Goal: Information Seeking & Learning: Learn about a topic

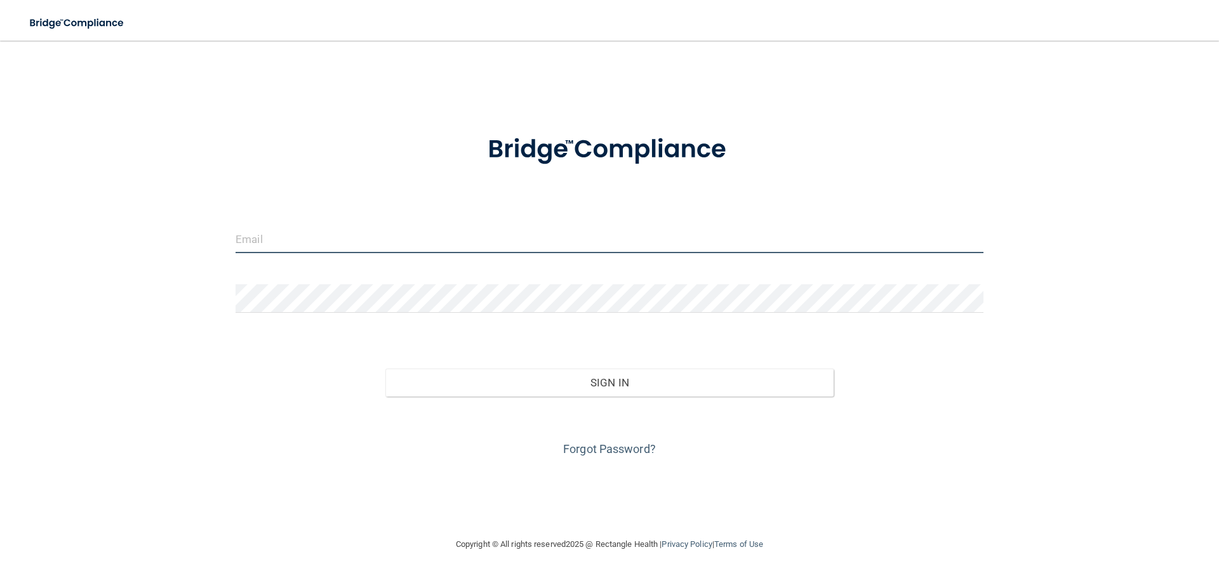
click at [258, 238] on input "email" at bounding box center [609, 239] width 748 height 29
type input "[PERSON_NAME][EMAIL_ADDRESS][PERSON_NAME][DOMAIN_NAME]"
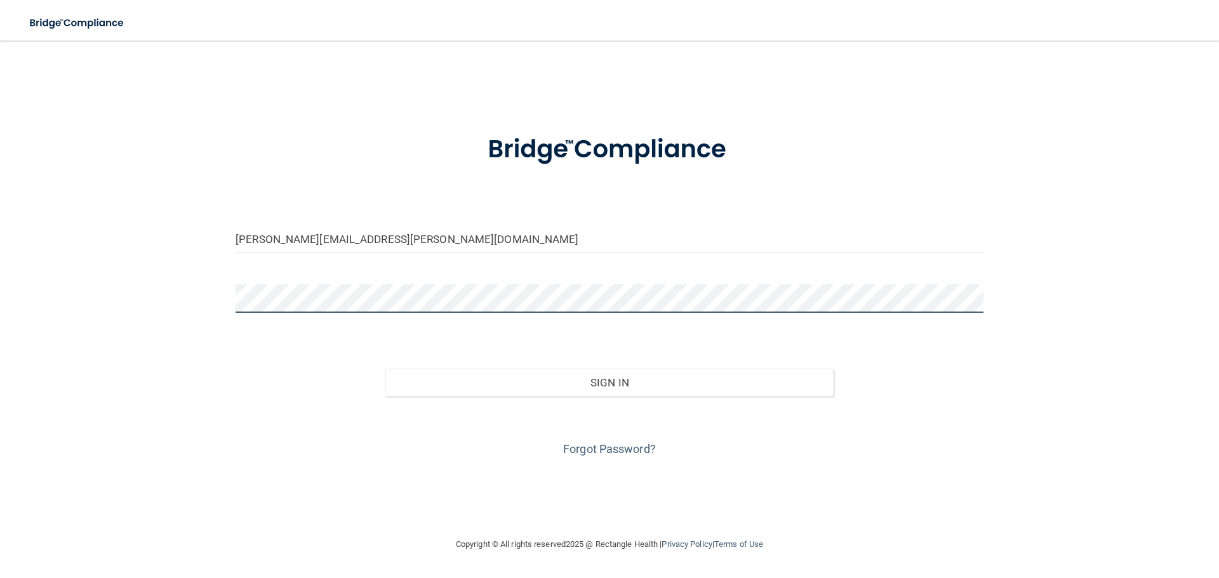
click at [385, 369] on button "Sign In" at bounding box center [609, 383] width 449 height 28
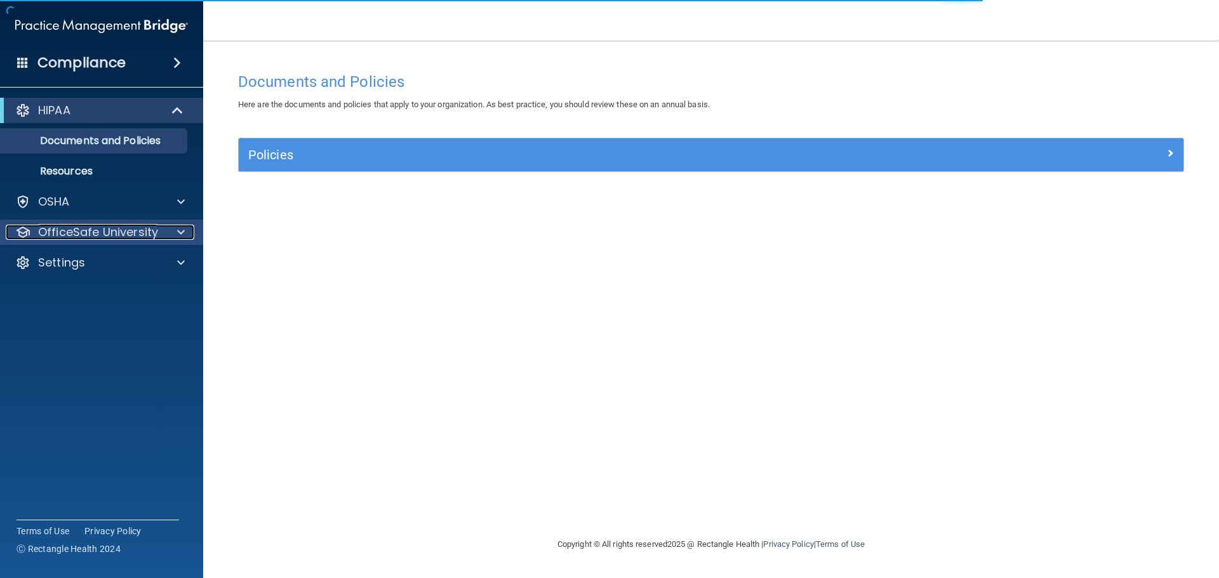
click at [180, 232] on span at bounding box center [181, 232] width 8 height 15
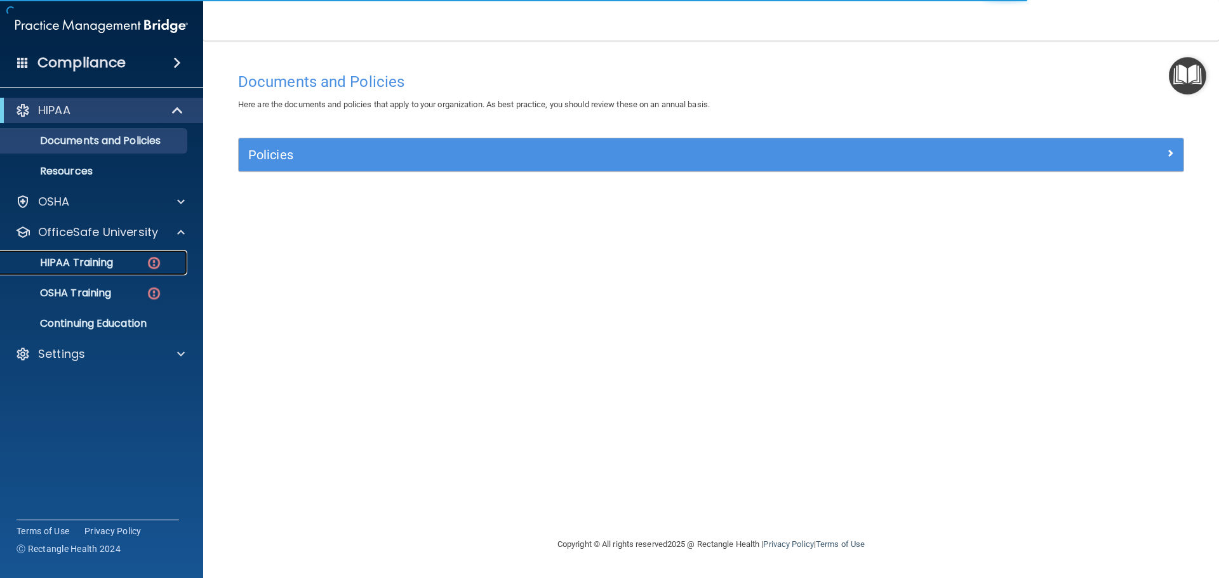
click at [169, 261] on div "HIPAA Training" at bounding box center [94, 262] width 173 height 13
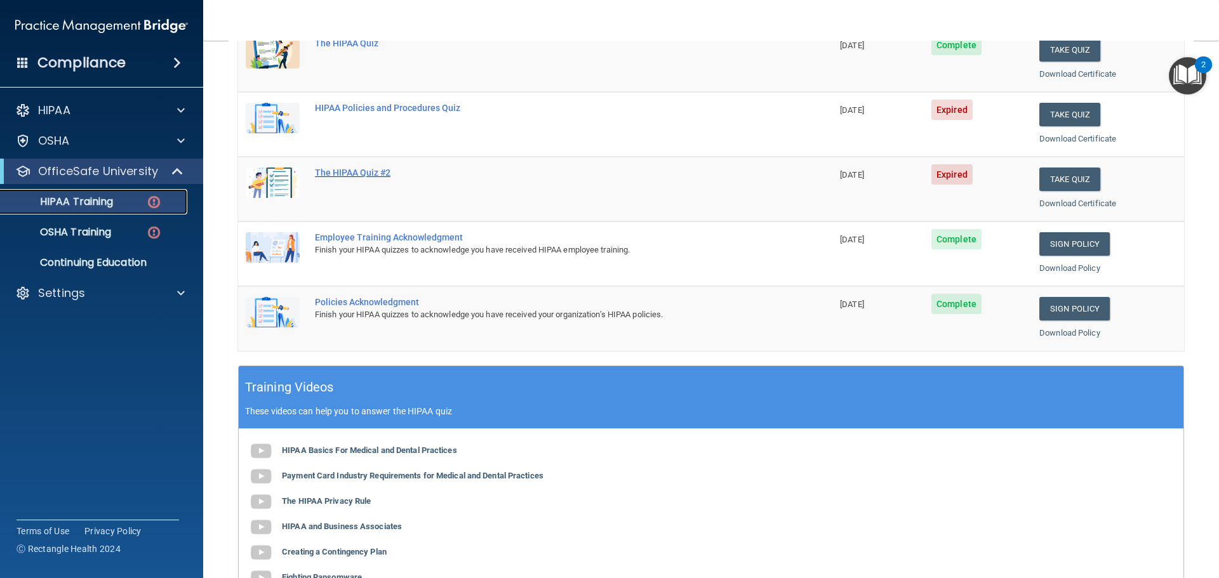
scroll to position [317, 0]
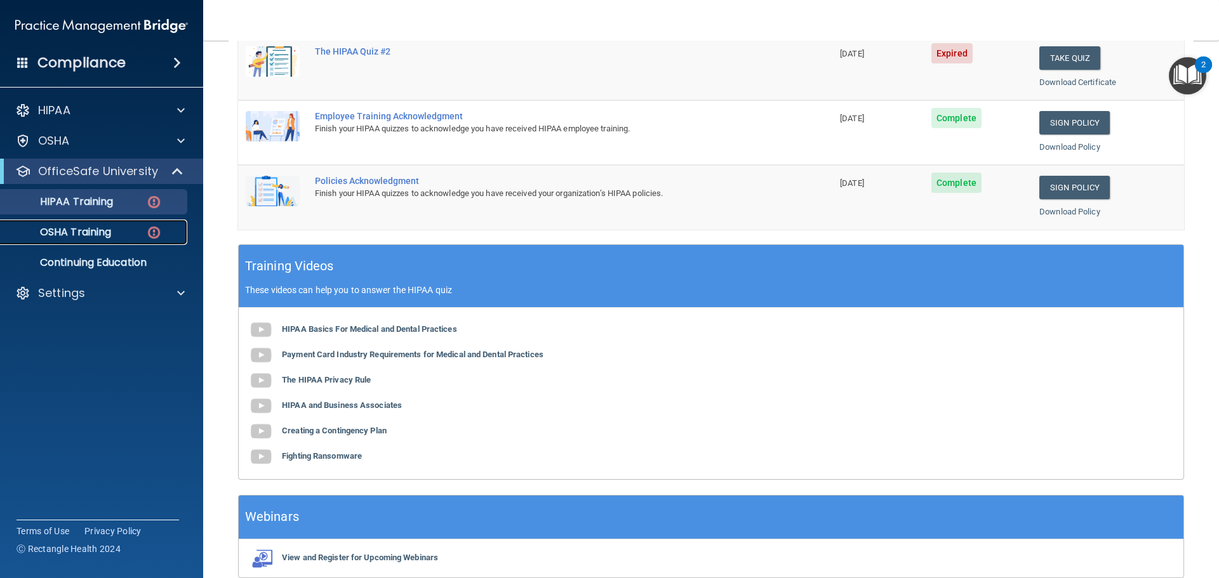
click at [149, 235] on img at bounding box center [154, 233] width 16 height 16
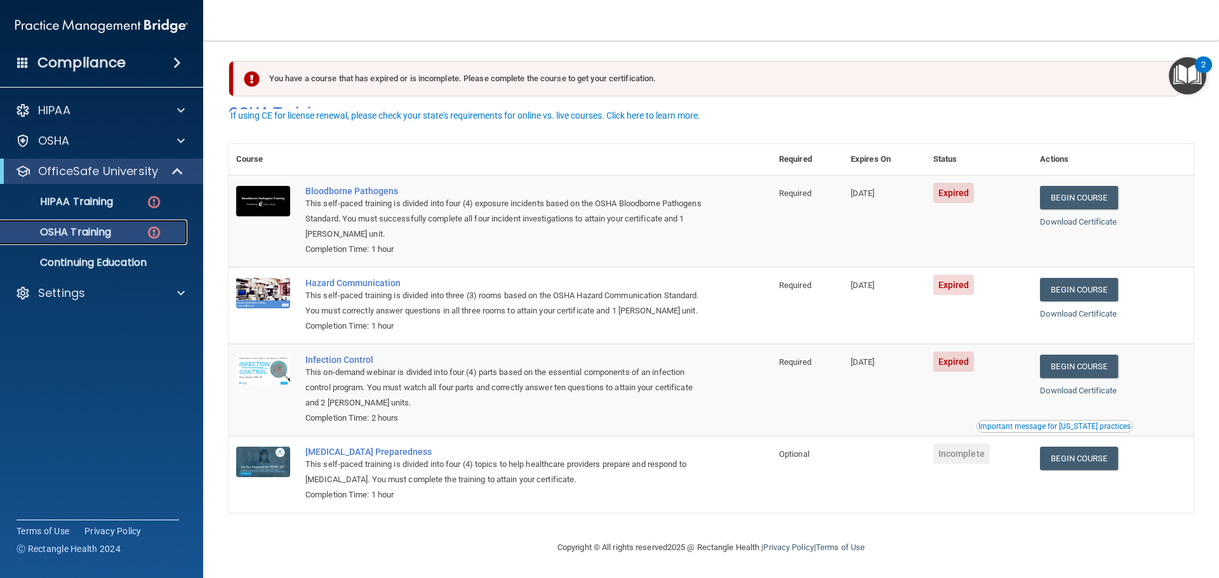
scroll to position [21, 0]
click at [1073, 186] on link "Begin Course" at bounding box center [1078, 197] width 77 height 23
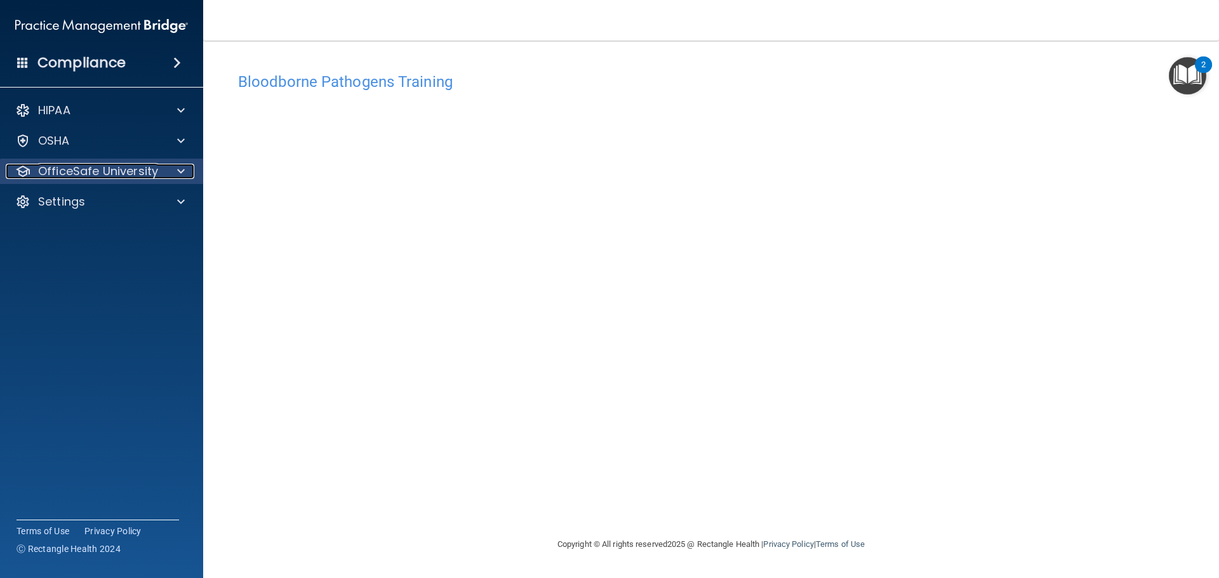
click at [181, 172] on span at bounding box center [181, 171] width 8 height 15
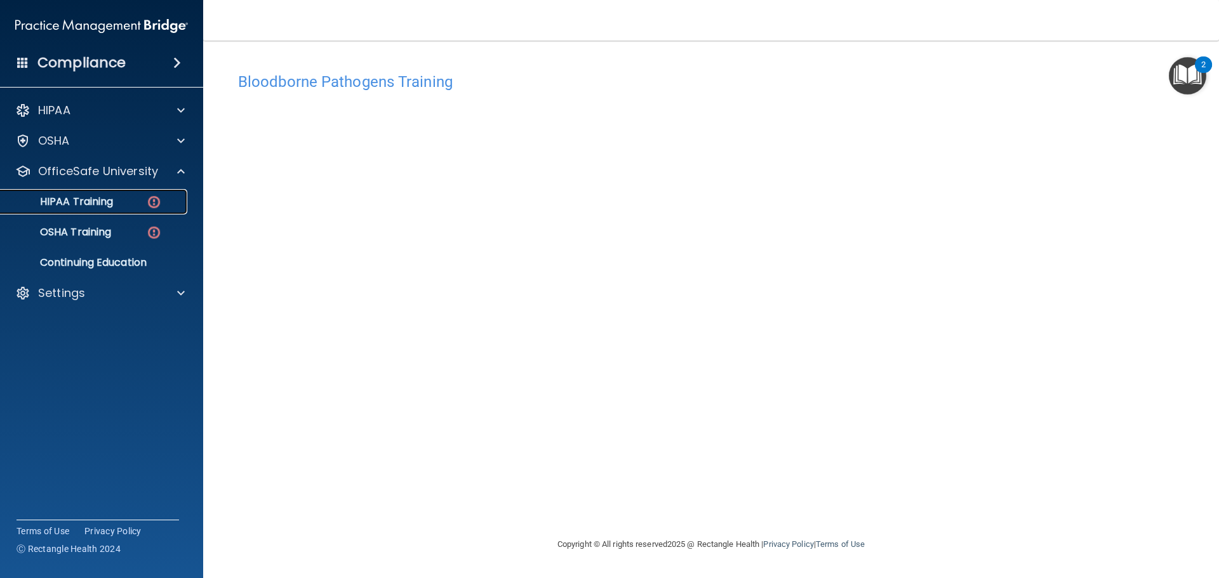
click at [157, 209] on img at bounding box center [154, 202] width 16 height 16
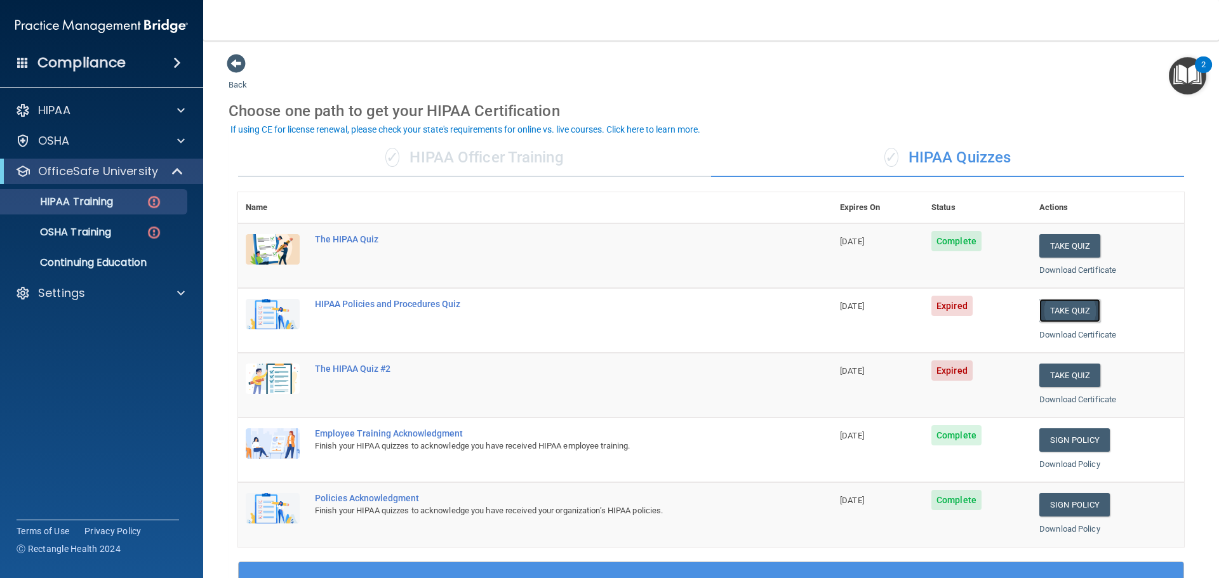
click at [1052, 310] on button "Take Quiz" at bounding box center [1069, 310] width 61 height 23
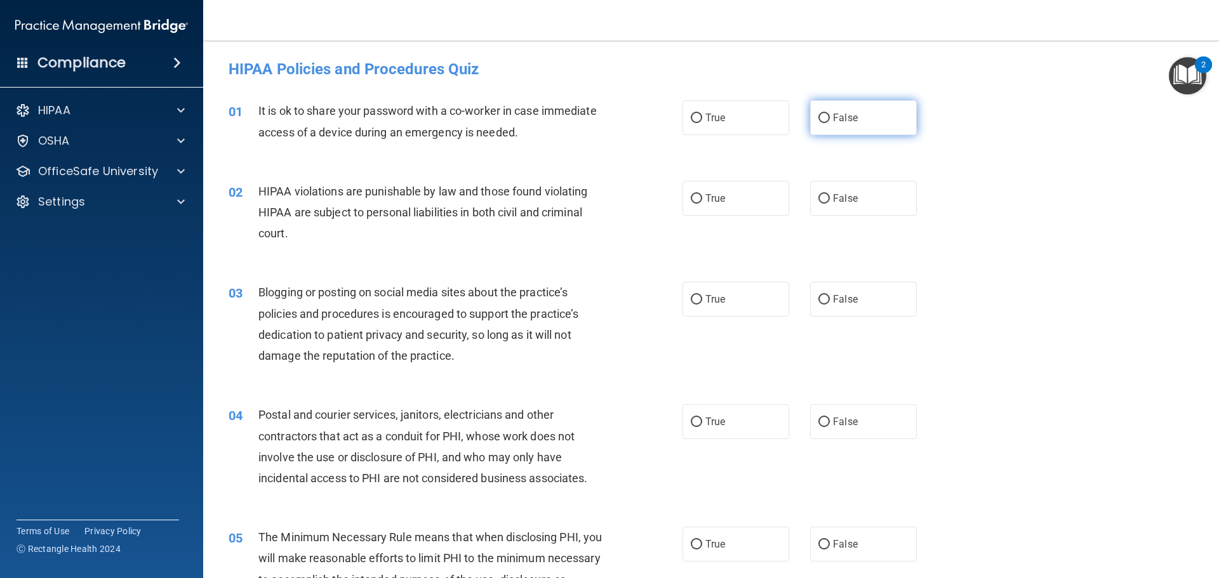
click at [818, 119] on input "False" at bounding box center [823, 119] width 11 height 10
radio input "true"
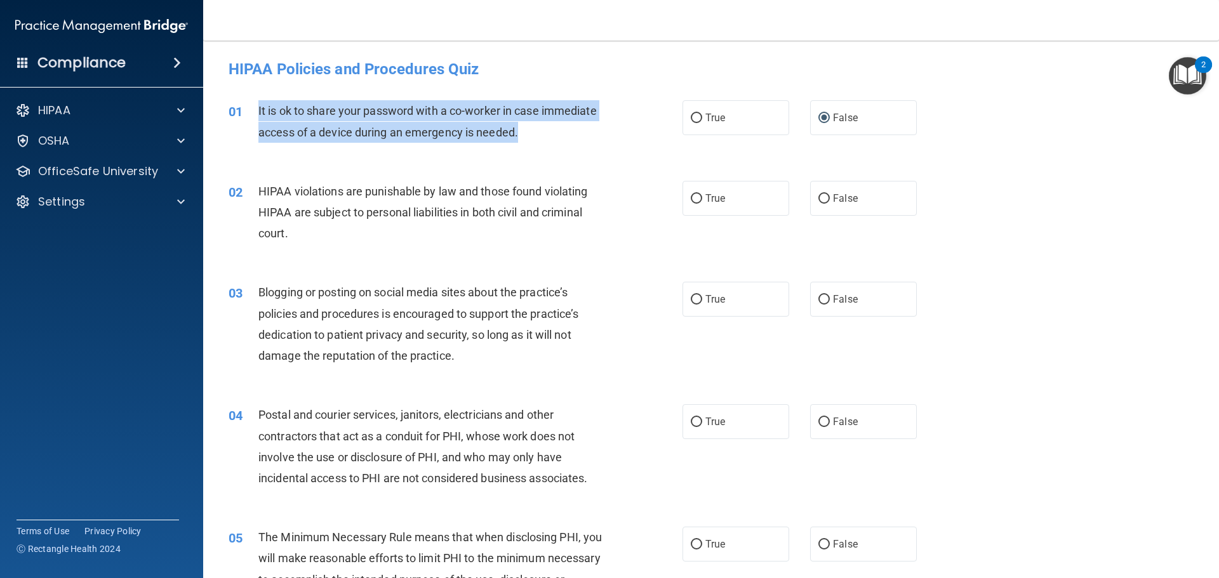
drag, startPoint x: 257, startPoint y: 109, endPoint x: 526, endPoint y: 140, distance: 270.2
click at [526, 140] on div "01 It is ok to share your password with a co-worker in case immediate access of…" at bounding box center [455, 124] width 492 height 48
copy div "It is ok to share your password with a co-worker in case immediate access of a …"
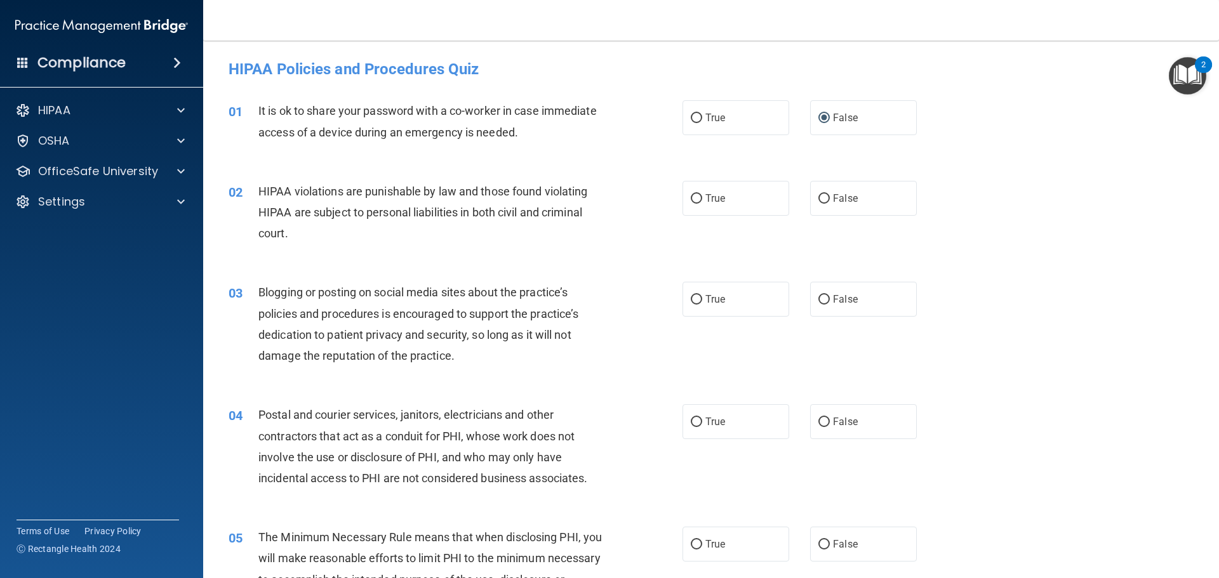
click at [579, 199] on div "HIPAA violations are punishable by law and those found violating HIPAA are subj…" at bounding box center [435, 212] width 355 height 63
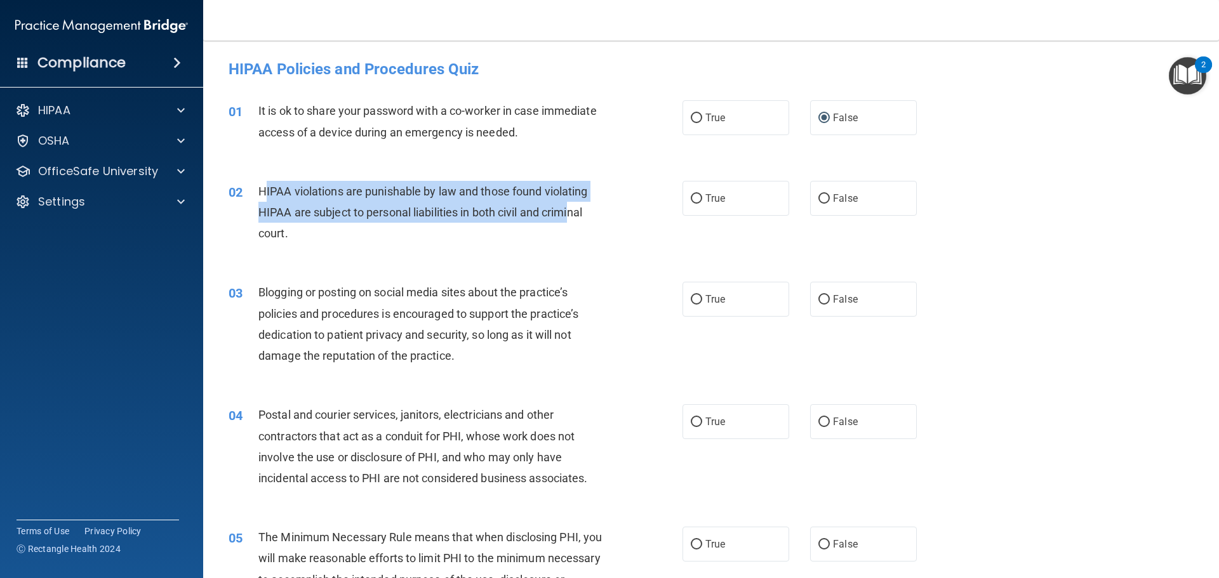
drag, startPoint x: 262, startPoint y: 189, endPoint x: 573, endPoint y: 221, distance: 312.6
click at [573, 221] on div "HIPAA violations are punishable by law and those found violating HIPAA are subj…" at bounding box center [435, 212] width 355 height 63
drag, startPoint x: 259, startPoint y: 188, endPoint x: 525, endPoint y: 228, distance: 268.9
click at [525, 228] on div "HIPAA violations are punishable by law and those found violating HIPAA are subj…" at bounding box center [435, 212] width 355 height 63
copy span "HIPAA violations are punishable by law and those found violating HIPAA are subj…"
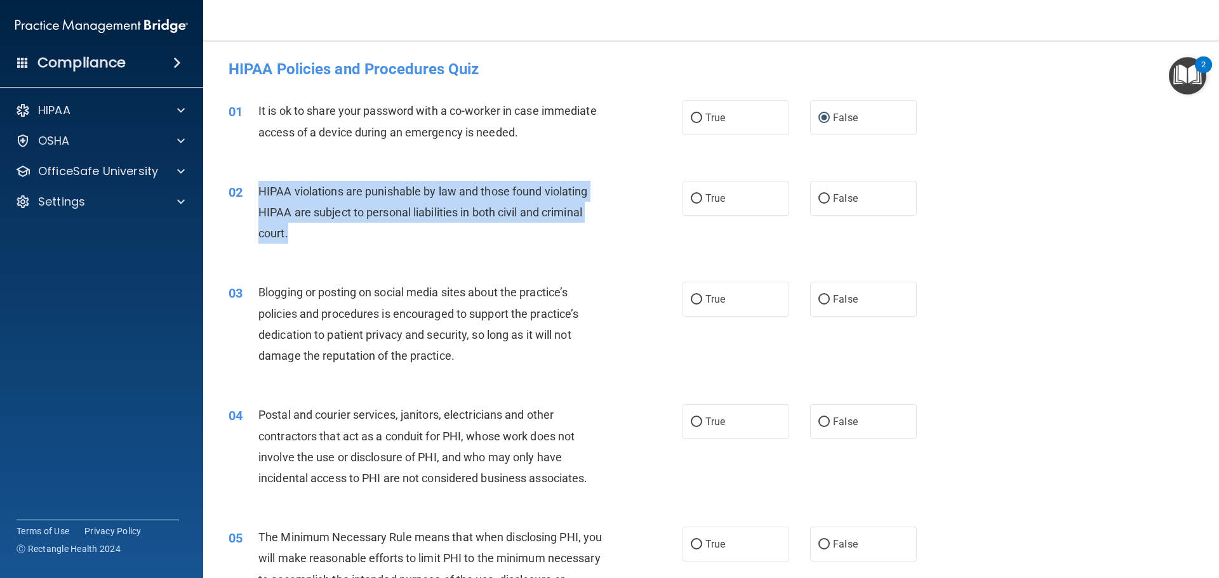
click at [624, 182] on div "02 HIPAA violations are punishable by law and those found violating HIPAA are s…" at bounding box center [455, 216] width 492 height 70
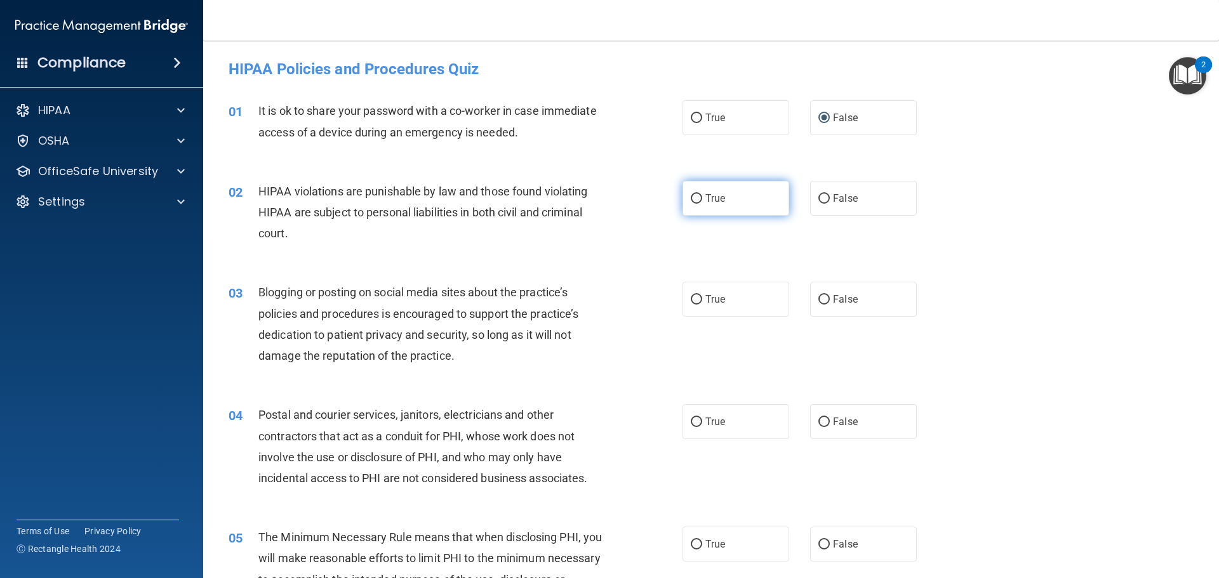
click at [691, 195] on input "True" at bounding box center [696, 199] width 11 height 10
radio input "true"
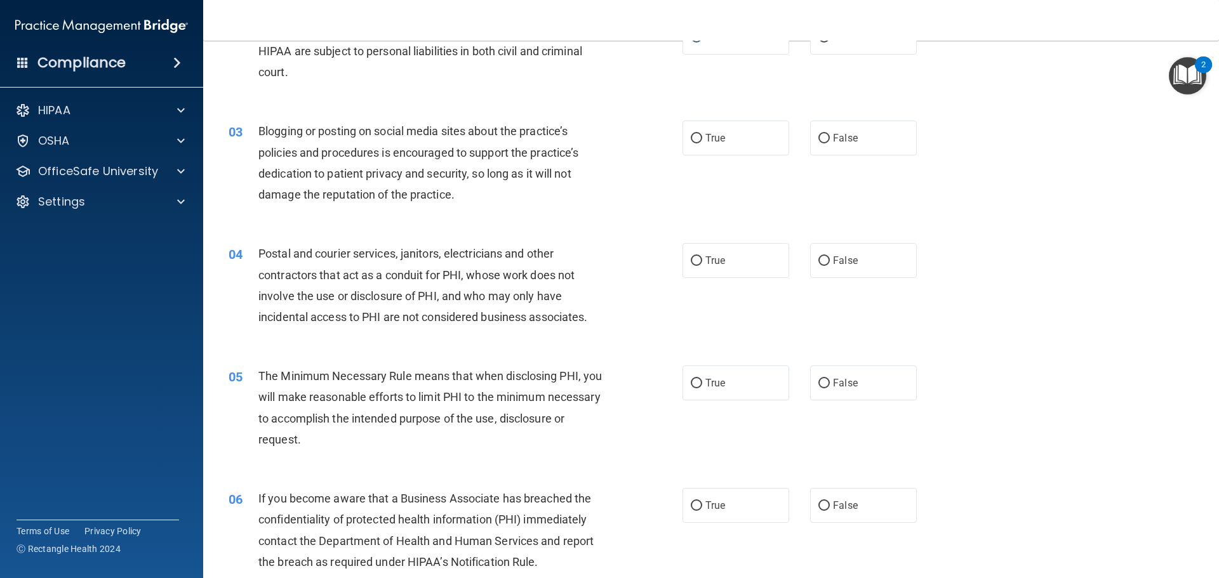
scroll to position [190, 0]
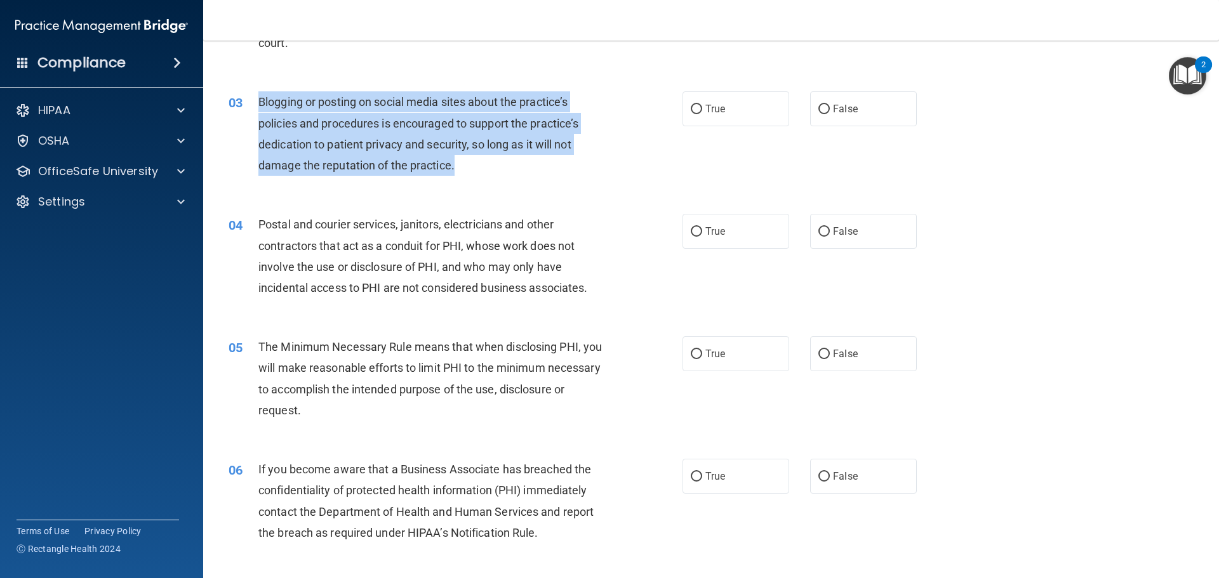
drag, startPoint x: 259, startPoint y: 99, endPoint x: 458, endPoint y: 171, distance: 212.0
click at [458, 171] on div "Blogging or posting on social media sites about the practice’s policies and pro…" at bounding box center [435, 133] width 355 height 84
copy span "Blogging or posting on social media sites about the practice’s policies and pro…"
click at [517, 182] on div "03 Blogging or posting on social media sites about the practice’s policies and …" at bounding box center [455, 136] width 492 height 91
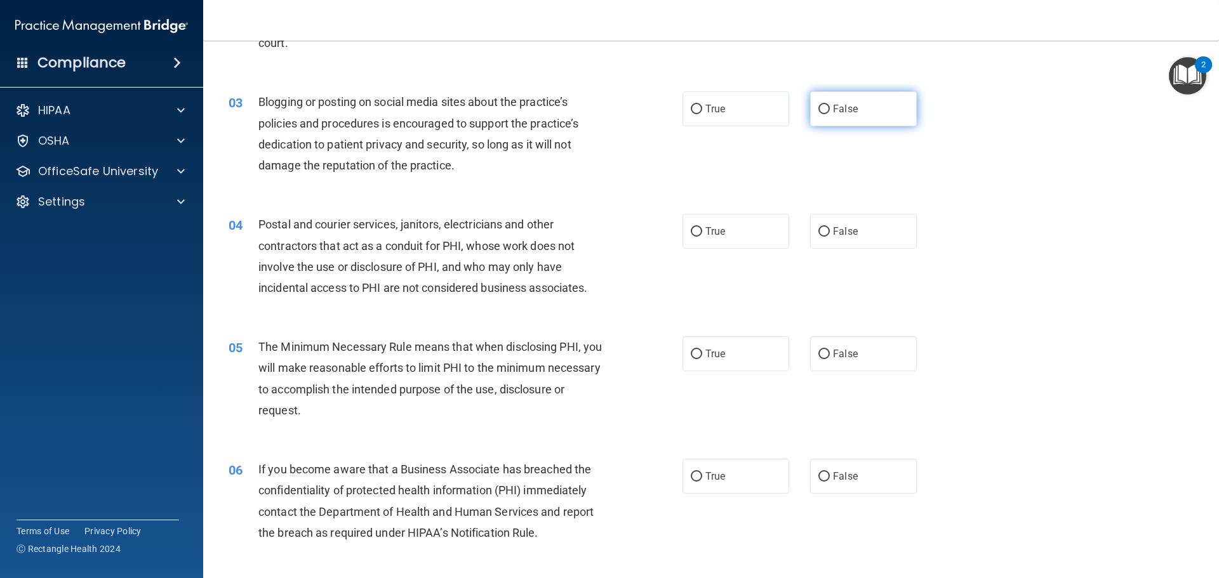
click at [818, 110] on input "False" at bounding box center [823, 110] width 11 height 10
radio input "true"
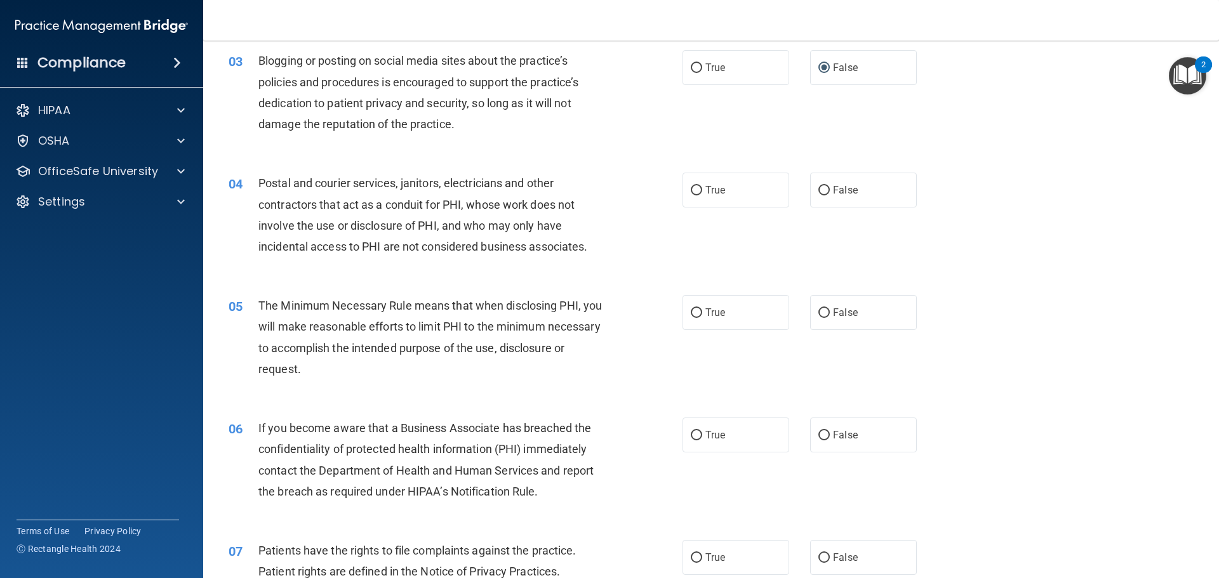
scroll to position [254, 0]
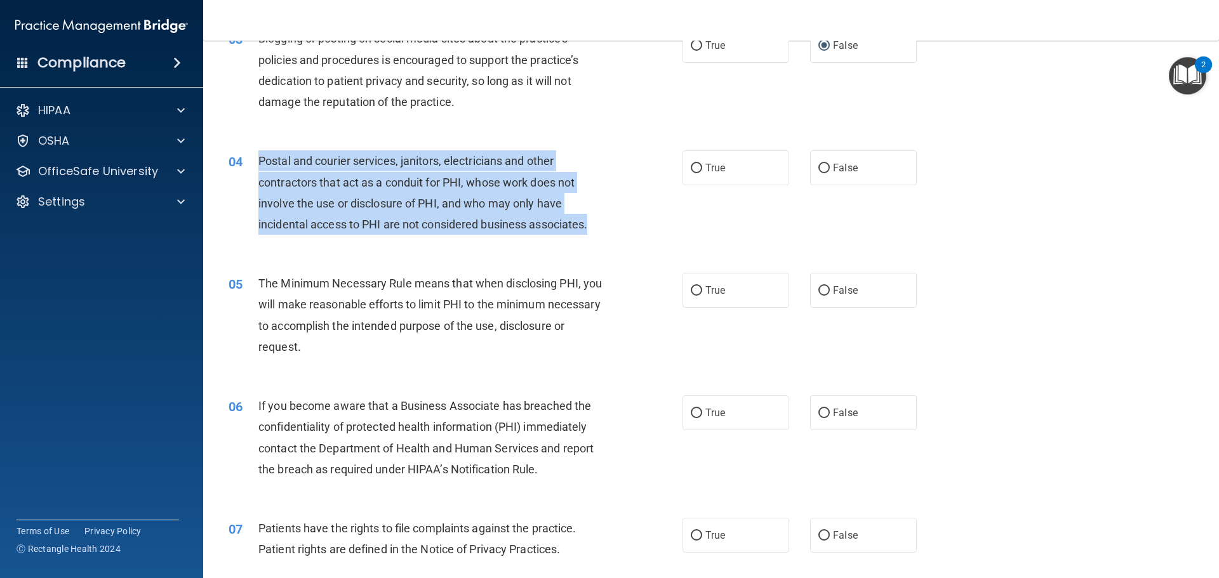
drag, startPoint x: 259, startPoint y: 157, endPoint x: 598, endPoint y: 225, distance: 346.4
click at [598, 225] on div "Postal and courier services, janitors, electricians and other contractors that …" at bounding box center [435, 192] width 355 height 84
copy span "Postal and courier services, janitors, electricians and other contractors that …"
click at [631, 192] on div "04 Postal and courier services, janitors, electricians and other contractors th…" at bounding box center [455, 195] width 492 height 91
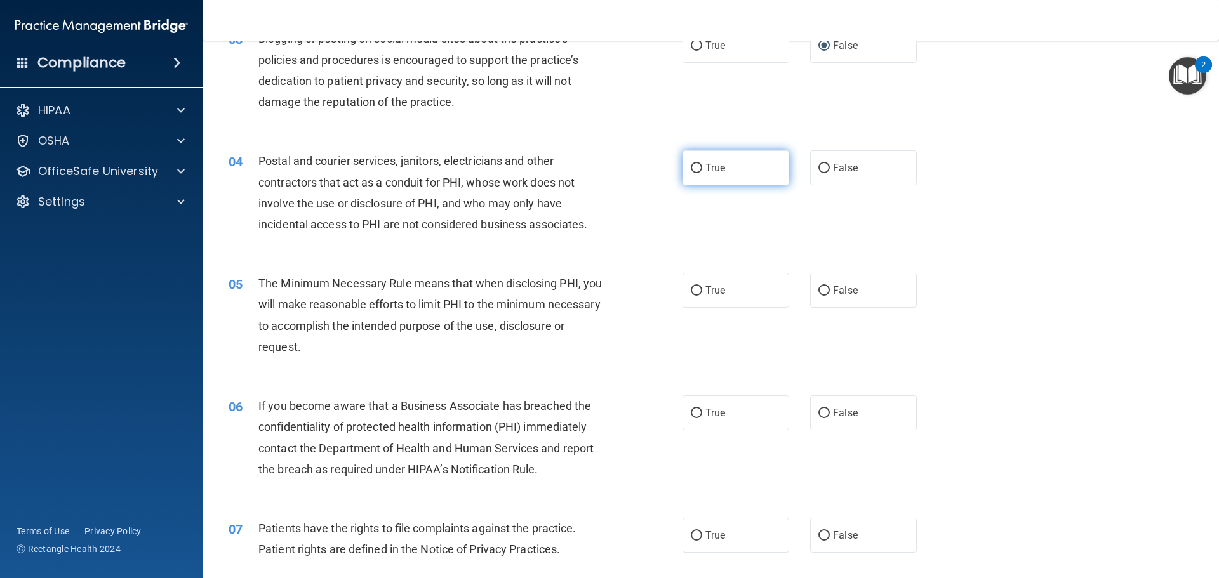
click at [691, 167] on input "True" at bounding box center [696, 169] width 11 height 10
radio input "true"
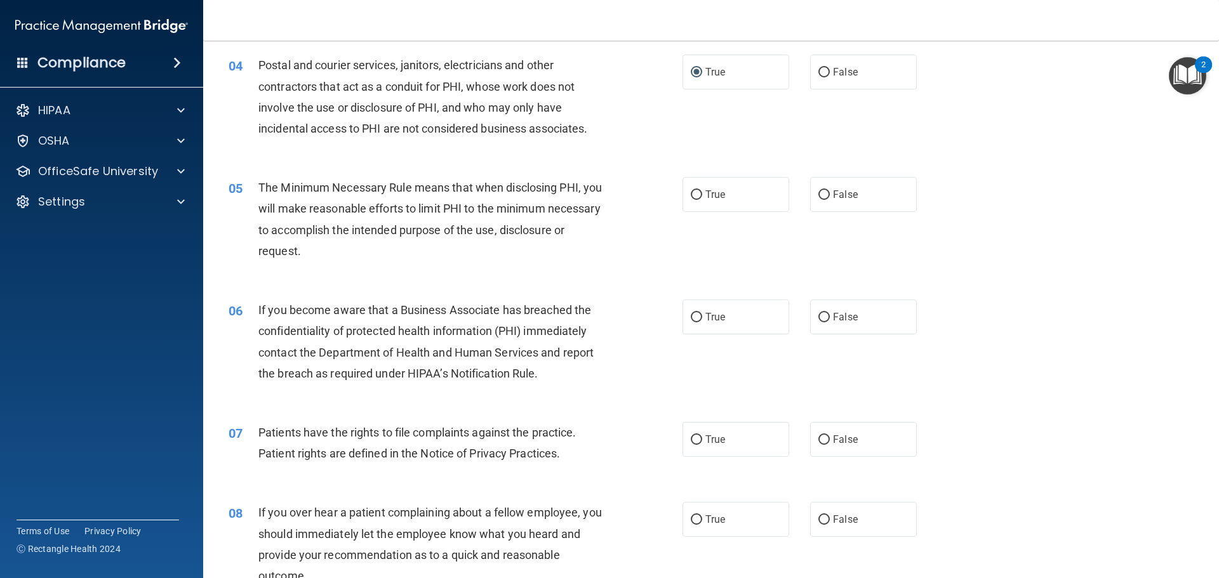
scroll to position [381, 0]
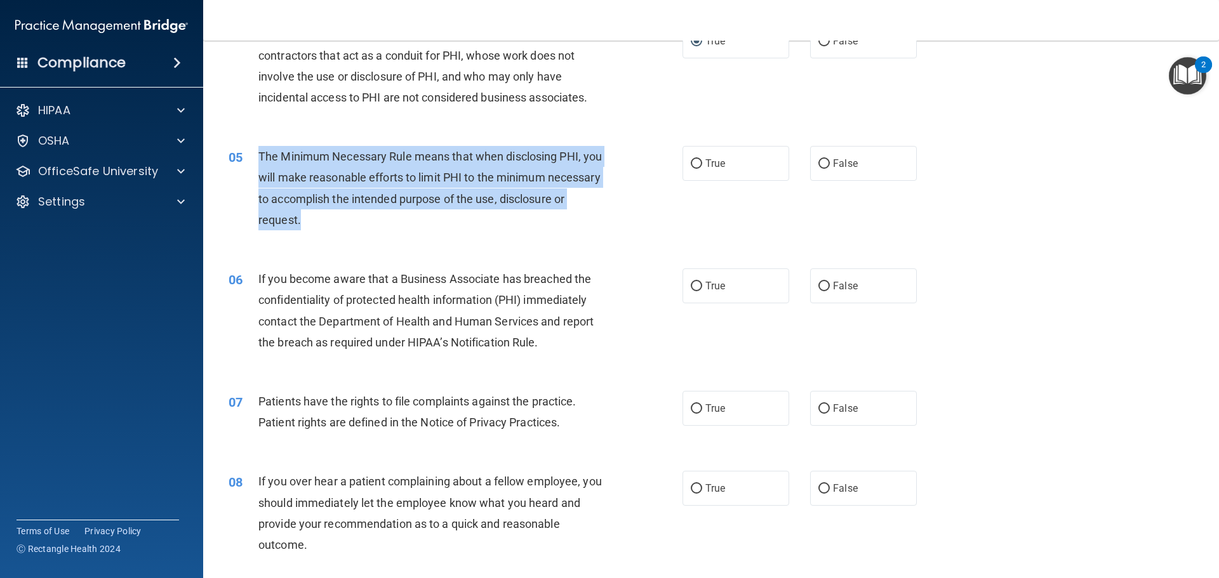
drag, startPoint x: 258, startPoint y: 158, endPoint x: 374, endPoint y: 235, distance: 140.1
click at [374, 235] on div "05 The Minimum Necessary Rule means that when disclosing PHI, you will make rea…" at bounding box center [455, 191] width 492 height 91
copy span "The Minimum Necessary Rule means that when disclosing PHI, you will make reason…"
click at [624, 181] on div "05 The Minimum Necessary Rule means that when disclosing PHI, you will make rea…" at bounding box center [455, 191] width 492 height 91
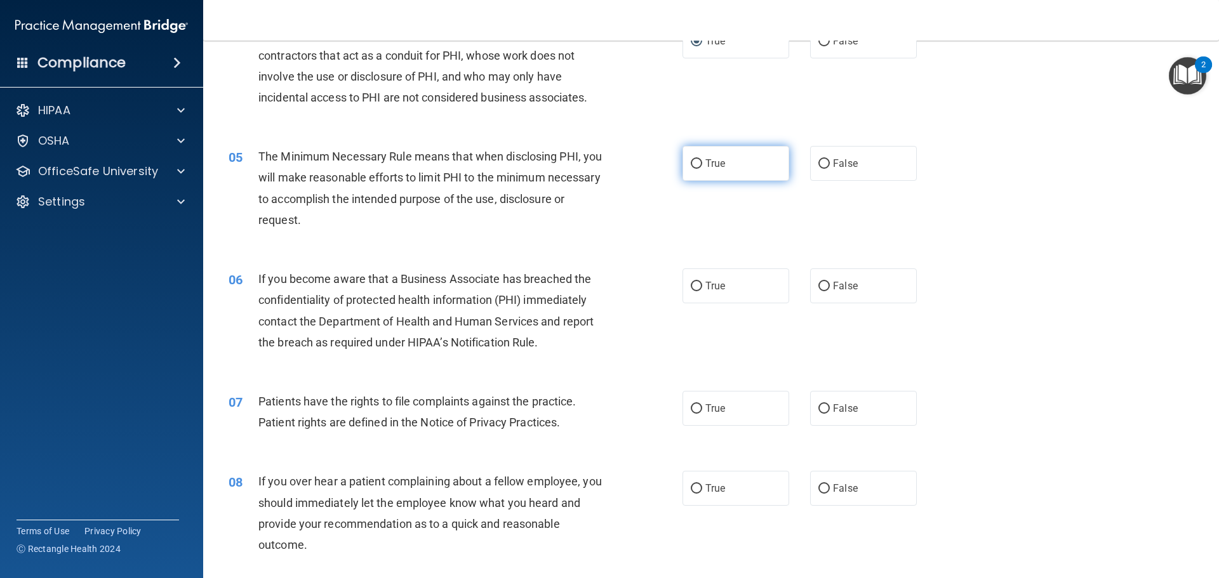
click at [691, 164] on input "True" at bounding box center [696, 164] width 11 height 10
radio input "true"
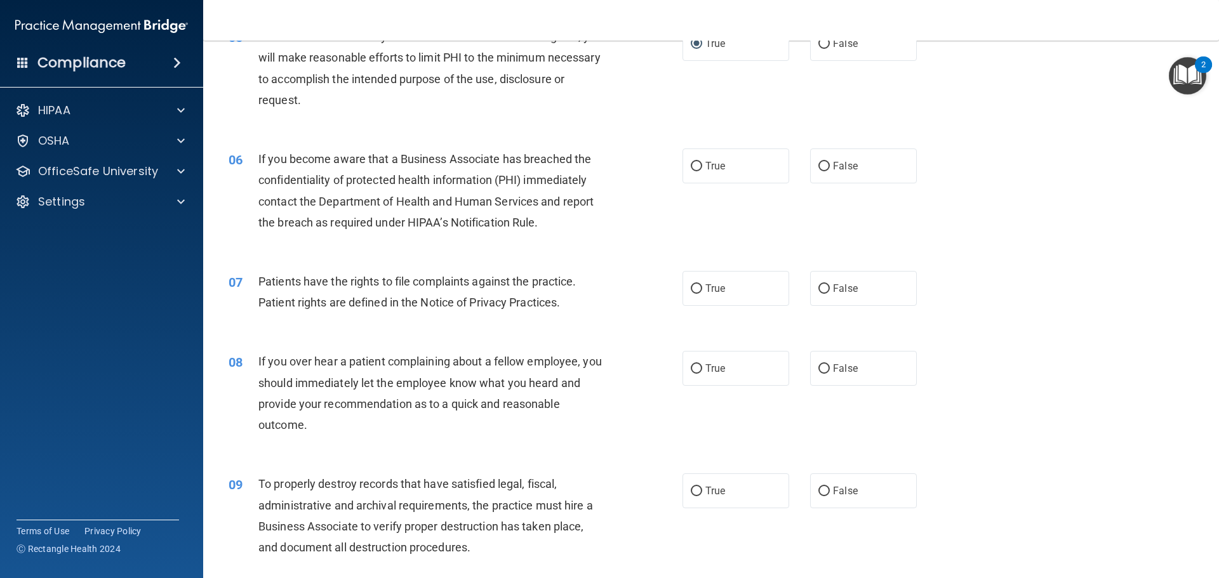
scroll to position [508, 0]
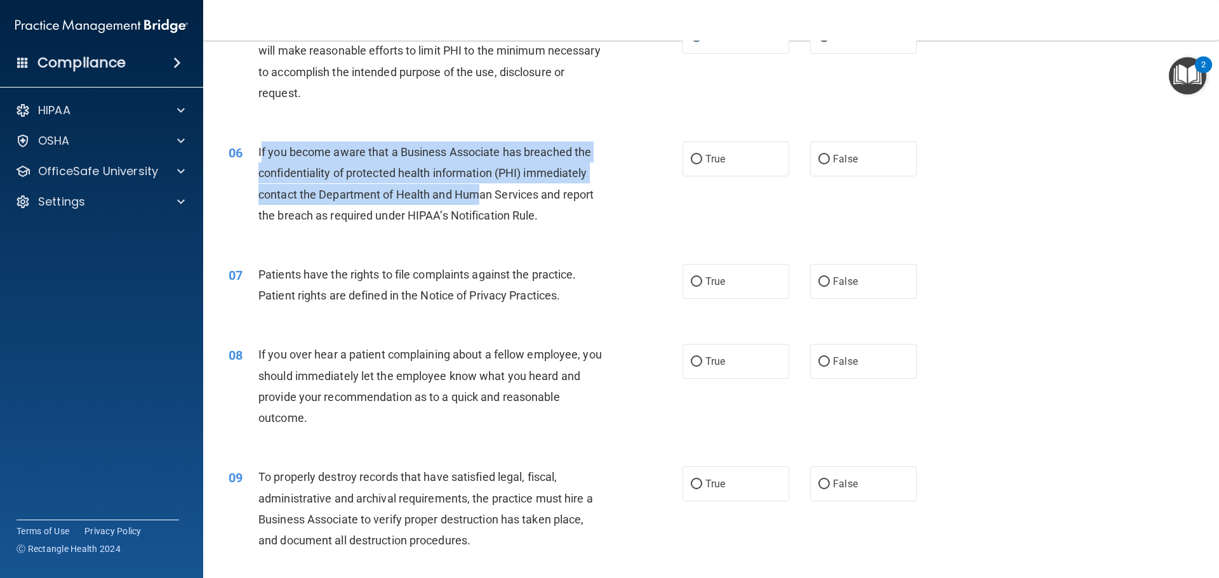
drag, startPoint x: 260, startPoint y: 150, endPoint x: 480, endPoint y: 199, distance: 225.6
click at [480, 199] on span "If you become aware that a Business Associate has breached the confidentiality …" at bounding box center [425, 183] width 335 height 77
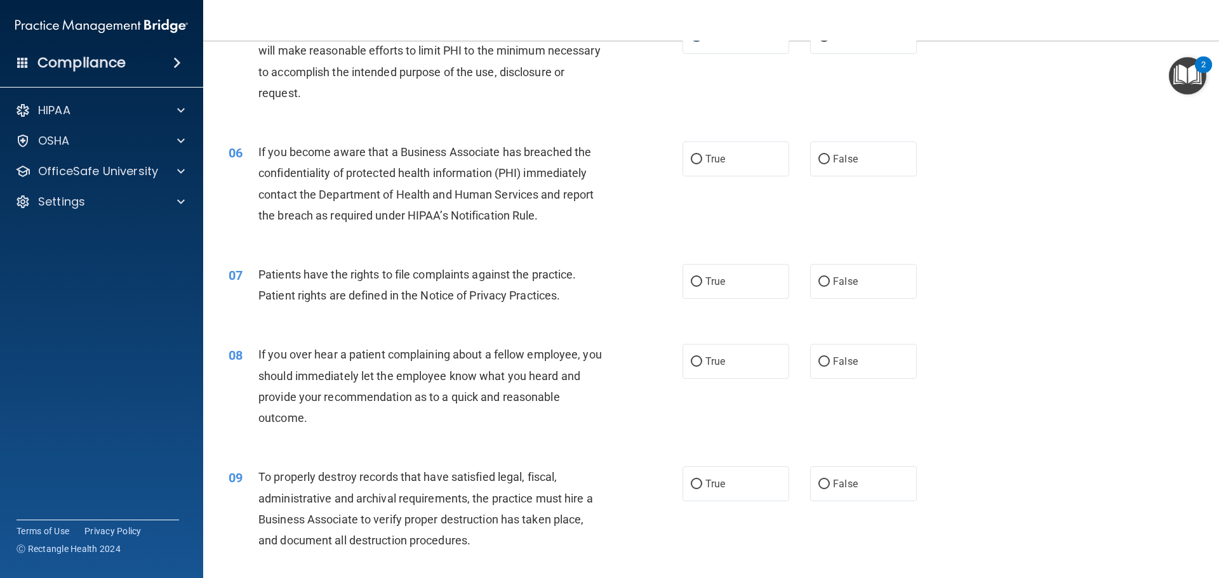
click at [258, 150] on span "If you become aware that a Business Associate has breached the confidentiality …" at bounding box center [425, 183] width 335 height 77
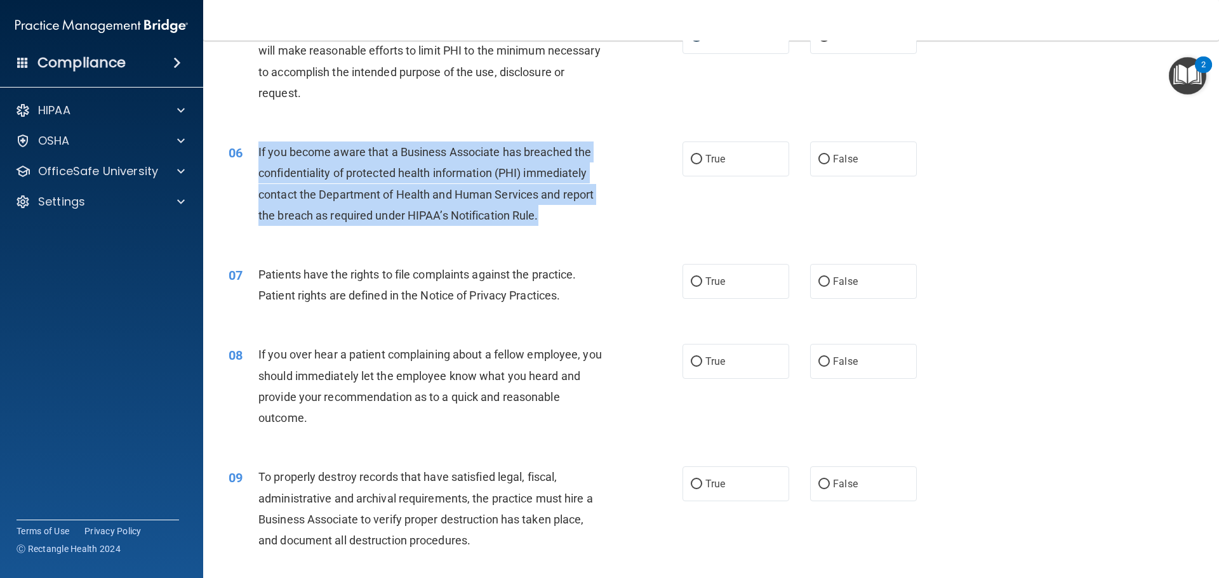
drag, startPoint x: 259, startPoint y: 149, endPoint x: 546, endPoint y: 227, distance: 297.3
click at [546, 227] on div "06 If you become aware that a Business Associate has breached the confidentiali…" at bounding box center [455, 187] width 492 height 91
copy span "If you become aware that a Business Associate has breached the confidentiality …"
click at [623, 181] on div "06 If you become aware that a Business Associate has breached the confidentiali…" at bounding box center [455, 187] width 492 height 91
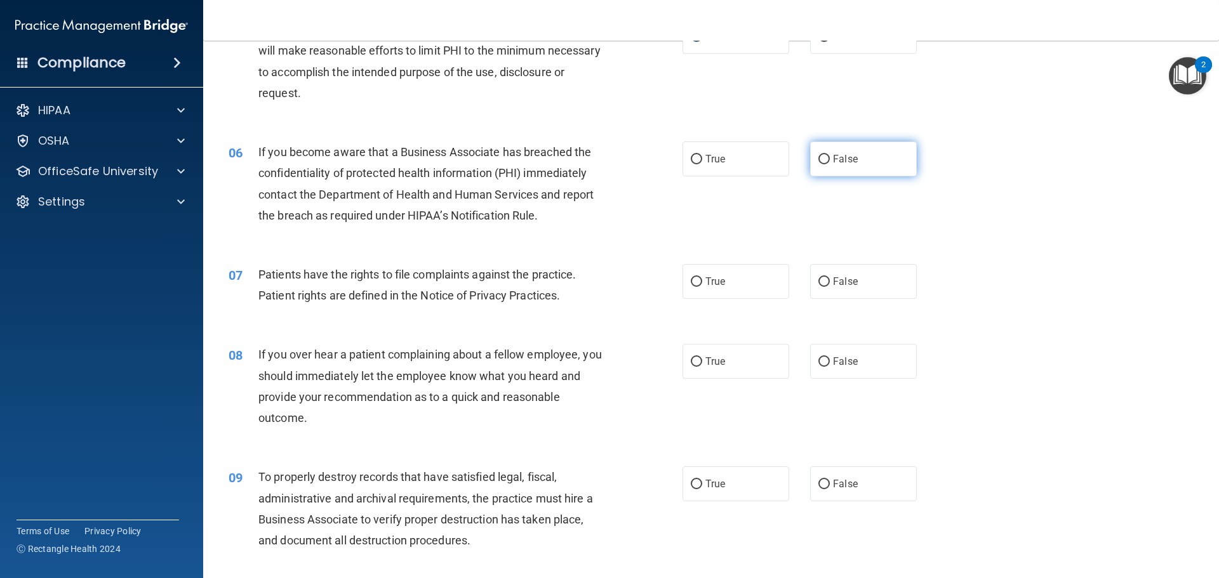
click at [818, 159] on input "False" at bounding box center [823, 160] width 11 height 10
radio input "true"
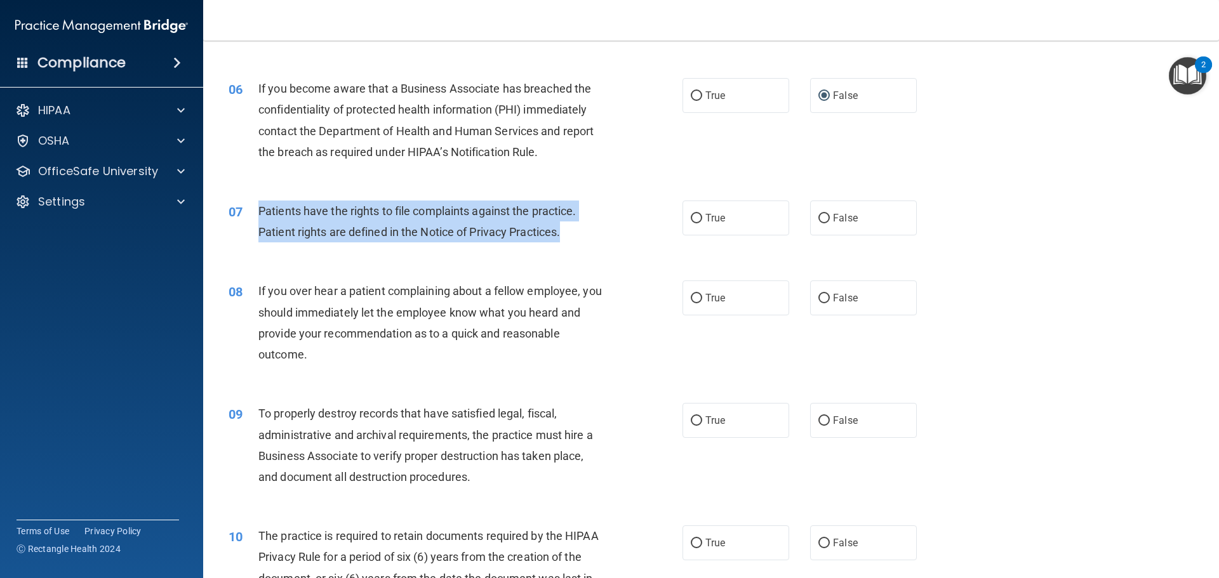
drag, startPoint x: 258, startPoint y: 211, endPoint x: 574, endPoint y: 238, distance: 316.6
click at [574, 238] on div "Patients have the rights to file complaints against the practice. Patient right…" at bounding box center [435, 222] width 355 height 42
copy span "Patients have the rights to file complaints against the practice. Patient right…"
click at [607, 229] on div "Patients have the rights to file complaints against the practice. Patient right…" at bounding box center [435, 222] width 355 height 42
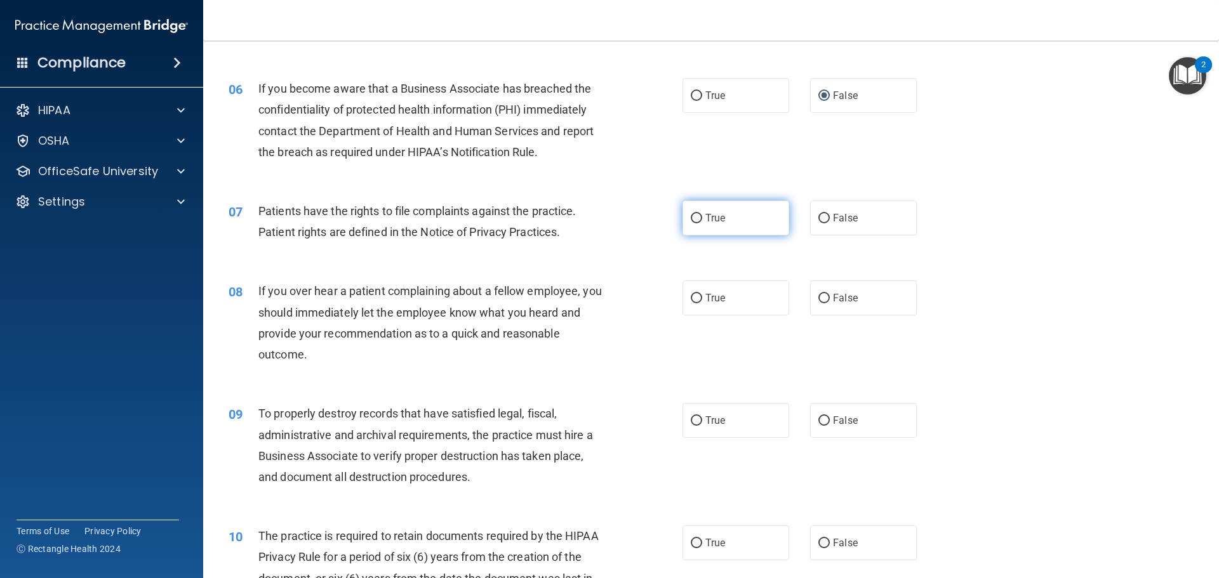
click at [693, 219] on input "True" at bounding box center [696, 219] width 11 height 10
radio input "true"
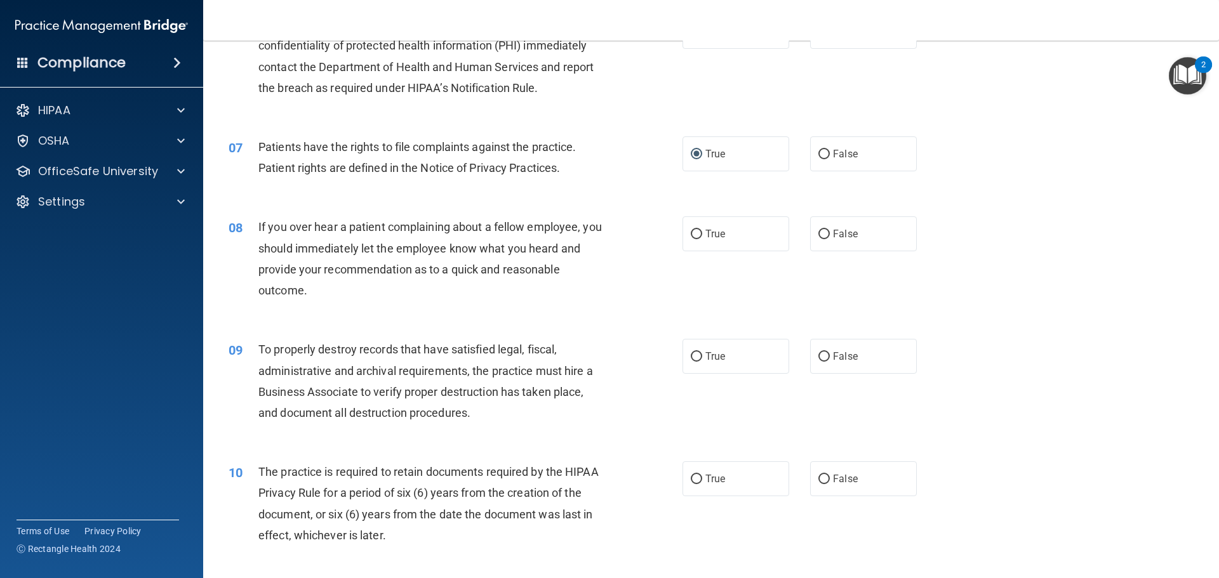
scroll to position [698, 0]
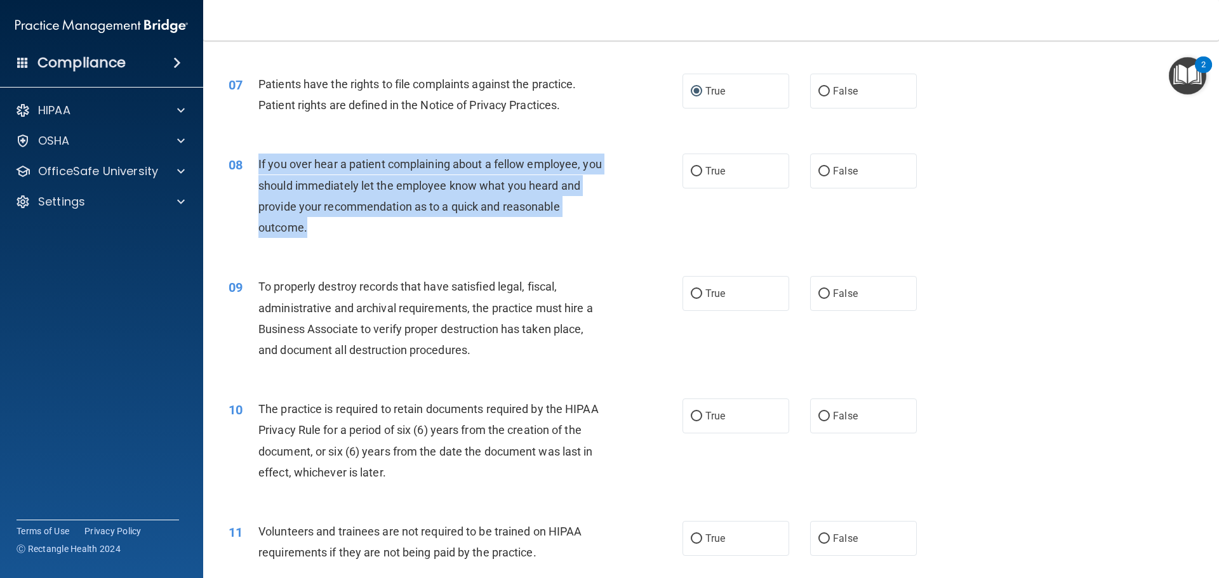
drag, startPoint x: 259, startPoint y: 161, endPoint x: 447, endPoint y: 235, distance: 202.4
click at [447, 235] on div "If you over hear a patient complaining about a fellow employee, you should imme…" at bounding box center [435, 196] width 355 height 84
copy span "If you over hear a patient complaining about a fellow employee, you should imme…"
click at [651, 183] on div "08 If you over hear a patient complaining about a fellow employee, you should i…" at bounding box center [455, 199] width 492 height 91
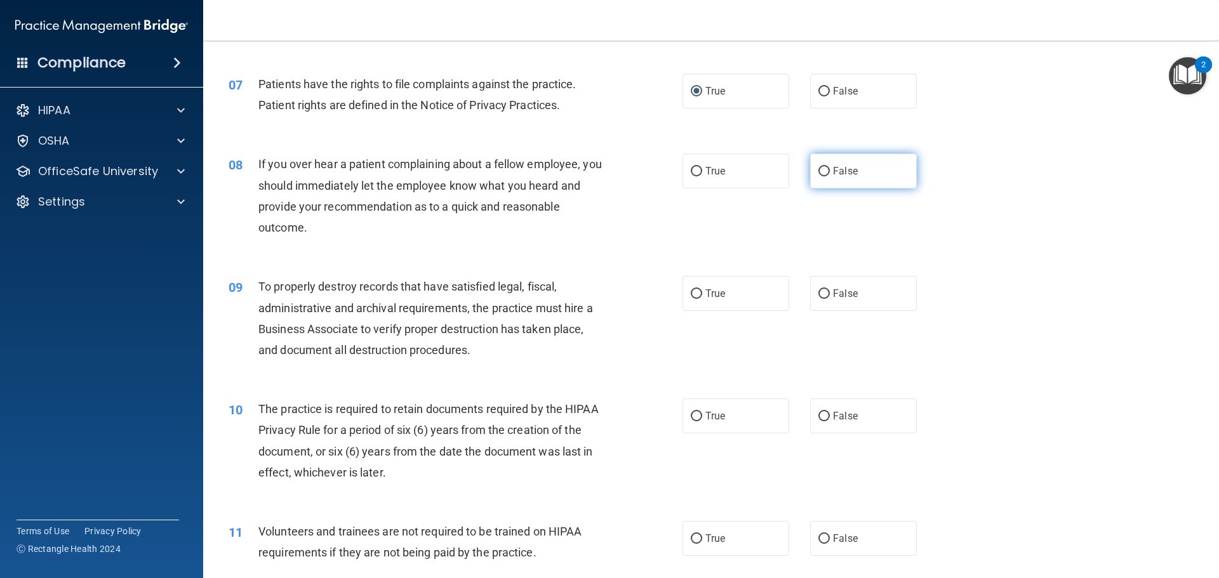
click at [818, 169] on input "False" at bounding box center [823, 172] width 11 height 10
radio input "true"
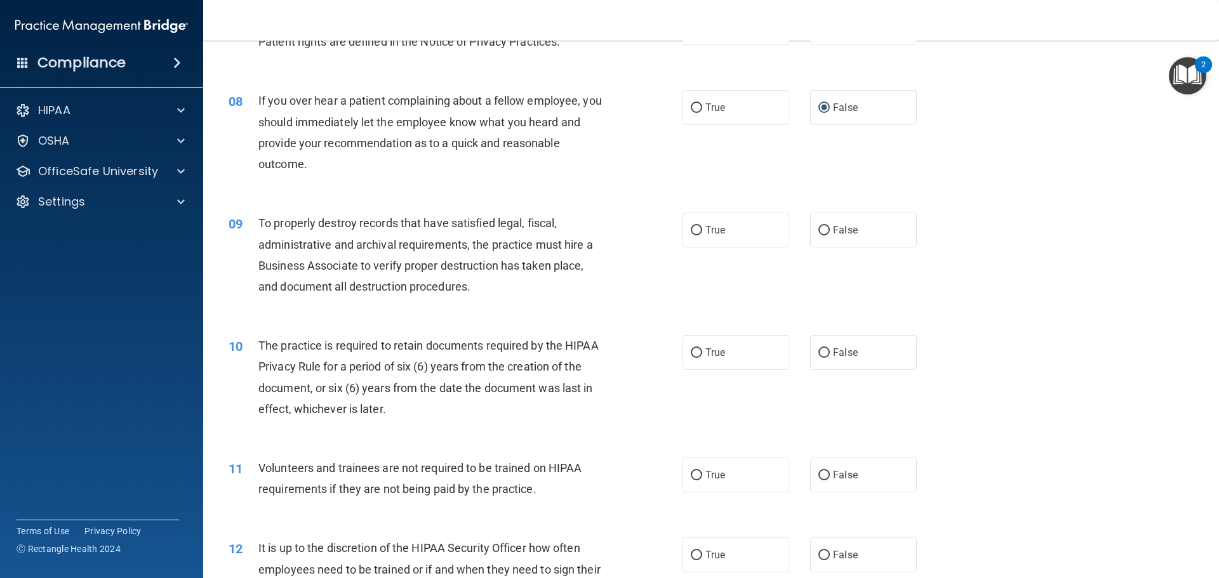
scroll to position [825, 0]
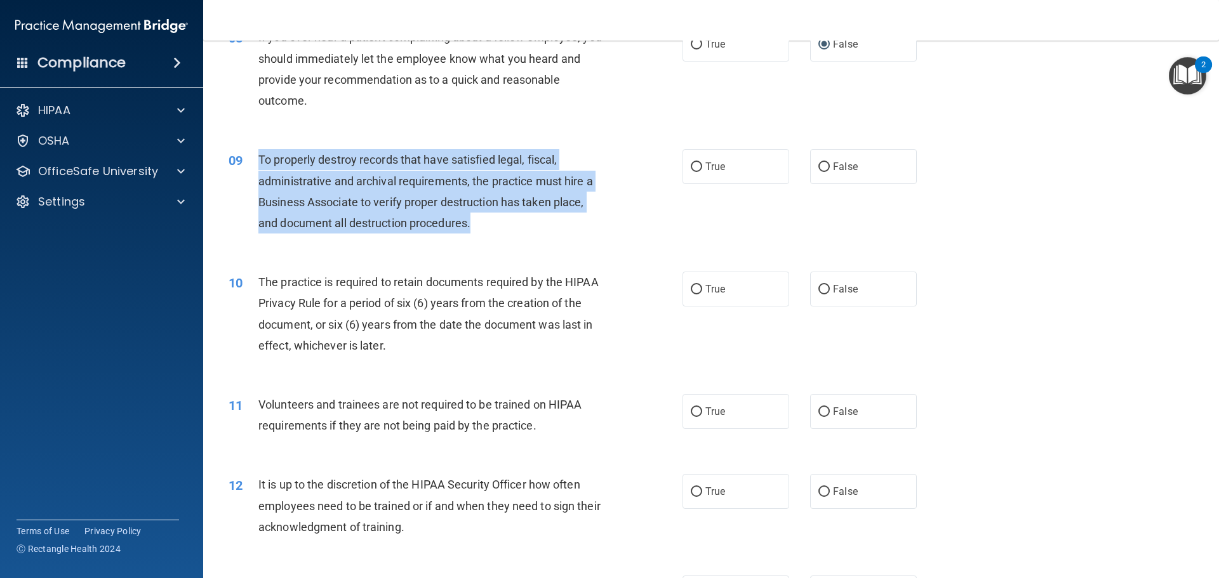
drag, startPoint x: 259, startPoint y: 157, endPoint x: 482, endPoint y: 230, distance: 234.6
click at [482, 230] on div "To properly destroy records that have satisfied legal, fiscal, administrative a…" at bounding box center [435, 191] width 355 height 84
copy span "To properly destroy records that have satisfied legal, fiscal, administrative a…"
click at [629, 218] on div "09 To properly destroy records that have satisfied legal, fiscal, administrativ…" at bounding box center [455, 194] width 492 height 91
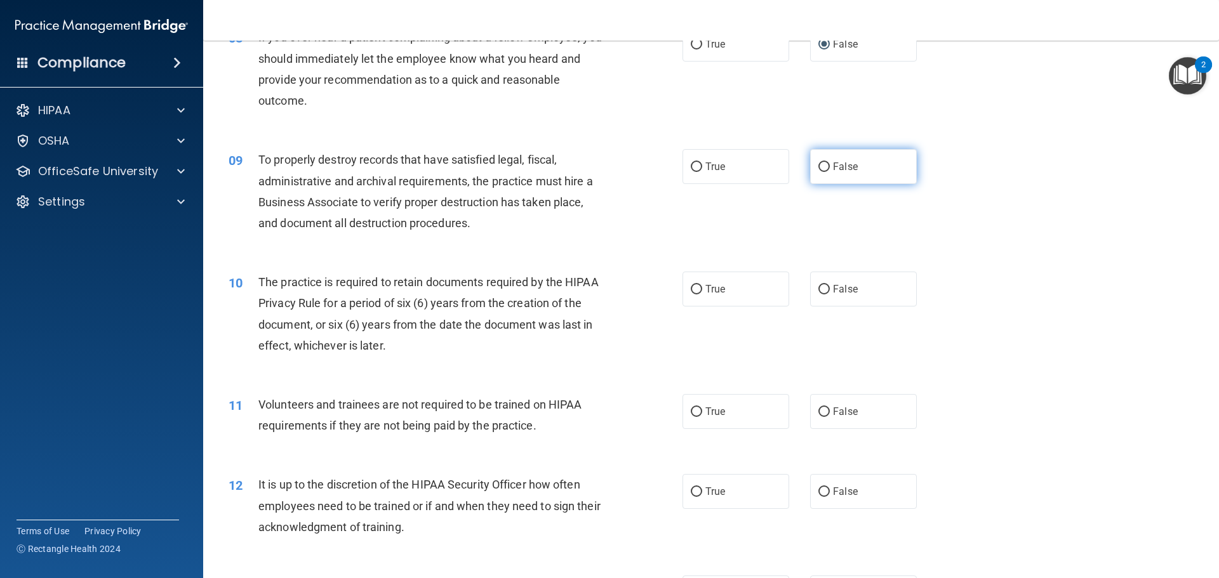
click at [818, 166] on input "False" at bounding box center [823, 167] width 11 height 10
radio input "true"
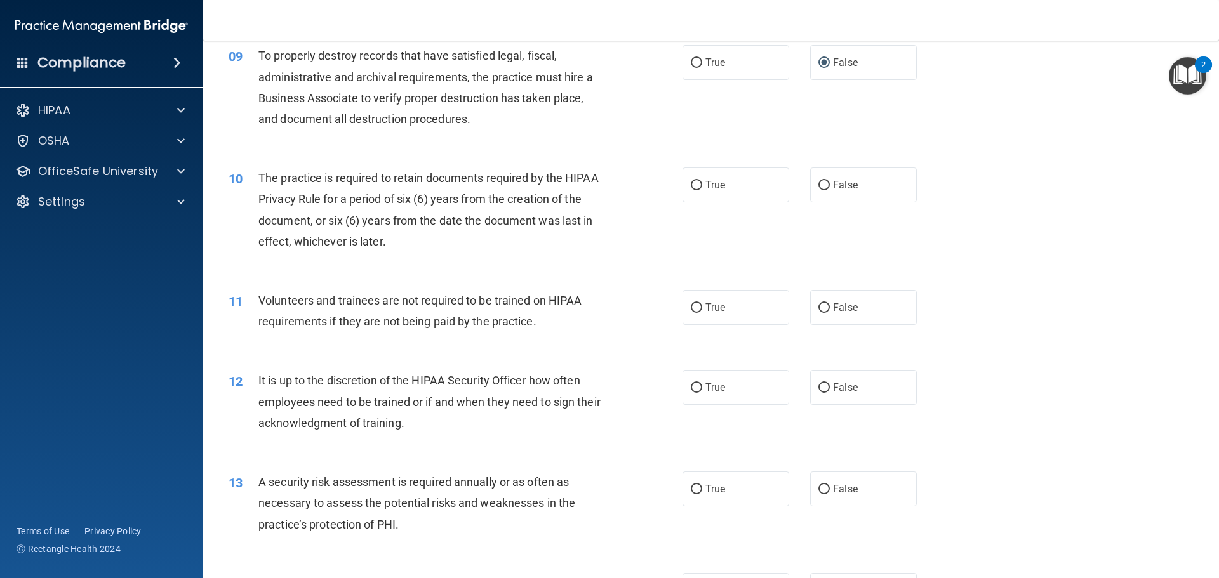
scroll to position [952, 0]
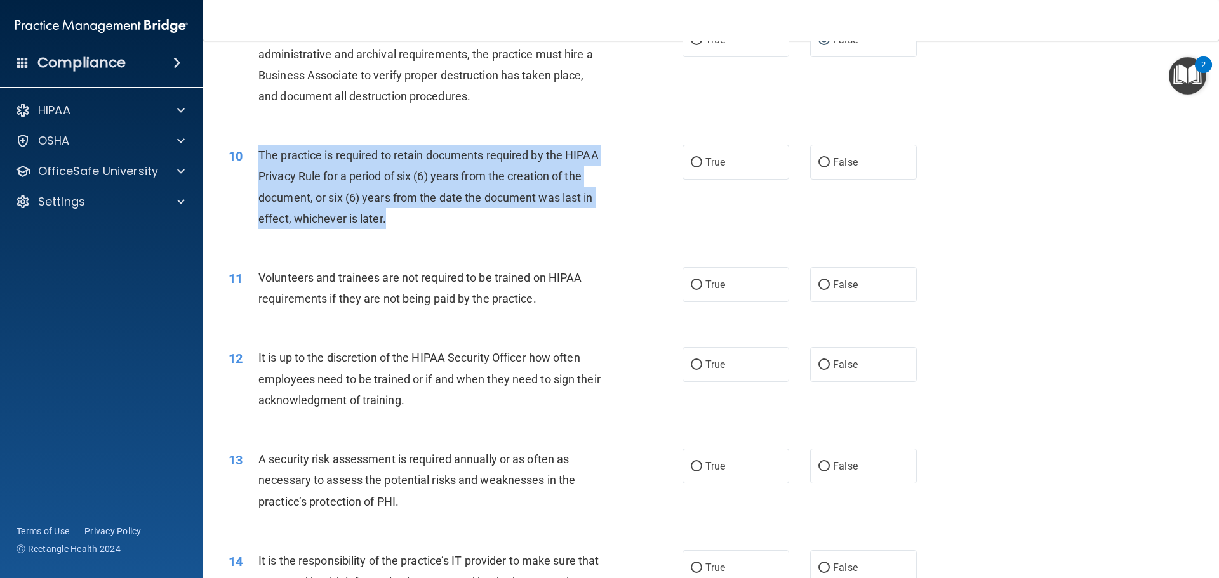
drag, startPoint x: 258, startPoint y: 153, endPoint x: 388, endPoint y: 231, distance: 151.7
click at [388, 231] on div "10 The practice is required to retain documents required by the HIPAA Privacy R…" at bounding box center [455, 190] width 492 height 91
copy span "The practice is required to retain documents required by the HIPAA Privacy Rule…"
click at [678, 209] on div "10 The practice is required to retain documents required by the HIPAA Privacy R…" at bounding box center [455, 190] width 492 height 91
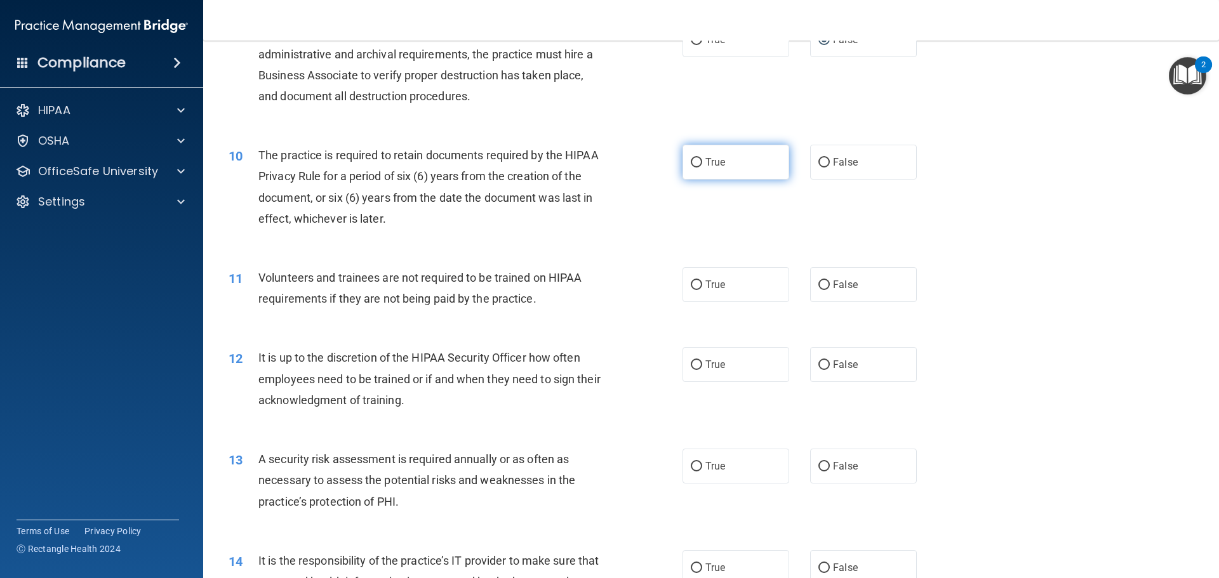
click at [691, 166] on input "True" at bounding box center [696, 163] width 11 height 10
radio input "true"
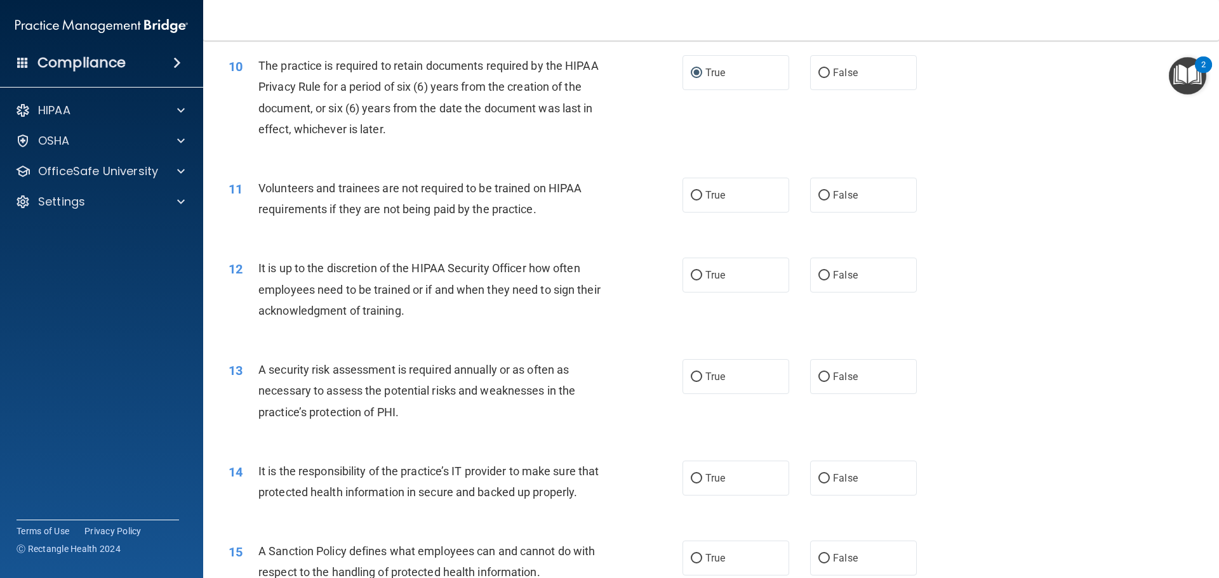
scroll to position [1079, 0]
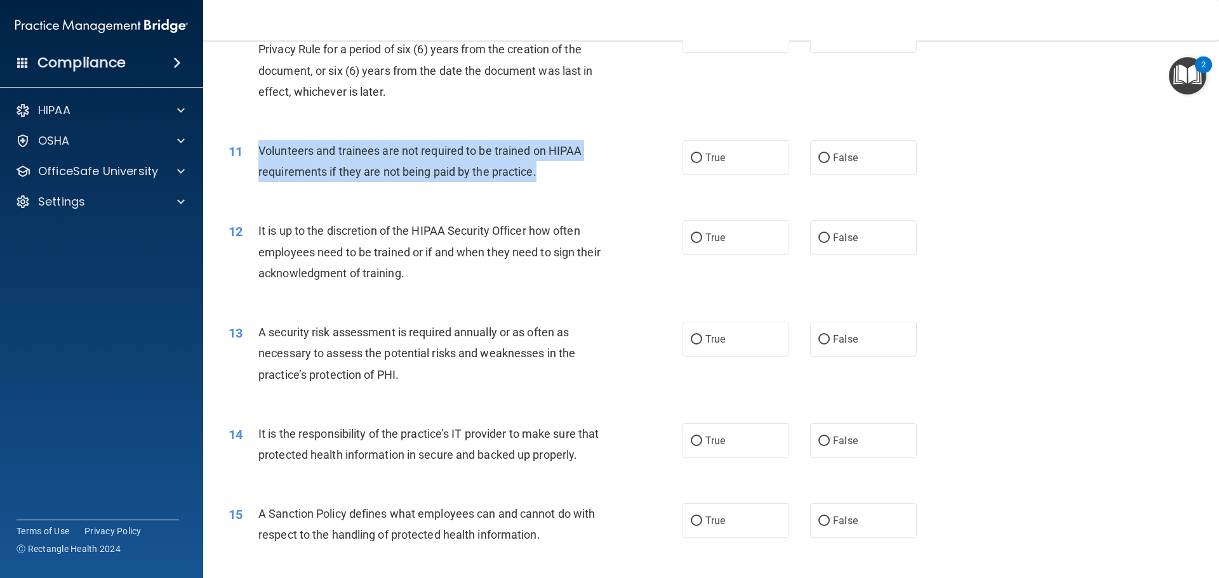
drag, startPoint x: 258, startPoint y: 149, endPoint x: 545, endPoint y: 179, distance: 289.1
click at [545, 179] on div "Volunteers and trainees are not required to be trained on HIPAA requirements if…" at bounding box center [435, 161] width 355 height 42
click at [606, 162] on div "Volunteers and trainees are not required to be trained on HIPAA requirements if…" at bounding box center [435, 161] width 355 height 42
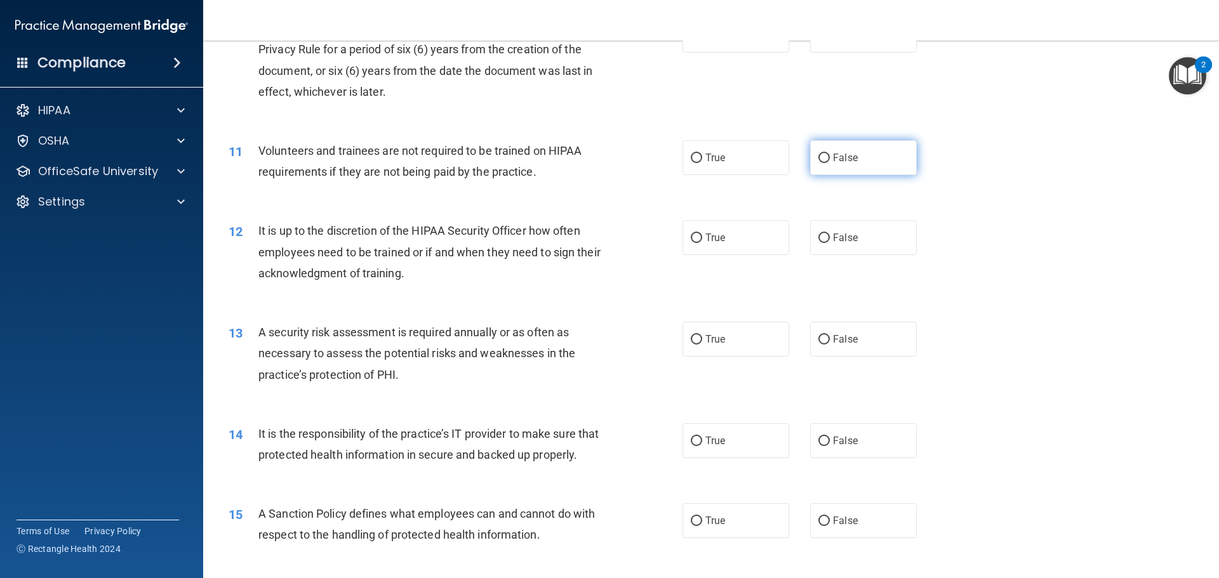
click at [823, 156] on input "False" at bounding box center [823, 159] width 11 height 10
radio input "true"
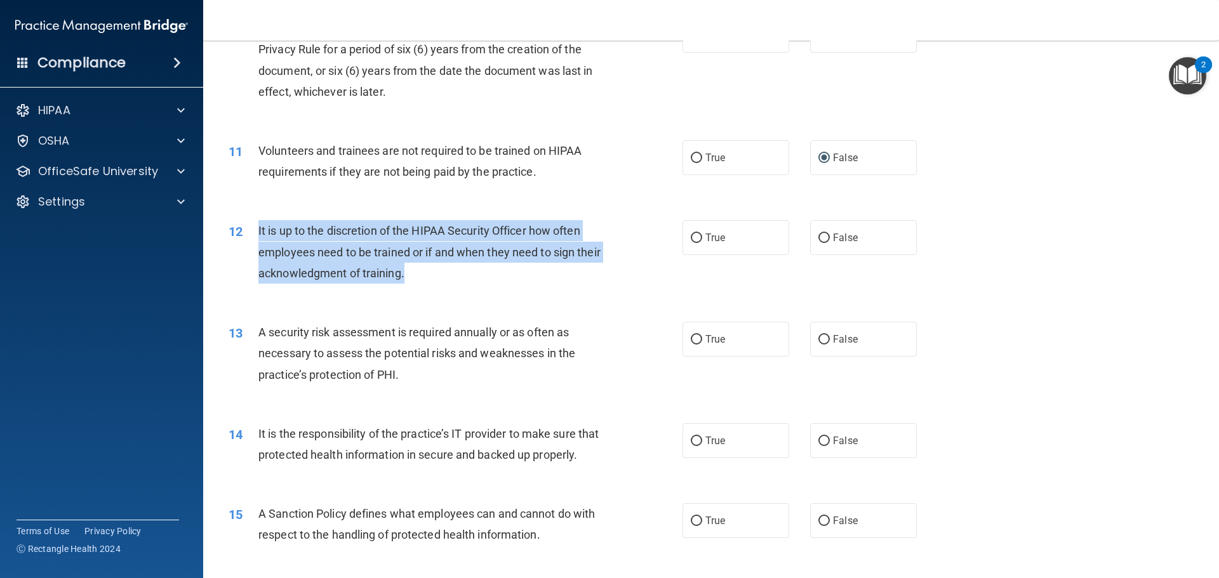
drag, startPoint x: 259, startPoint y: 229, endPoint x: 439, endPoint y: 279, distance: 186.9
click at [439, 279] on div "It is up to the discretion of the HIPAA Security Officer how often employees ne…" at bounding box center [435, 251] width 355 height 63
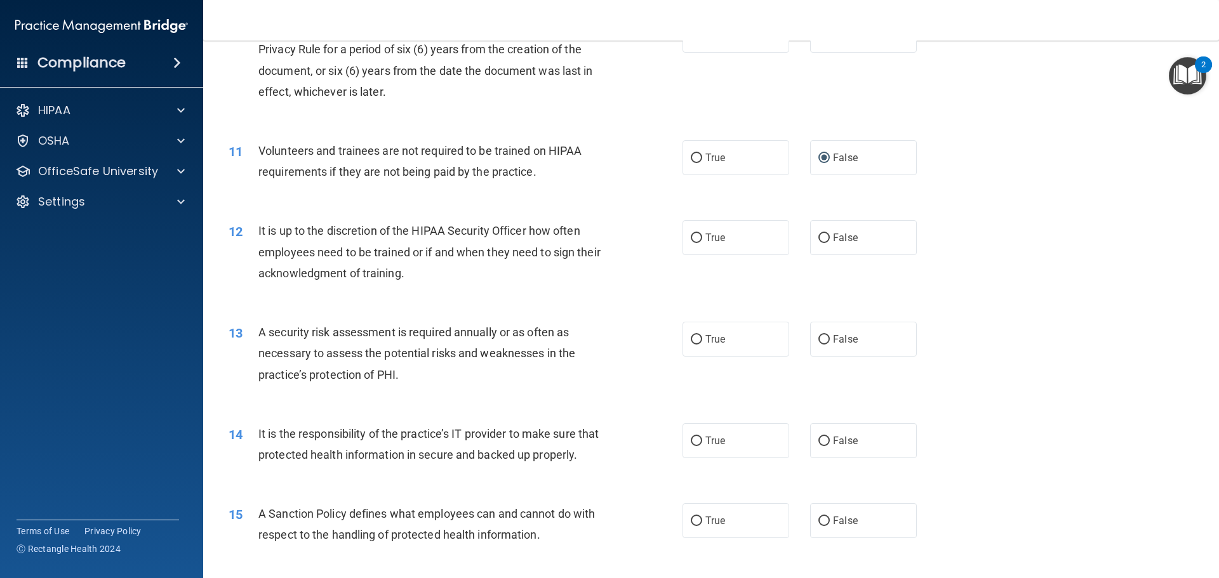
drag, startPoint x: 625, startPoint y: 175, endPoint x: 633, endPoint y: 190, distance: 17.0
click at [625, 175] on div "11 Volunteers and trainees are not required to be trained on HIPAA requirements…" at bounding box center [455, 164] width 492 height 48
click at [693, 235] on input "True" at bounding box center [696, 239] width 11 height 10
radio input "true"
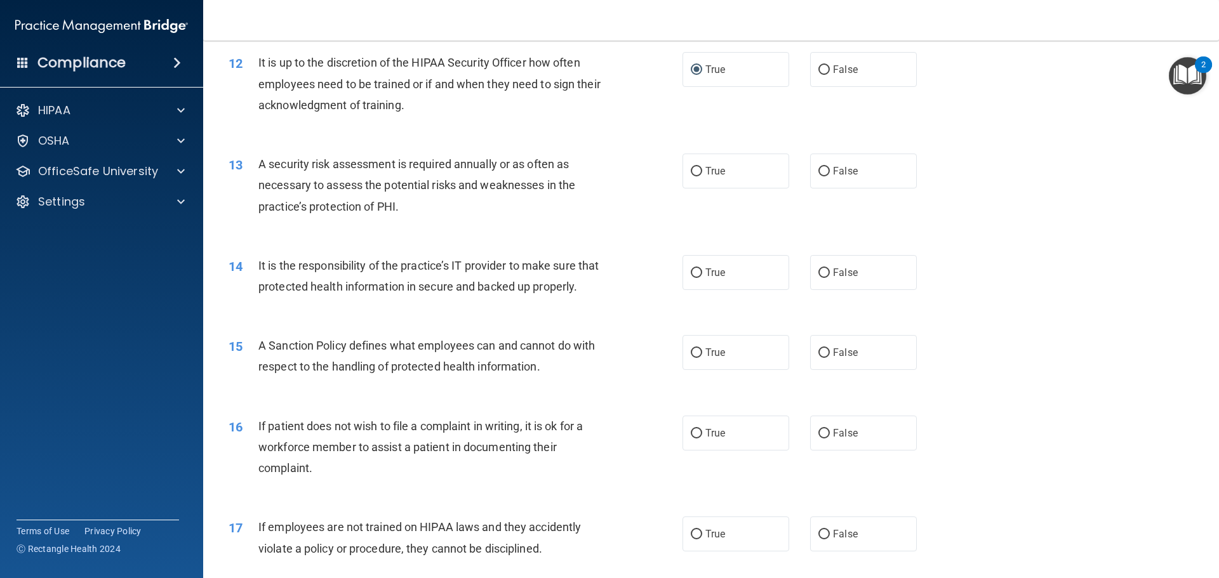
scroll to position [1269, 0]
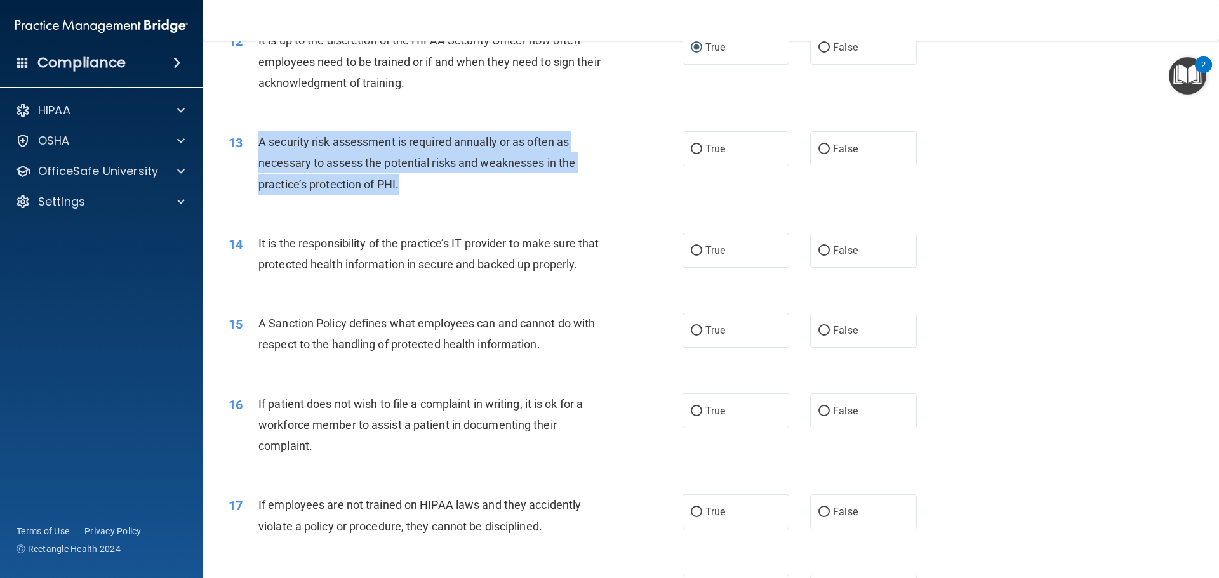
drag, startPoint x: 259, startPoint y: 141, endPoint x: 437, endPoint y: 201, distance: 187.5
click at [437, 201] on div "13 A security risk assessment is required annually or as often as necessary to …" at bounding box center [455, 166] width 492 height 70
click at [649, 159] on div "13 A security risk assessment is required annually or as often as necessary to …" at bounding box center [455, 166] width 492 height 70
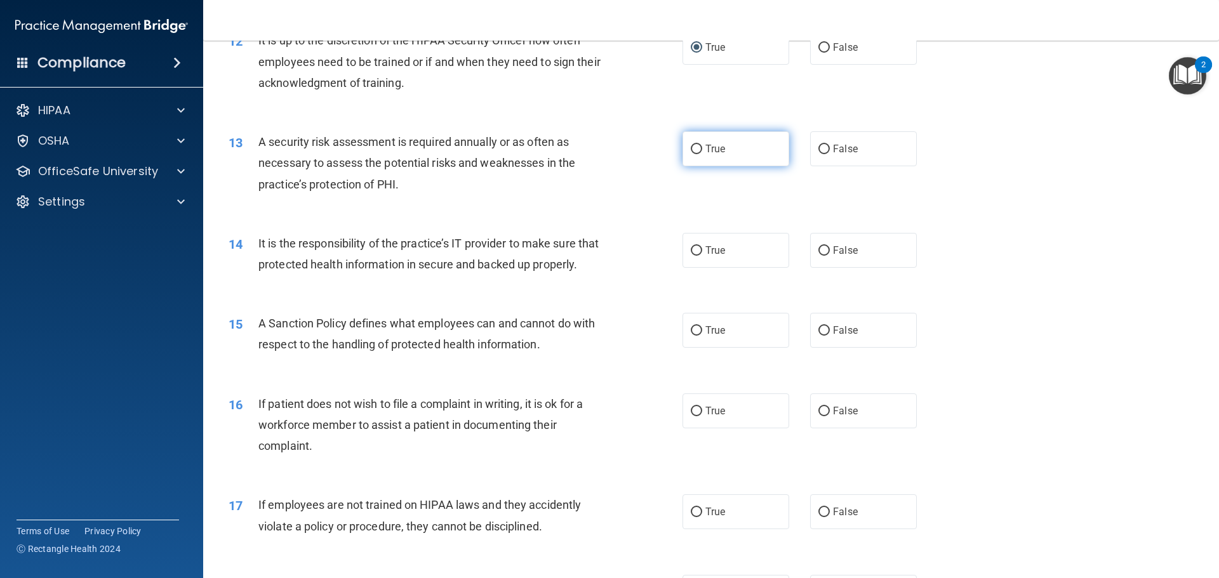
click at [695, 150] on input "True" at bounding box center [696, 150] width 11 height 10
radio input "true"
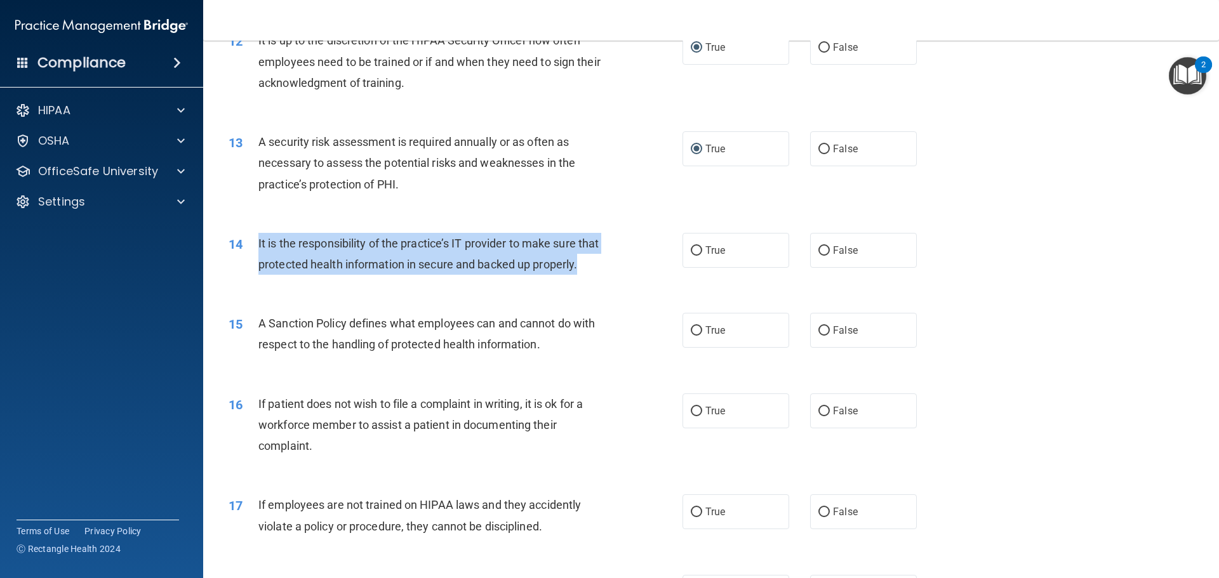
drag, startPoint x: 258, startPoint y: 242, endPoint x: 390, endPoint y: 282, distance: 138.5
click at [390, 275] on div "It is the responsibility of the practice’s IT provider to make sure that protec…" at bounding box center [435, 254] width 355 height 42
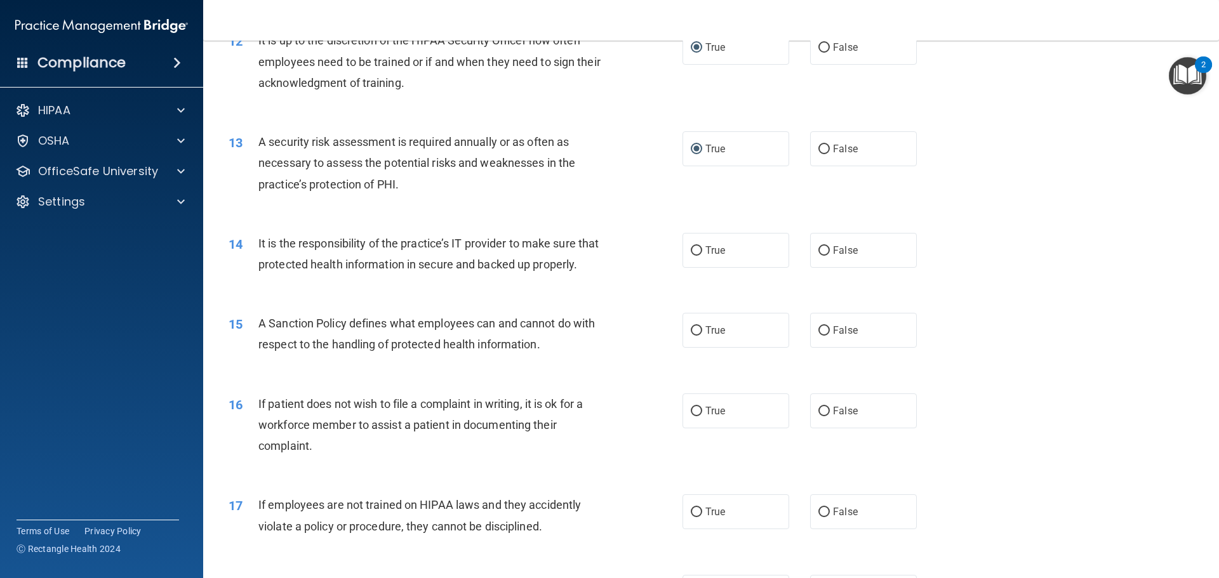
click at [613, 219] on div "14 It is the responsibility of the practice’s IT provider to make sure that pro…" at bounding box center [711, 257] width 984 height 80
click at [691, 249] on input "True" at bounding box center [696, 251] width 11 height 10
radio input "true"
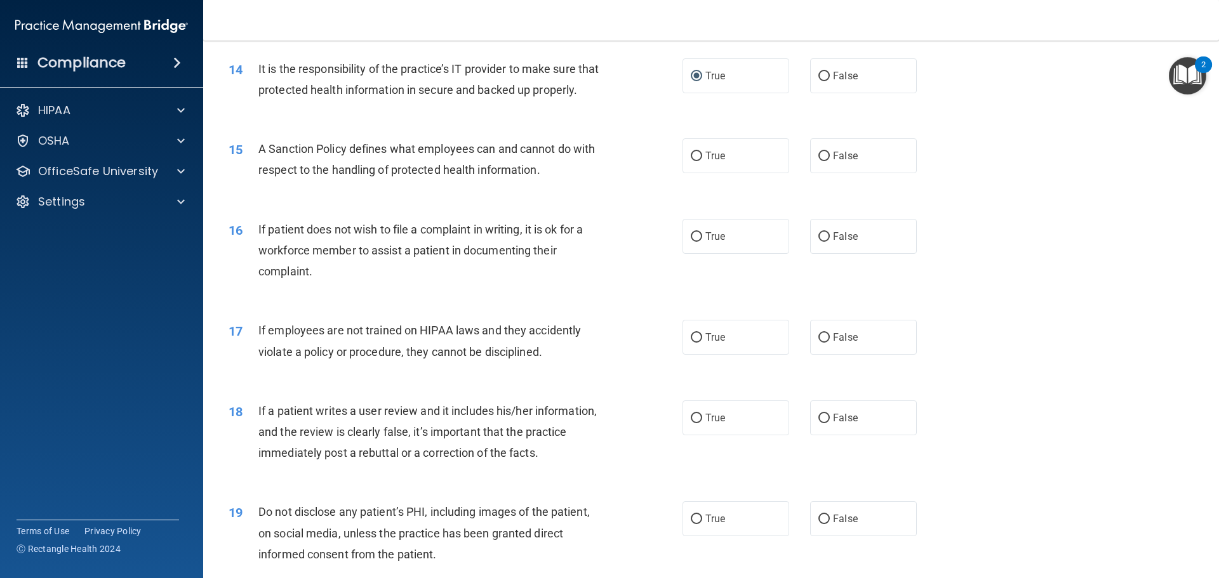
scroll to position [1460, 0]
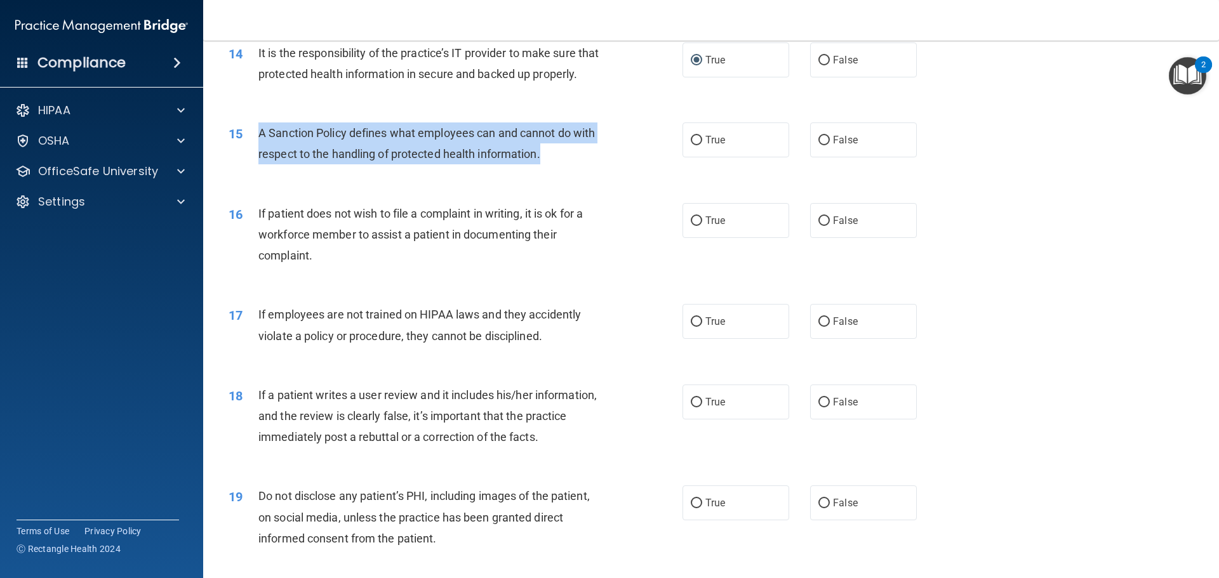
drag, startPoint x: 259, startPoint y: 155, endPoint x: 550, endPoint y: 186, distance: 292.3
click at [550, 171] on div "15 A Sanction Policy defines what employees can and cannot do with respect to t…" at bounding box center [455, 146] width 492 height 48
click at [637, 162] on div "15 A Sanction Policy defines what employees can and cannot do with respect to t…" at bounding box center [455, 146] width 492 height 48
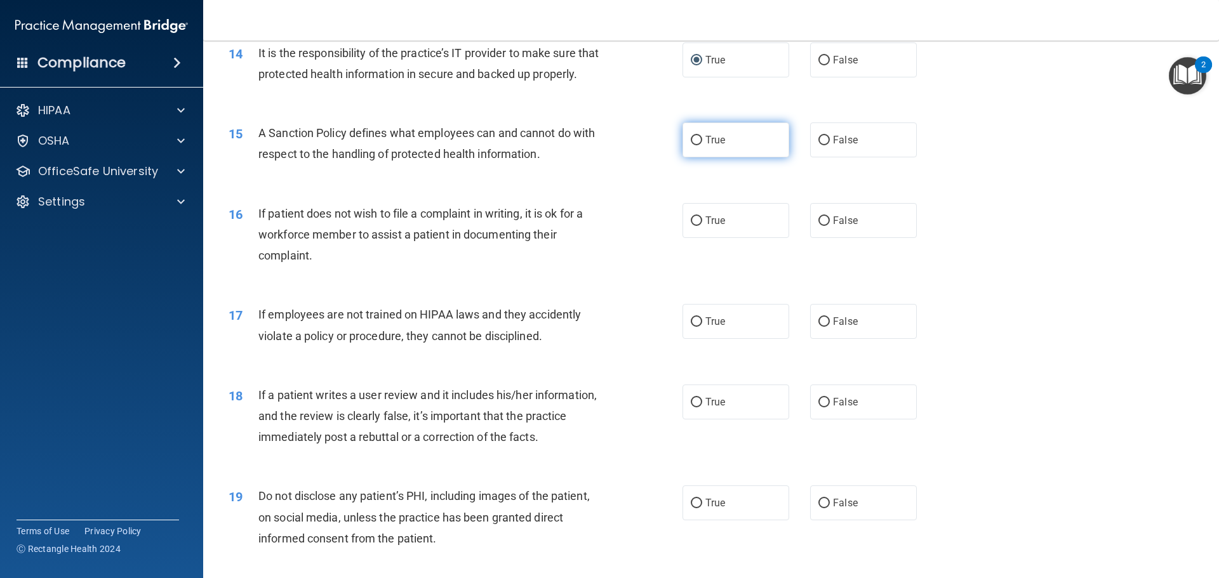
click at [694, 145] on input "True" at bounding box center [696, 141] width 11 height 10
radio input "true"
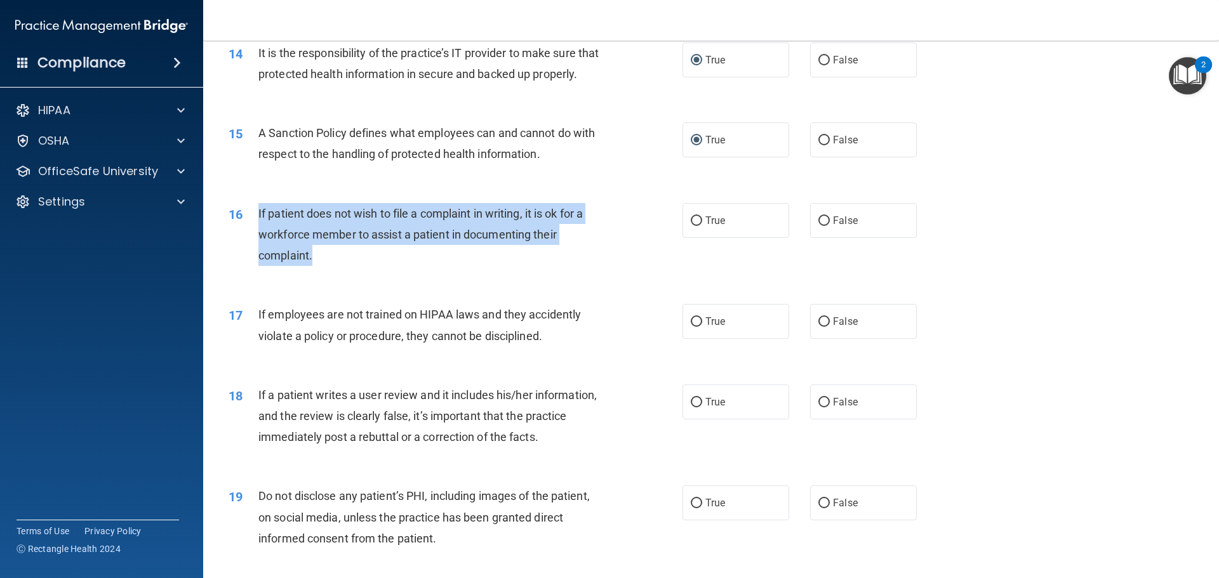
drag, startPoint x: 258, startPoint y: 232, endPoint x: 370, endPoint y: 277, distance: 120.2
click at [370, 267] on div "If patient does not wish to file a complaint in writing, it is ok for a workfor…" at bounding box center [435, 234] width 355 height 63
click at [630, 271] on div "16 If patient does not wish to file a complaint in writing, it is ok for a work…" at bounding box center [455, 238] width 492 height 70
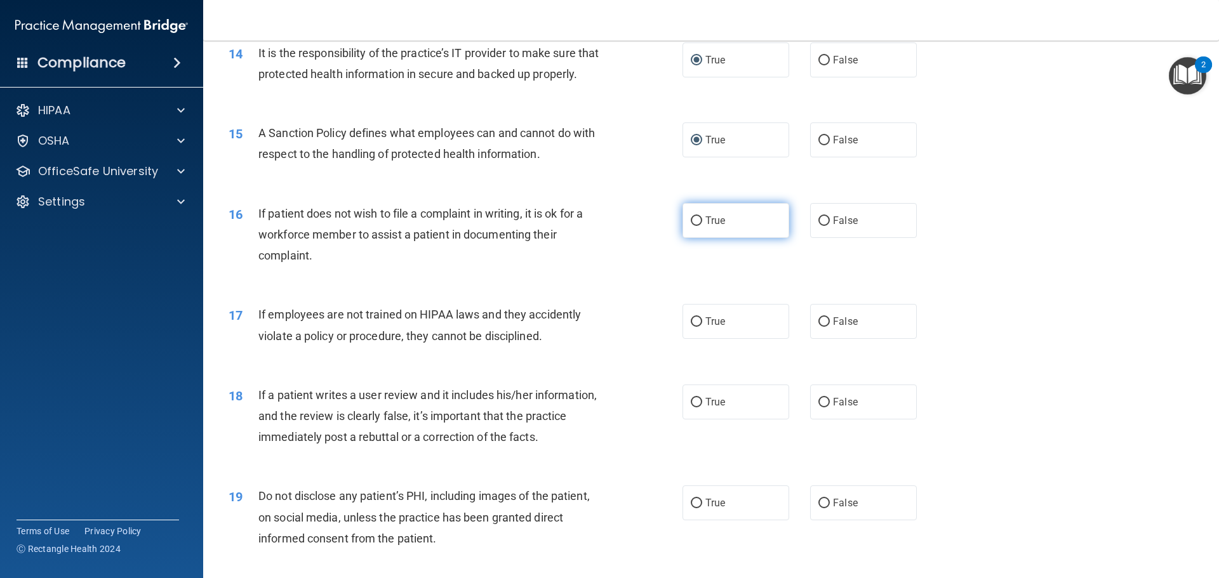
click at [691, 226] on input "True" at bounding box center [696, 221] width 11 height 10
radio input "true"
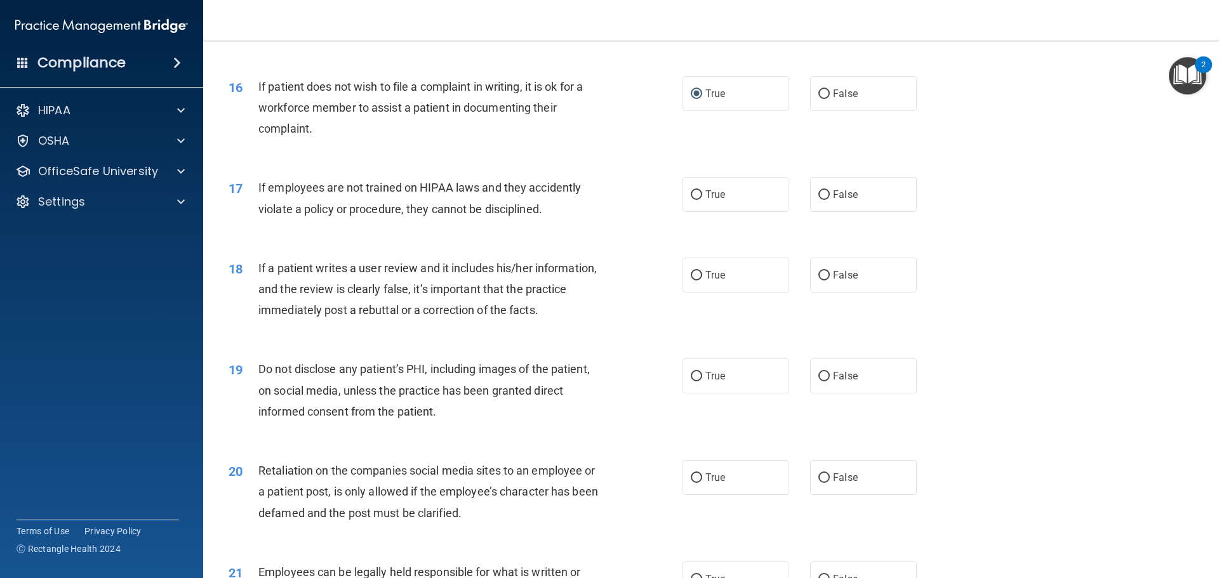
scroll to position [1650, 0]
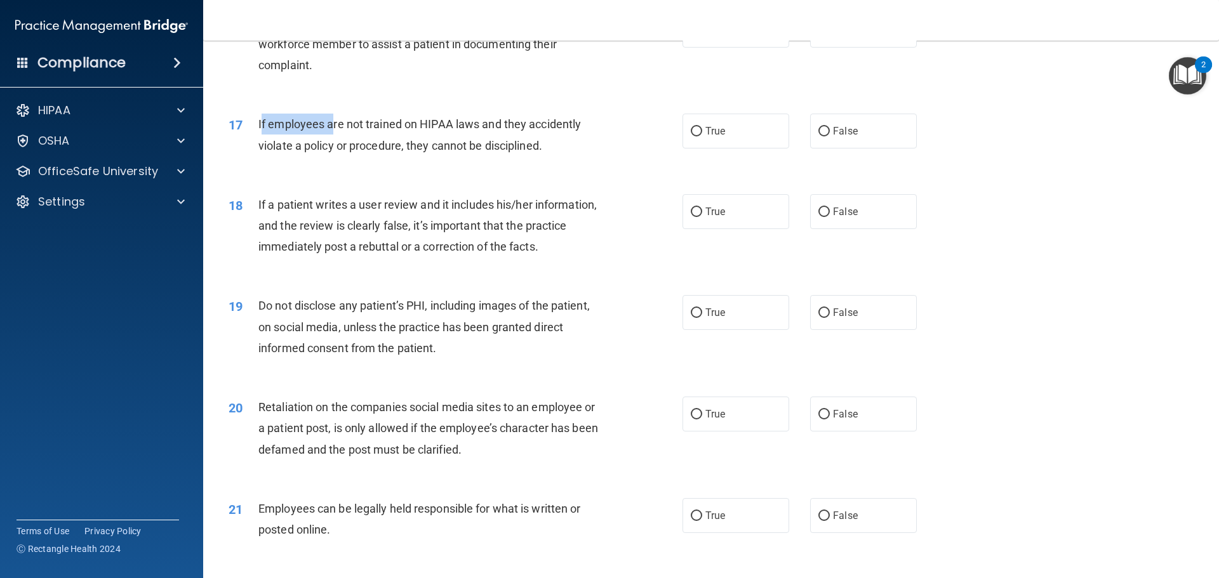
drag, startPoint x: 260, startPoint y: 143, endPoint x: 330, endPoint y: 145, distance: 70.5
click at [330, 145] on span "If employees are not trained on HIPAA laws and they accidently violate a policy…" at bounding box center [419, 134] width 322 height 34
click at [258, 144] on div "17 If employees are not trained on HIPAA laws and they accidently violate a pol…" at bounding box center [455, 138] width 492 height 48
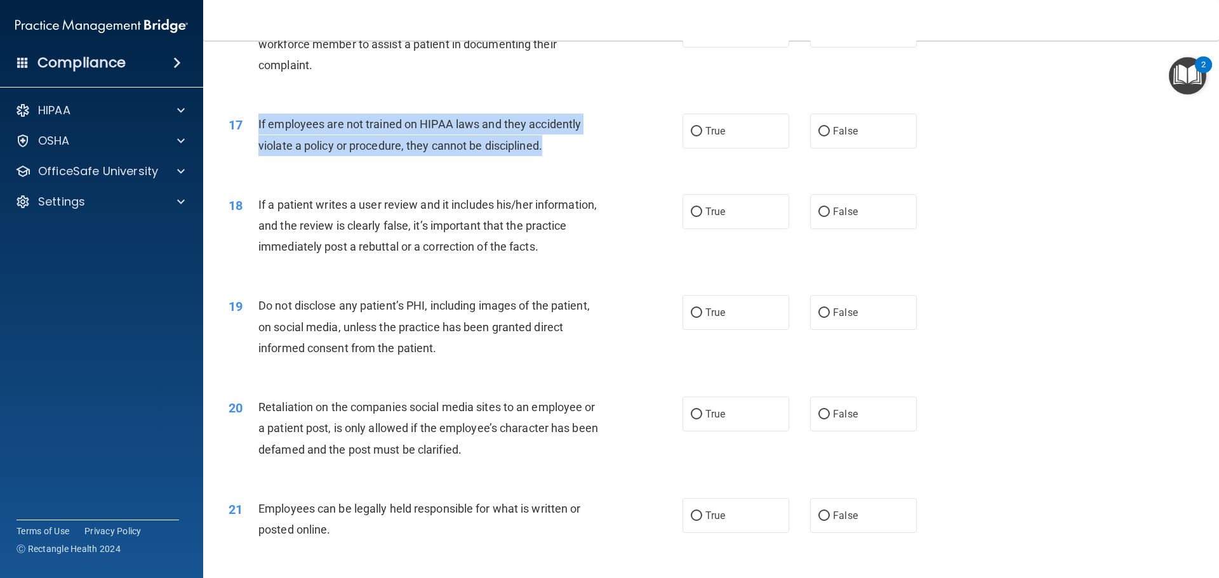
drag, startPoint x: 546, startPoint y: 168, endPoint x: 248, endPoint y: 150, distance: 298.2
click at [248, 150] on div "17 If employees are not trained on HIPAA laws and they accidently violate a pol…" at bounding box center [455, 138] width 492 height 48
click at [603, 155] on div "If employees are not trained on HIPAA laws and they accidently violate a policy…" at bounding box center [435, 135] width 355 height 42
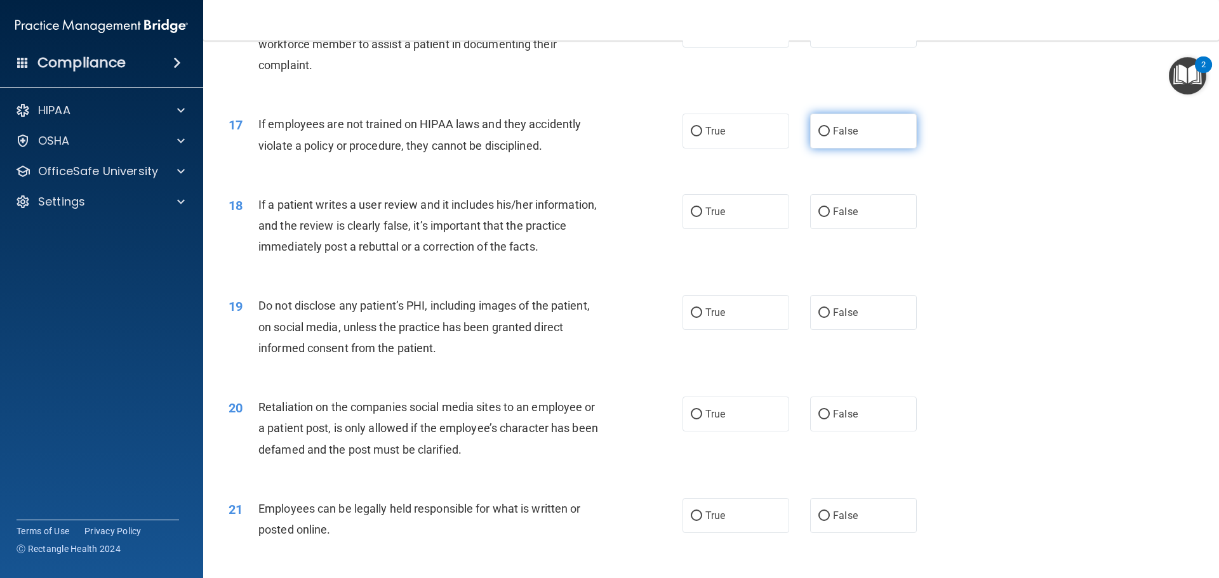
click at [818, 136] on input "False" at bounding box center [823, 132] width 11 height 10
radio input "true"
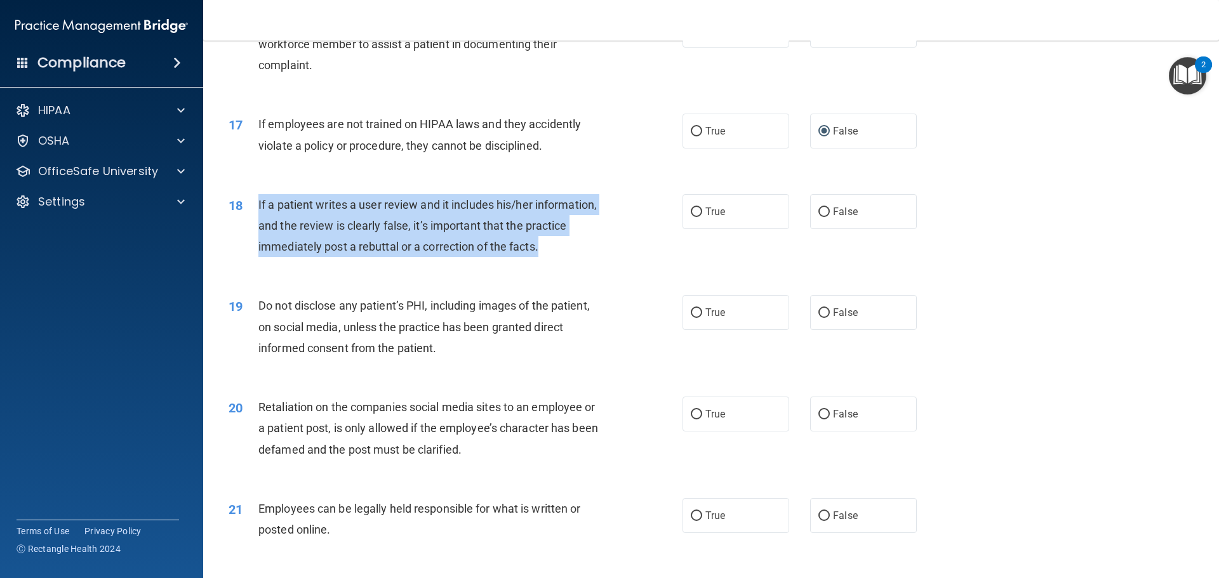
drag, startPoint x: 258, startPoint y: 224, endPoint x: 553, endPoint y: 273, distance: 298.5
click at [553, 258] on div "If a patient writes a user review and it includes his/her information, and the …" at bounding box center [435, 225] width 355 height 63
click at [642, 216] on div "18 If a patient writes a user review and it includes his/her information, and t…" at bounding box center [455, 229] width 492 height 70
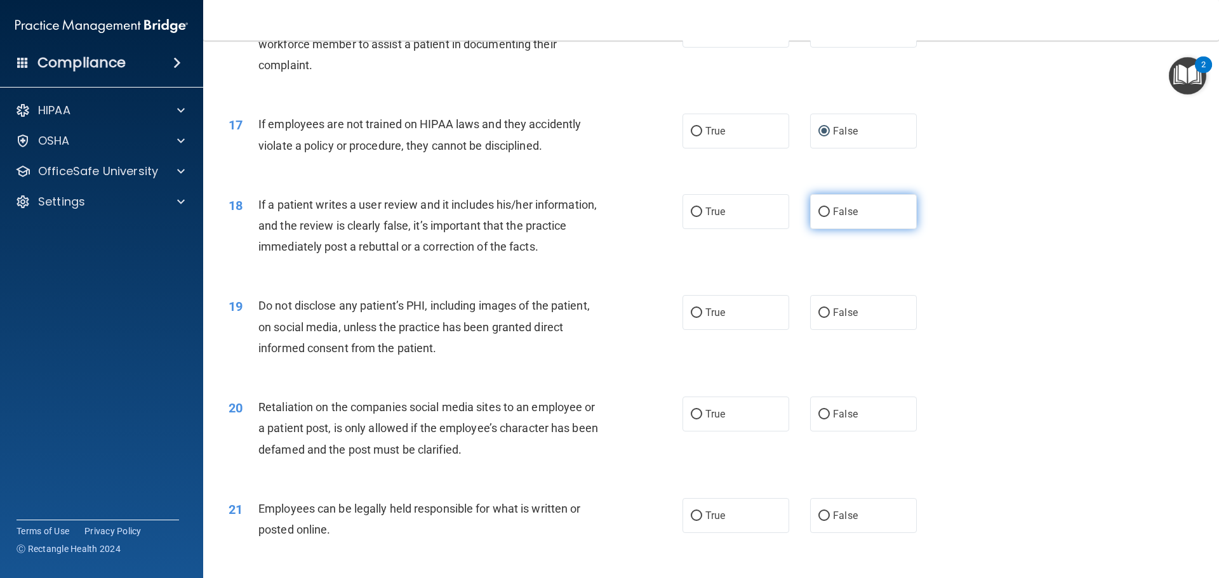
click at [818, 217] on input "False" at bounding box center [823, 213] width 11 height 10
radio input "true"
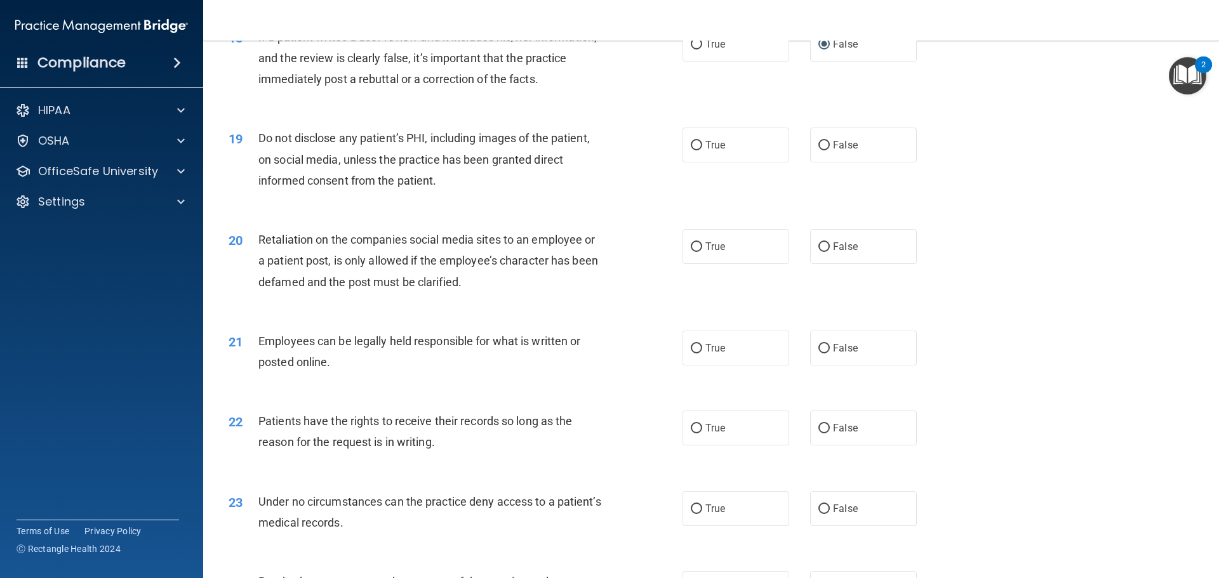
scroll to position [1841, 0]
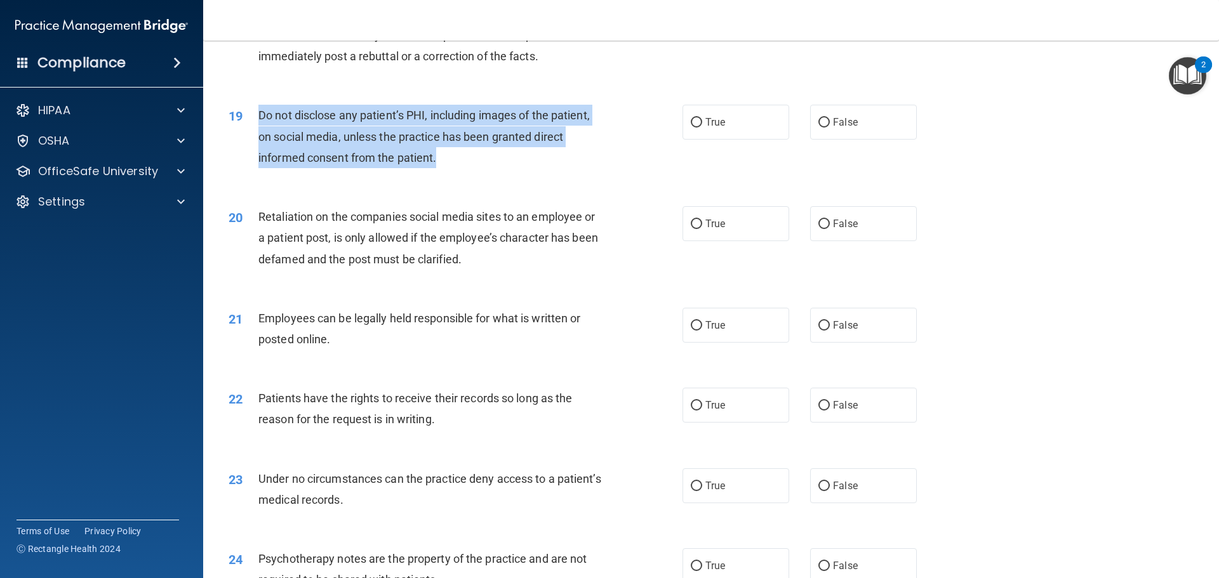
drag, startPoint x: 258, startPoint y: 136, endPoint x: 449, endPoint y: 183, distance: 196.6
click at [449, 168] on div "Do not disclose any patient’s PHI, including images of the patient, on social m…" at bounding box center [435, 136] width 355 height 63
click at [594, 175] on div "19 Do not disclose any patient’s PHI, including images of the patient, on socia…" at bounding box center [455, 140] width 492 height 70
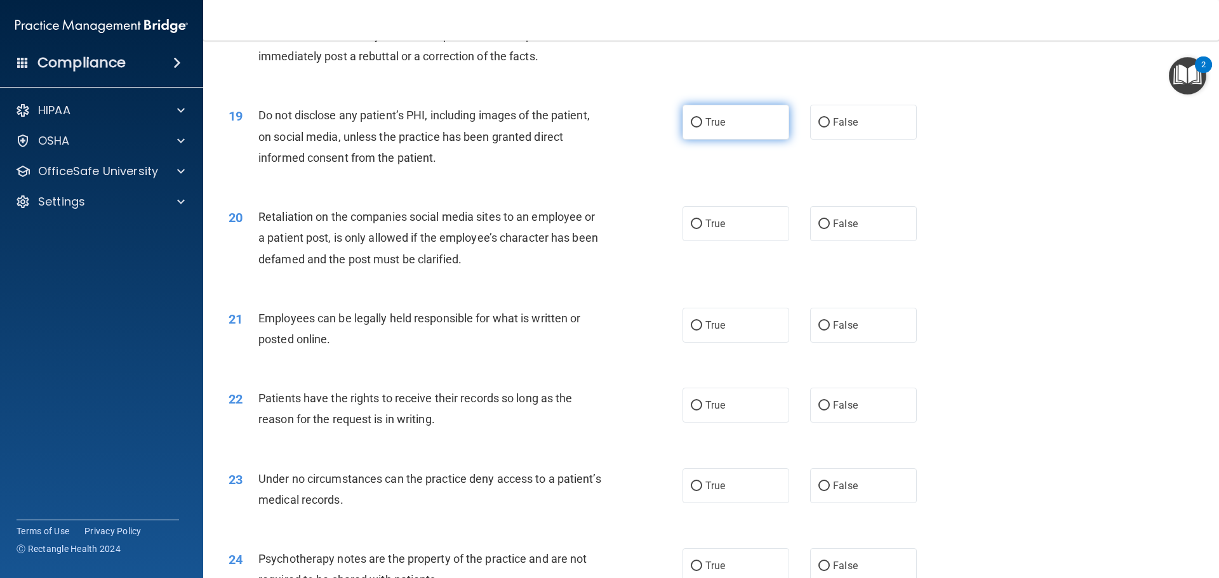
click at [693, 128] on input "True" at bounding box center [696, 123] width 11 height 10
radio input "true"
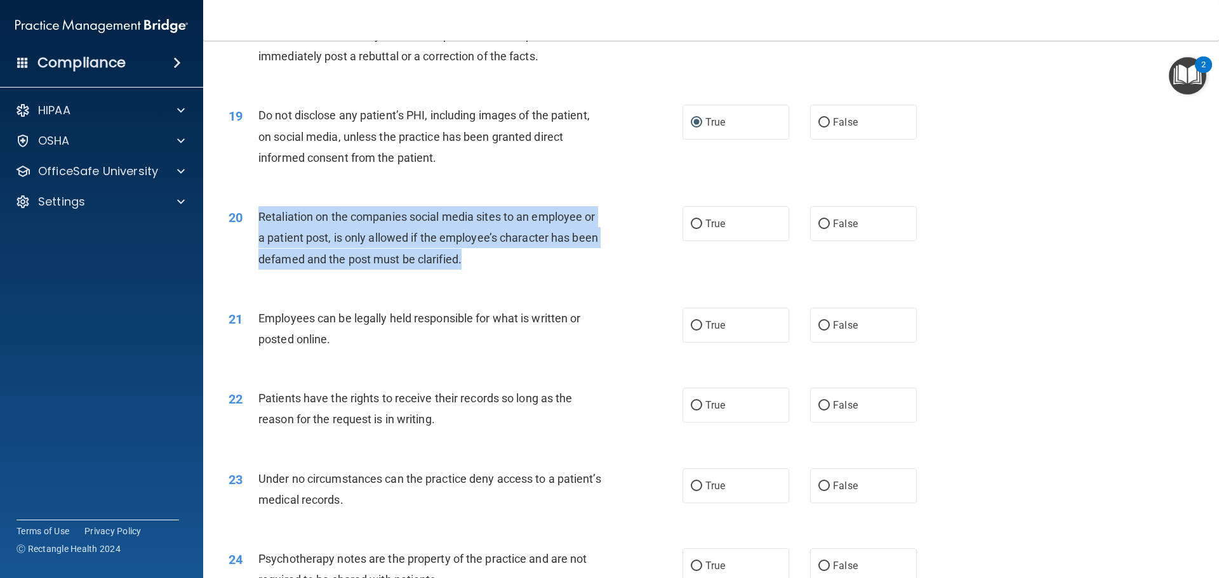
drag, startPoint x: 258, startPoint y: 237, endPoint x: 489, endPoint y: 274, distance: 233.9
click at [489, 270] on div "Retaliation on the companies social media sites to an employee or a patient pos…" at bounding box center [435, 237] width 355 height 63
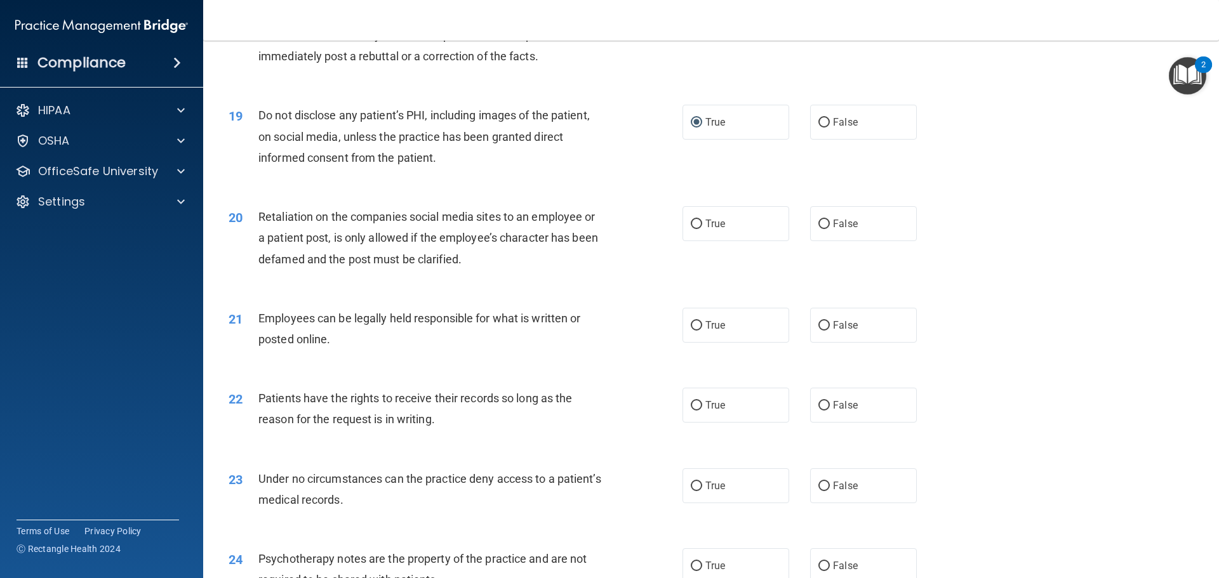
drag, startPoint x: 678, startPoint y: 209, endPoint x: 695, endPoint y: 217, distance: 18.8
click at [678, 190] on div "19 Do not disclose any patient’s PHI, including images of the patient, on socia…" at bounding box center [711, 140] width 984 height 102
click at [818, 229] on input "False" at bounding box center [823, 225] width 11 height 10
radio input "true"
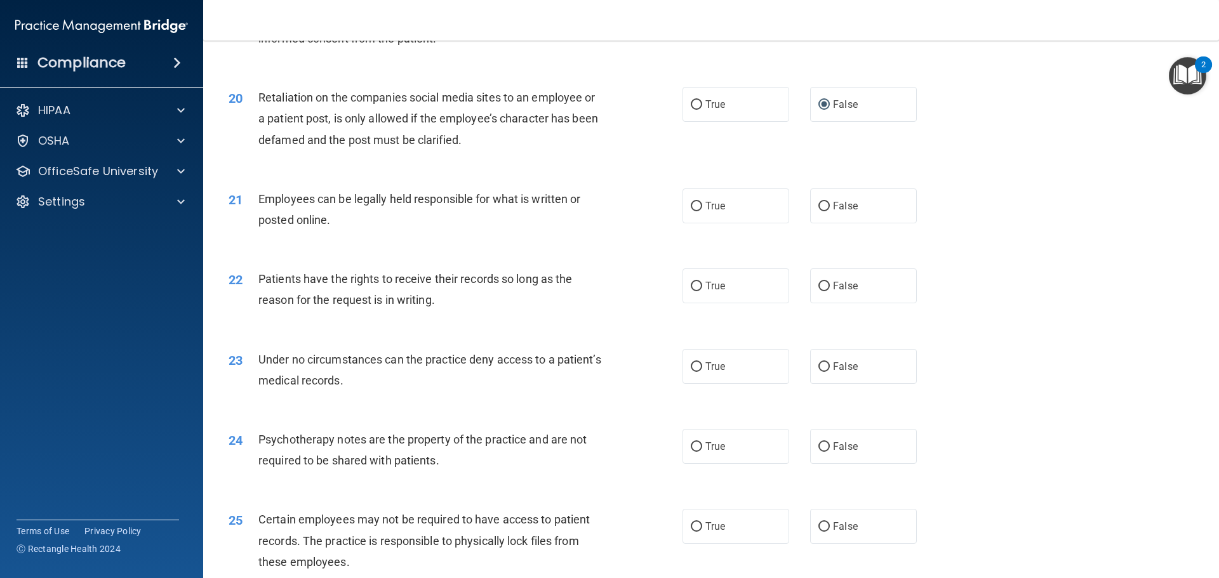
scroll to position [1967, 0]
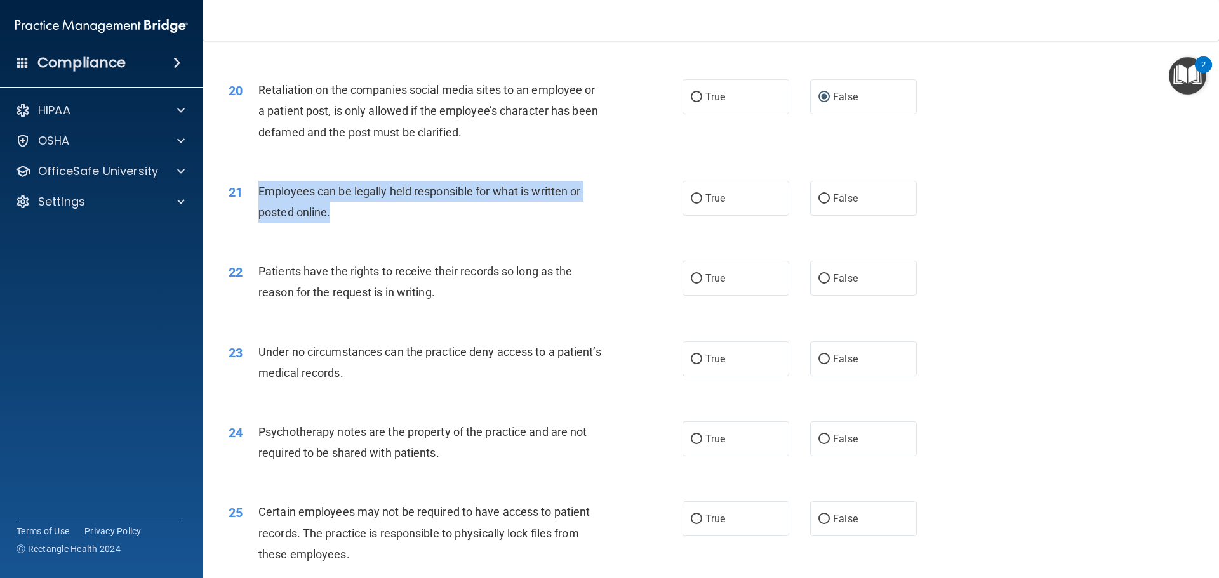
drag, startPoint x: 258, startPoint y: 211, endPoint x: 340, endPoint y: 239, distance: 86.5
click at [340, 223] on div "Employees can be legally held responsible for what is written or posted online." at bounding box center [435, 202] width 355 height 42
click at [652, 212] on div "21 Employees can be legally held responsible for what is written or posted onli…" at bounding box center [455, 205] width 492 height 48
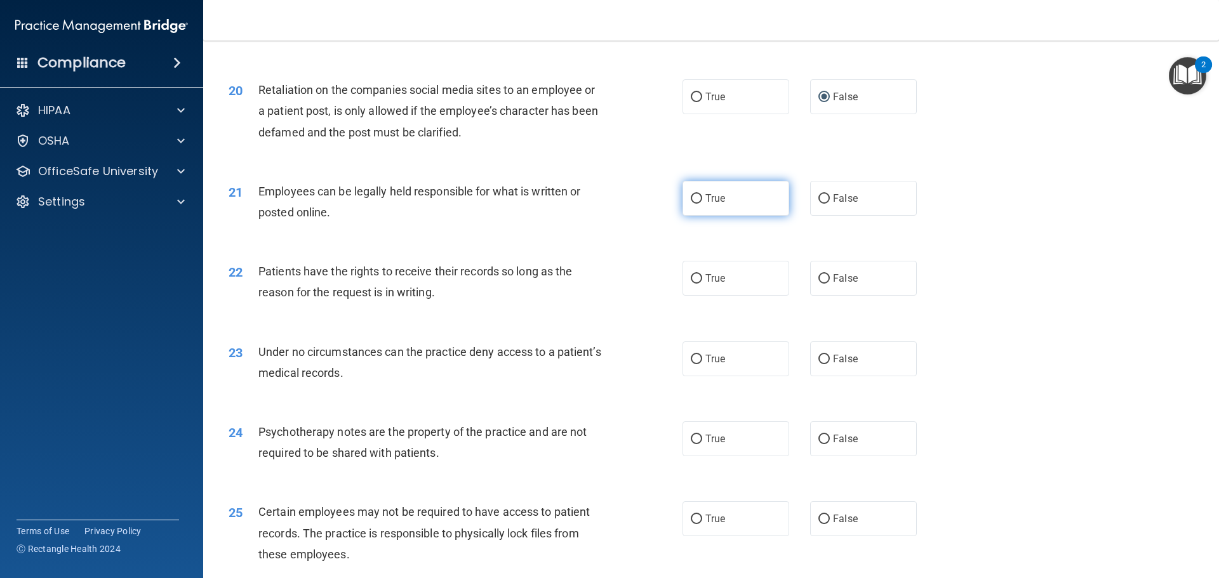
click at [691, 204] on input "True" at bounding box center [696, 199] width 11 height 10
radio input "true"
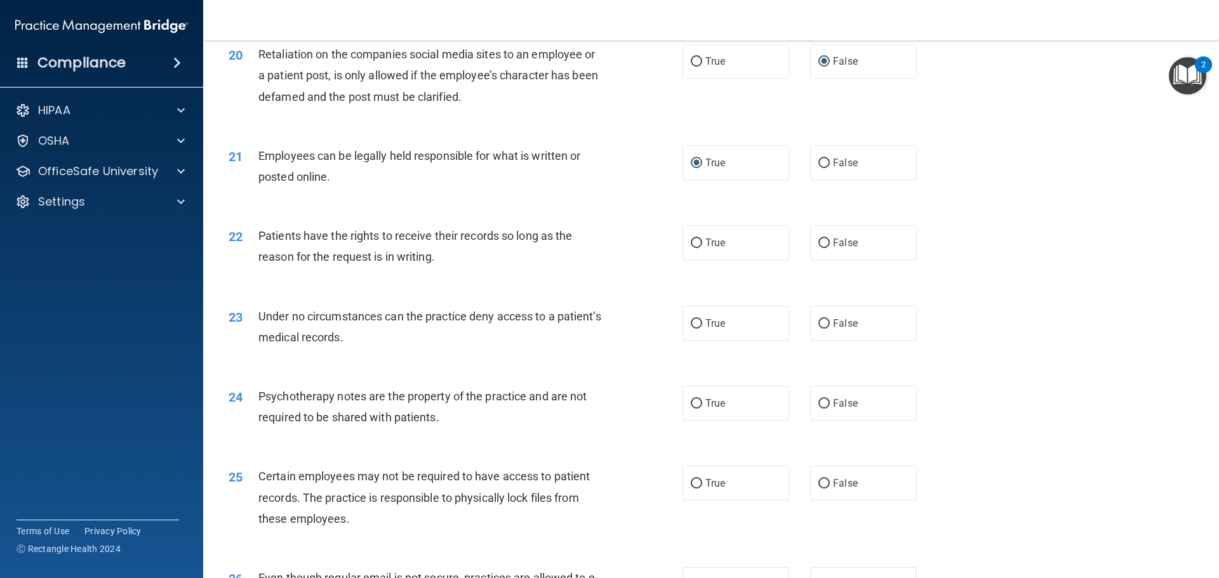
scroll to position [2094, 0]
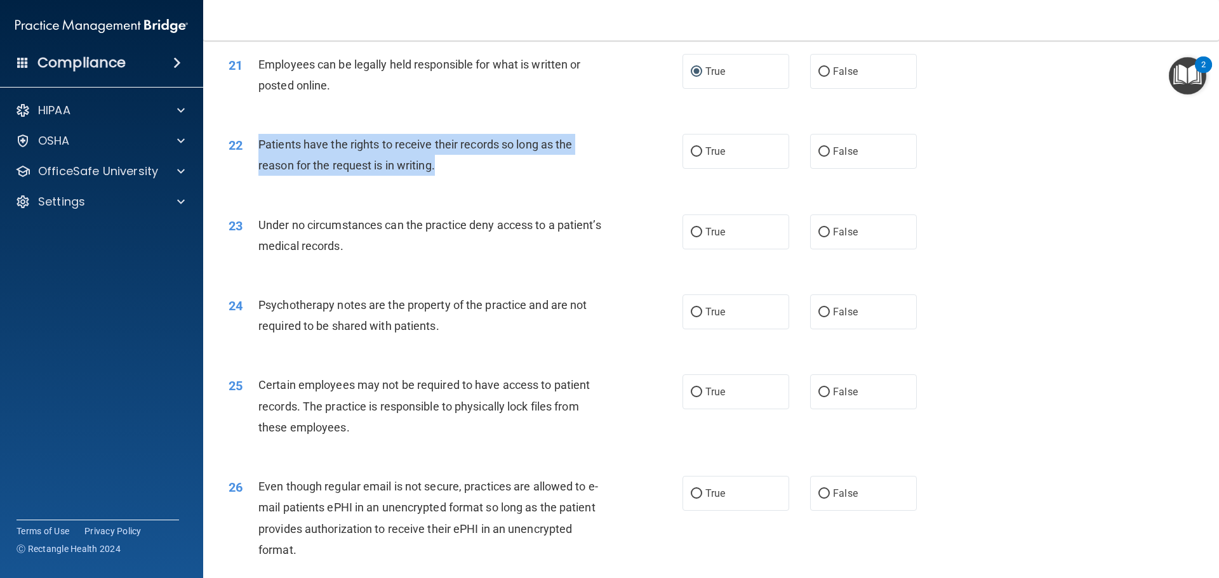
drag, startPoint x: 258, startPoint y: 162, endPoint x: 443, endPoint y: 202, distance: 189.6
click at [443, 182] on div "22 Patients have the rights to receive their records so long as the reason for …" at bounding box center [455, 158] width 492 height 48
click at [543, 176] on div "Patients have the rights to receive their records so long as the reason for the…" at bounding box center [435, 155] width 355 height 42
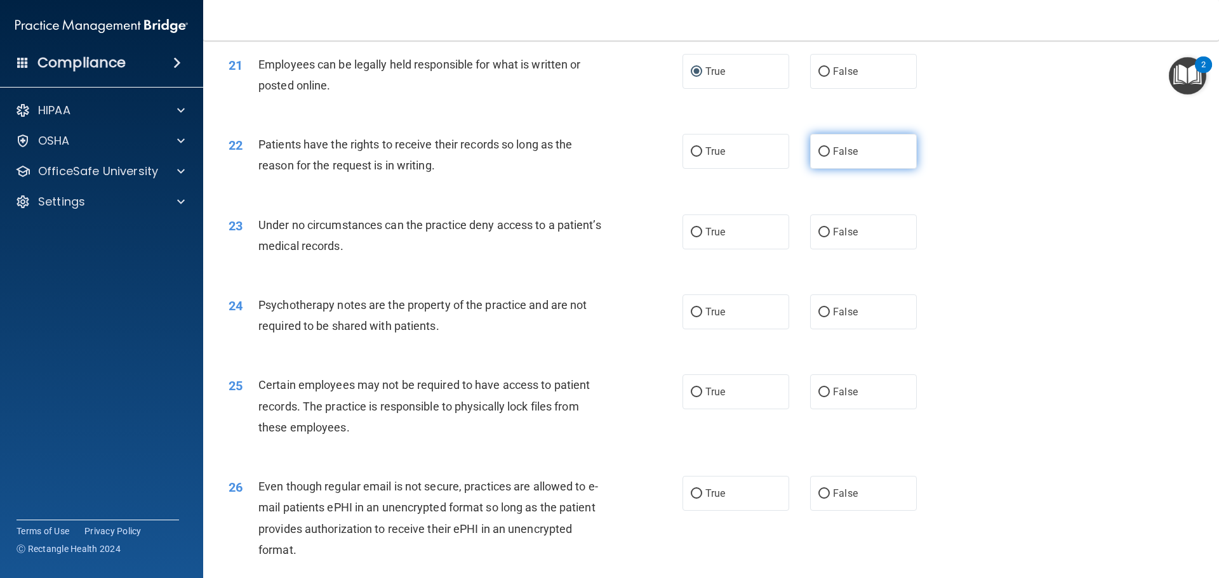
click at [821, 157] on input "False" at bounding box center [823, 152] width 11 height 10
radio input "true"
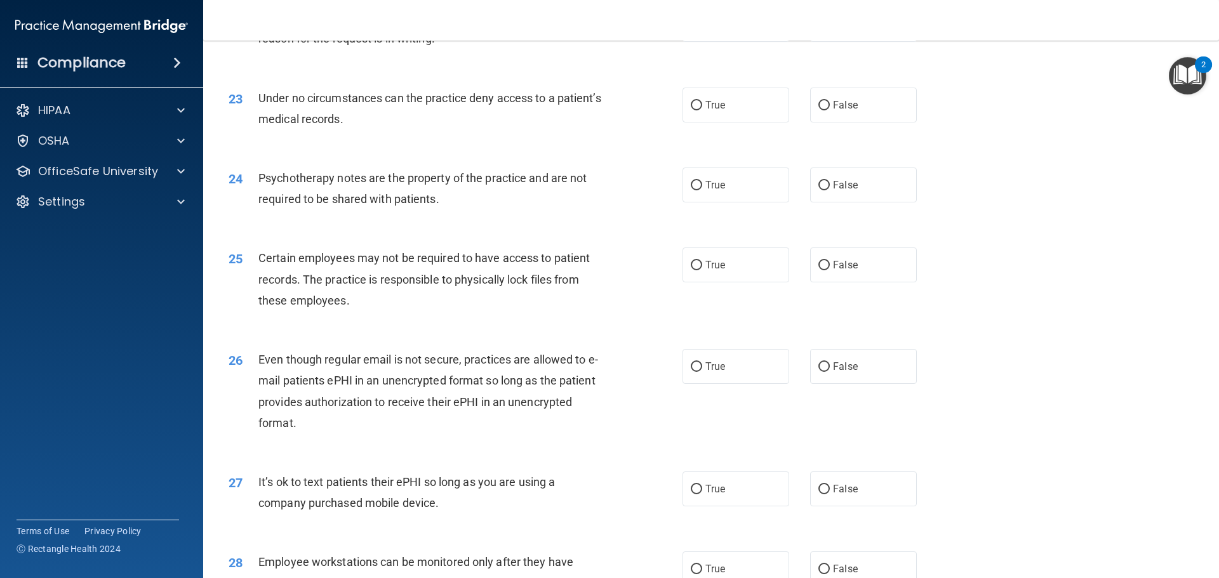
scroll to position [2158, 0]
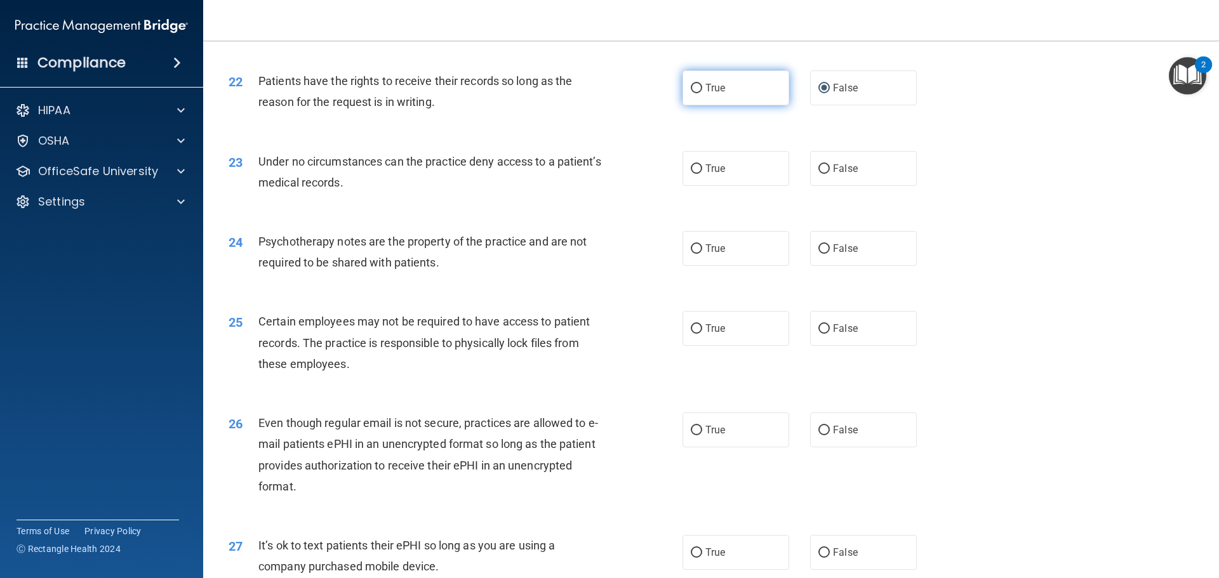
click at [693, 93] on input "True" at bounding box center [696, 89] width 11 height 10
radio input "true"
radio input "false"
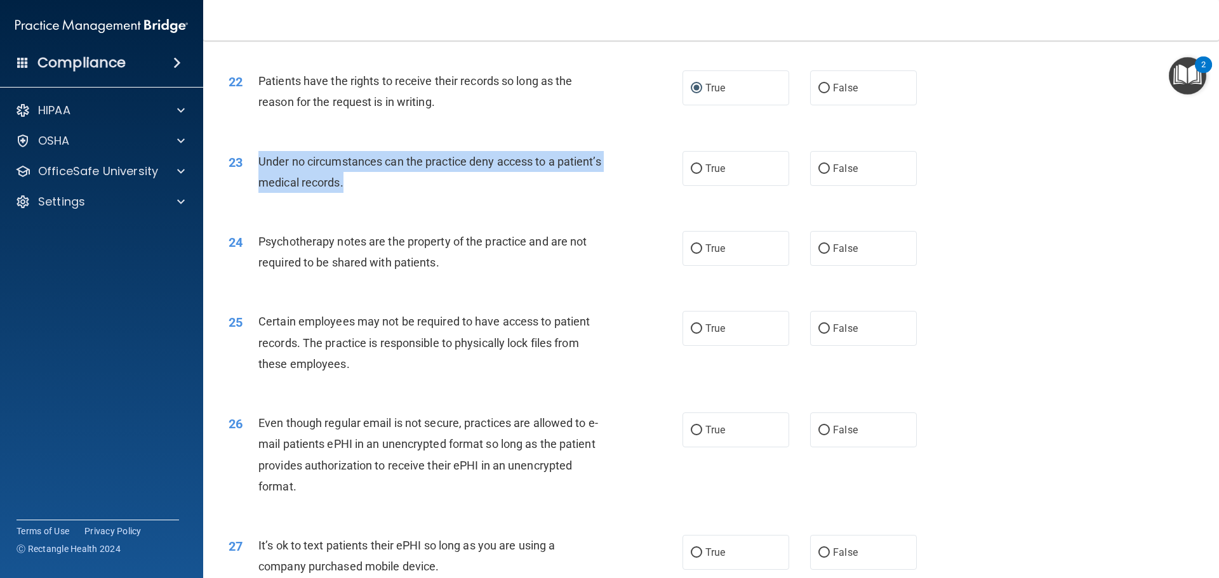
drag, startPoint x: 258, startPoint y: 180, endPoint x: 407, endPoint y: 199, distance: 150.4
click at [407, 193] on div "Under no circumstances can the practice deny access to a patient’s medical reco…" at bounding box center [435, 172] width 355 height 42
drag, startPoint x: 634, startPoint y: 199, endPoint x: 741, endPoint y: 199, distance: 106.6
click at [634, 199] on div "23 Under no circumstances can the practice deny access to a patient’s medical r…" at bounding box center [455, 175] width 492 height 48
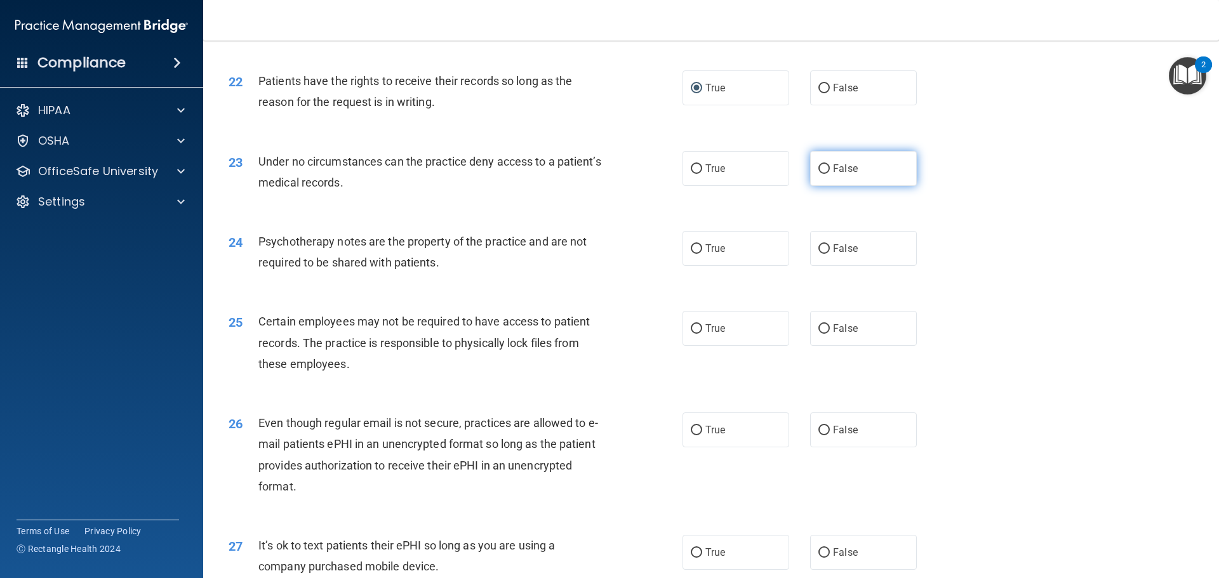
click at [819, 174] on input "False" at bounding box center [823, 169] width 11 height 10
radio input "true"
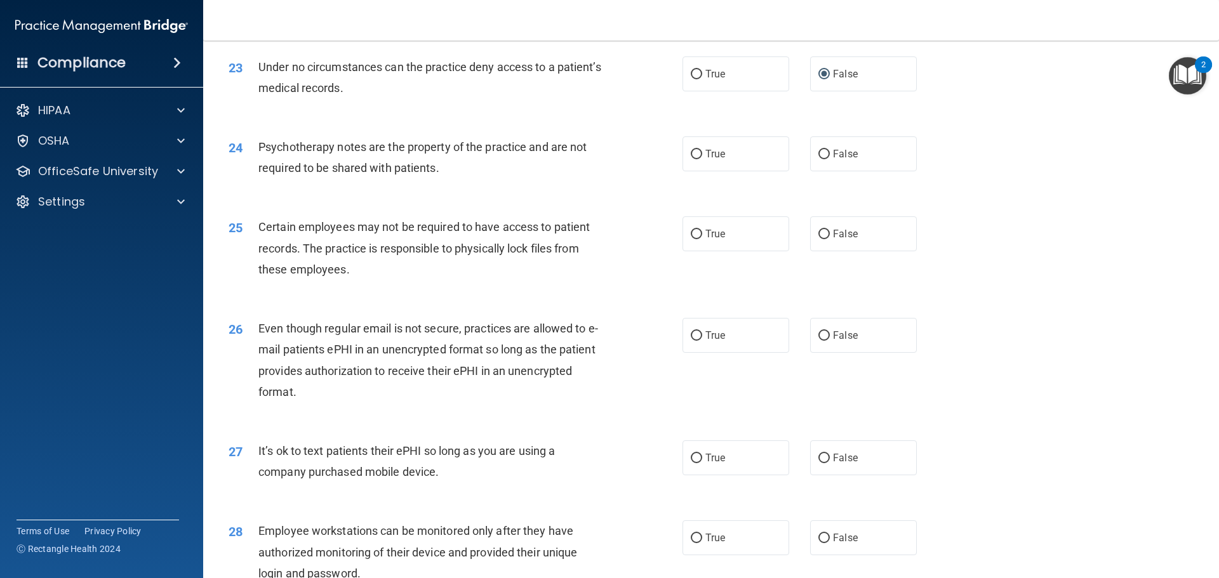
scroll to position [2221, 0]
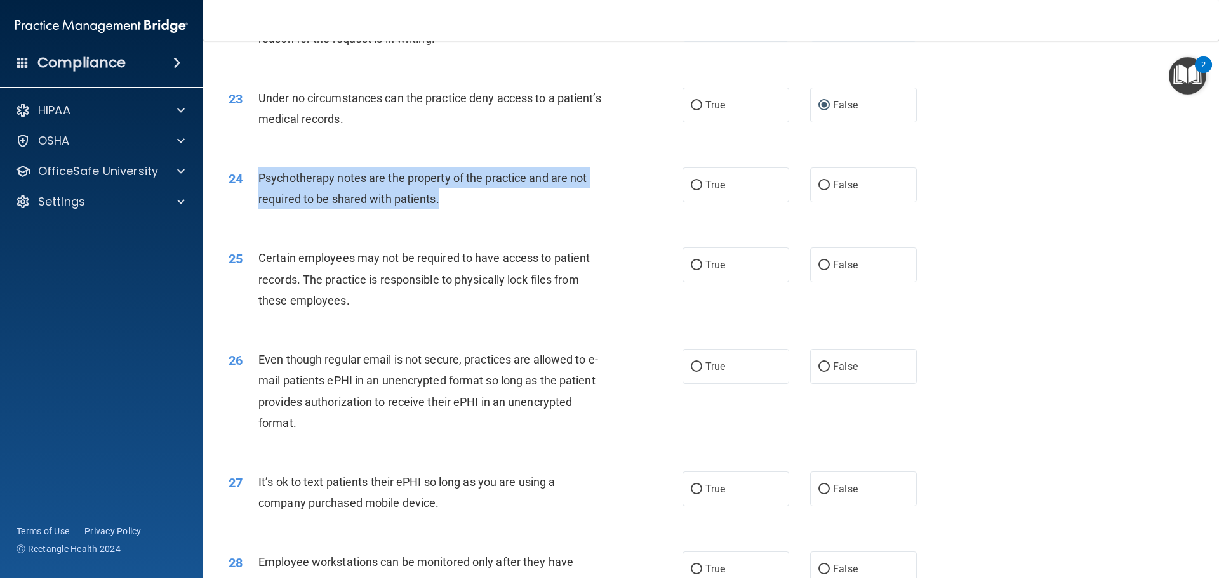
drag, startPoint x: 258, startPoint y: 197, endPoint x: 446, endPoint y: 228, distance: 190.3
click at [446, 209] on div "Psychotherapy notes are the property of the practice and are not required to be…" at bounding box center [435, 189] width 355 height 42
click at [637, 203] on div "24 Psychotherapy notes are the property of the practice and are not required to…" at bounding box center [455, 192] width 492 height 48
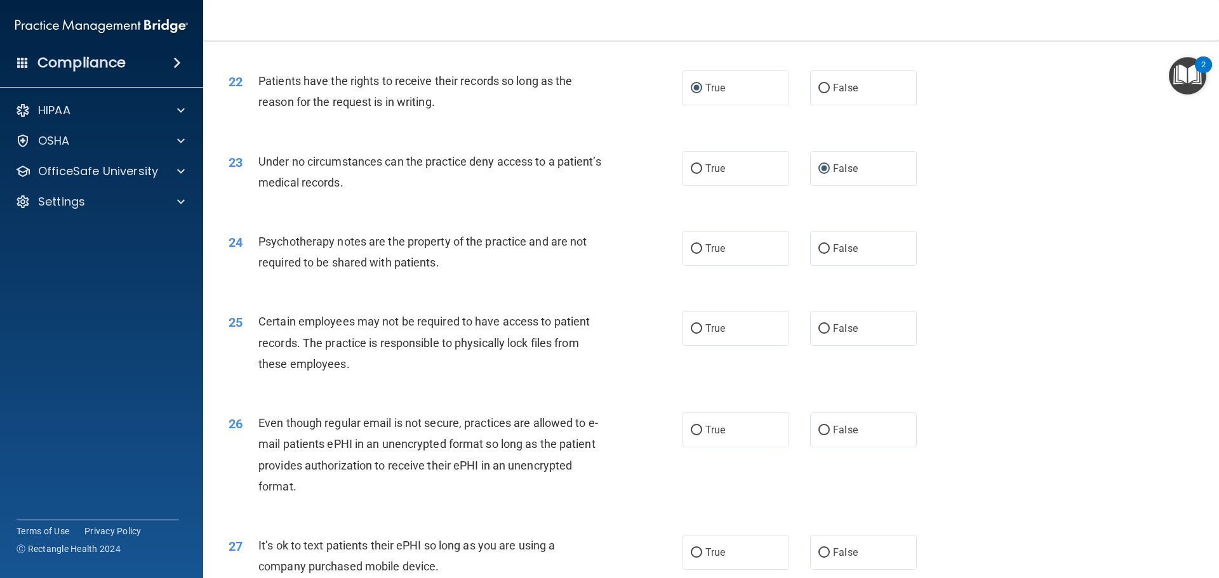
scroll to position [2094, 0]
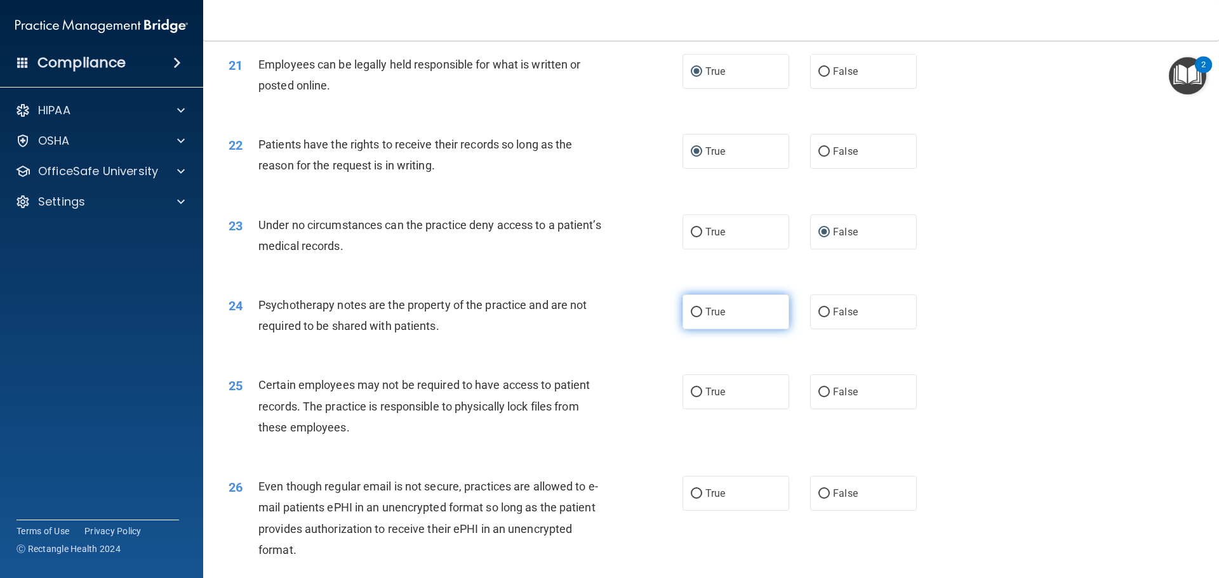
click at [691, 317] on input "True" at bounding box center [696, 313] width 11 height 10
radio input "true"
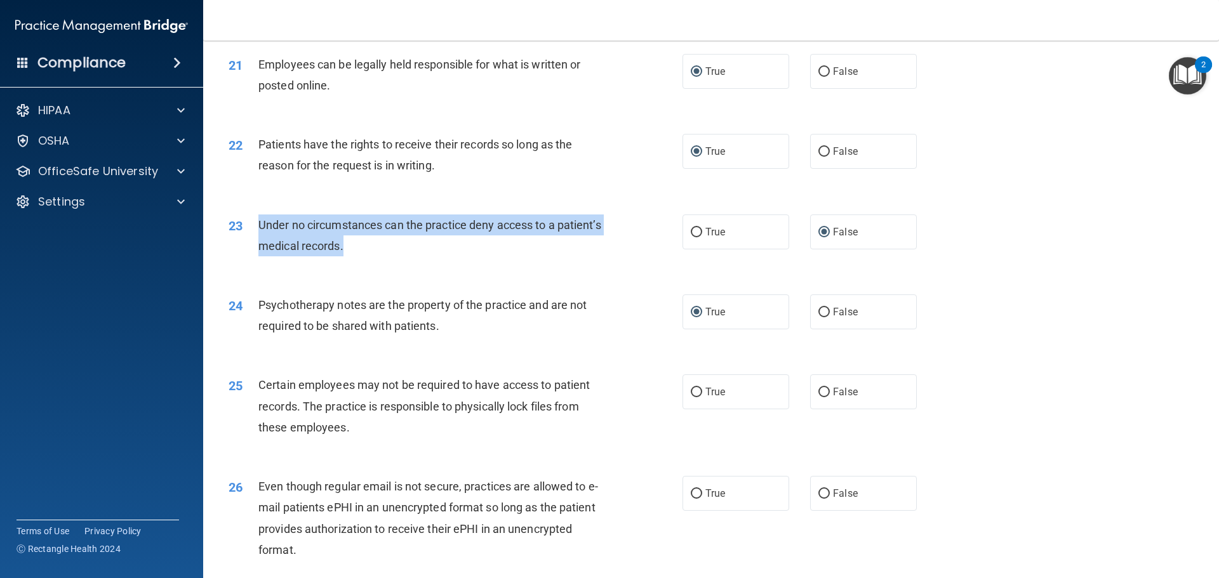
drag, startPoint x: 260, startPoint y: 243, endPoint x: 390, endPoint y: 262, distance: 131.5
click at [390, 253] on span "Under no circumstances can the practice deny access to a patient’s medical reco…" at bounding box center [429, 235] width 343 height 34
click at [652, 237] on div "23 Under no circumstances can the practice deny access to a patient’s medical r…" at bounding box center [455, 239] width 492 height 48
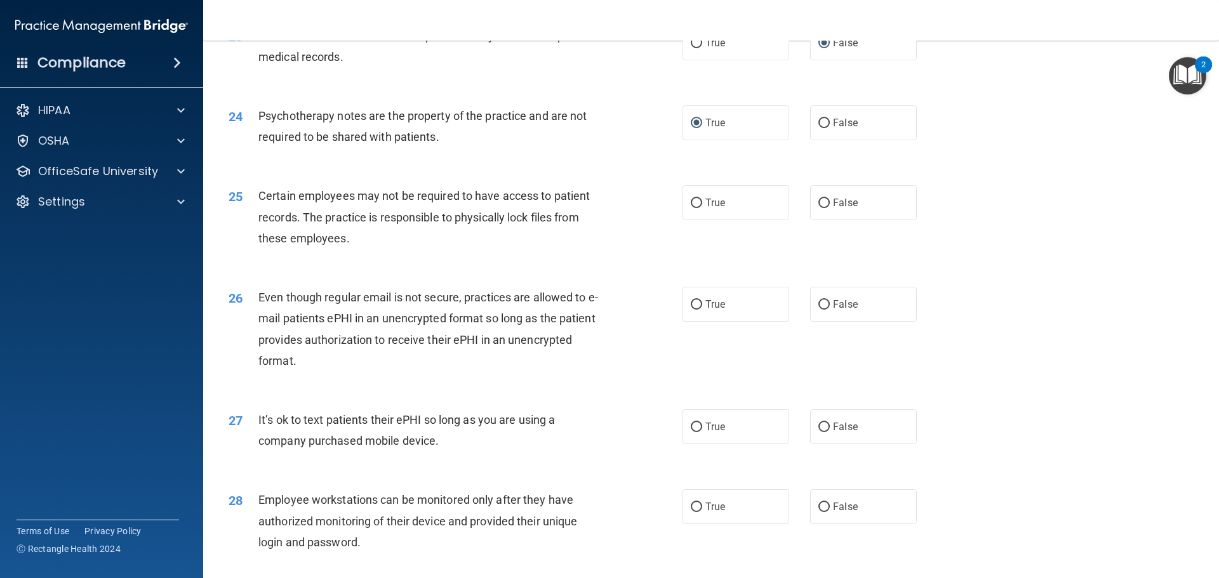
scroll to position [2285, 0]
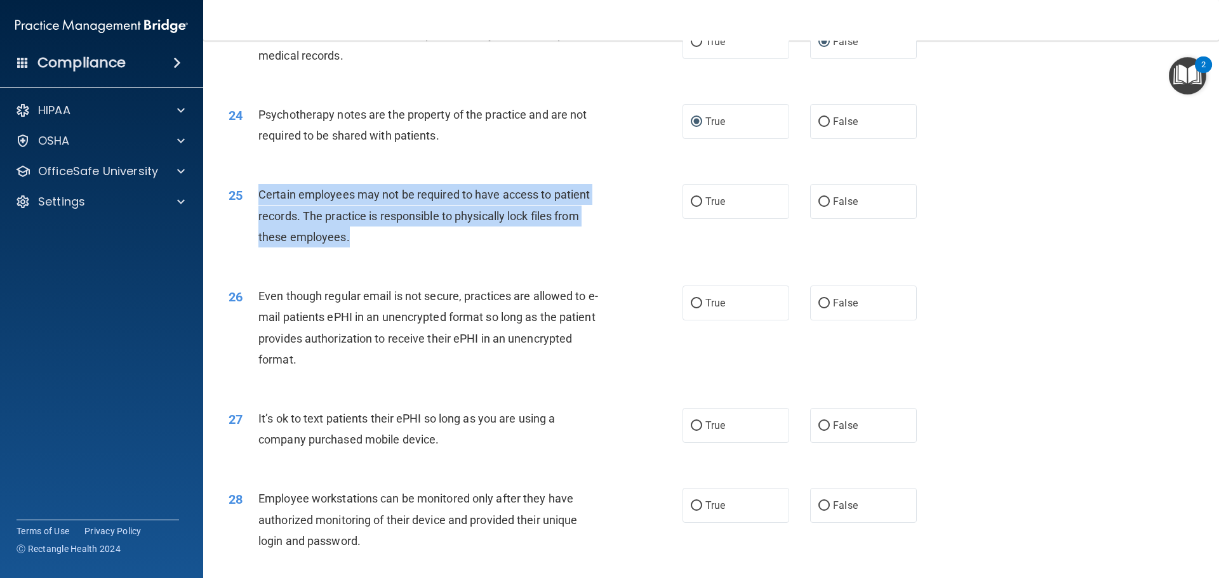
drag, startPoint x: 256, startPoint y: 213, endPoint x: 356, endPoint y: 263, distance: 111.3
click at [356, 254] on div "25 Certain employees may not be required to have access to patient records. The…" at bounding box center [455, 219] width 492 height 70
click at [634, 232] on div "25 Certain employees may not be required to have access to patient records. The…" at bounding box center [455, 219] width 492 height 70
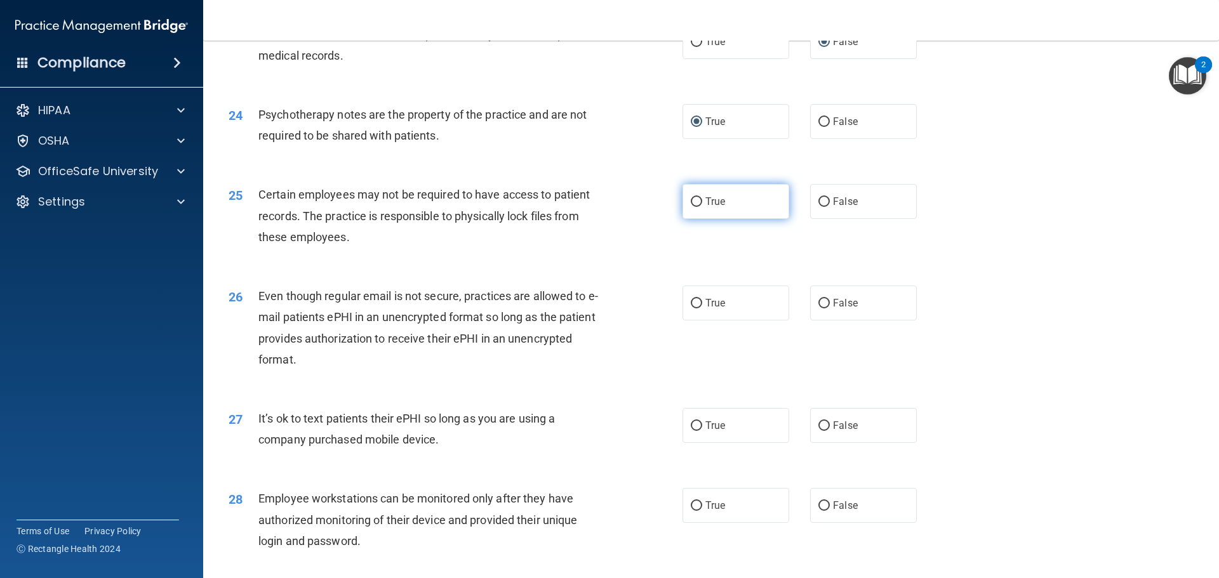
click at [691, 207] on input "True" at bounding box center [696, 202] width 11 height 10
radio input "true"
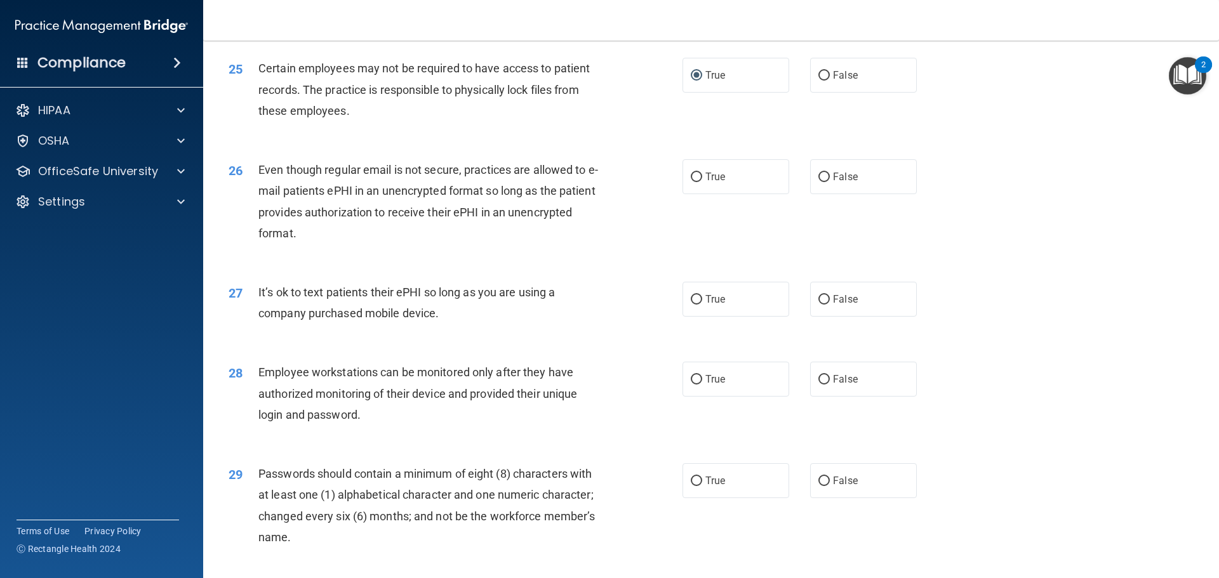
scroll to position [2412, 0]
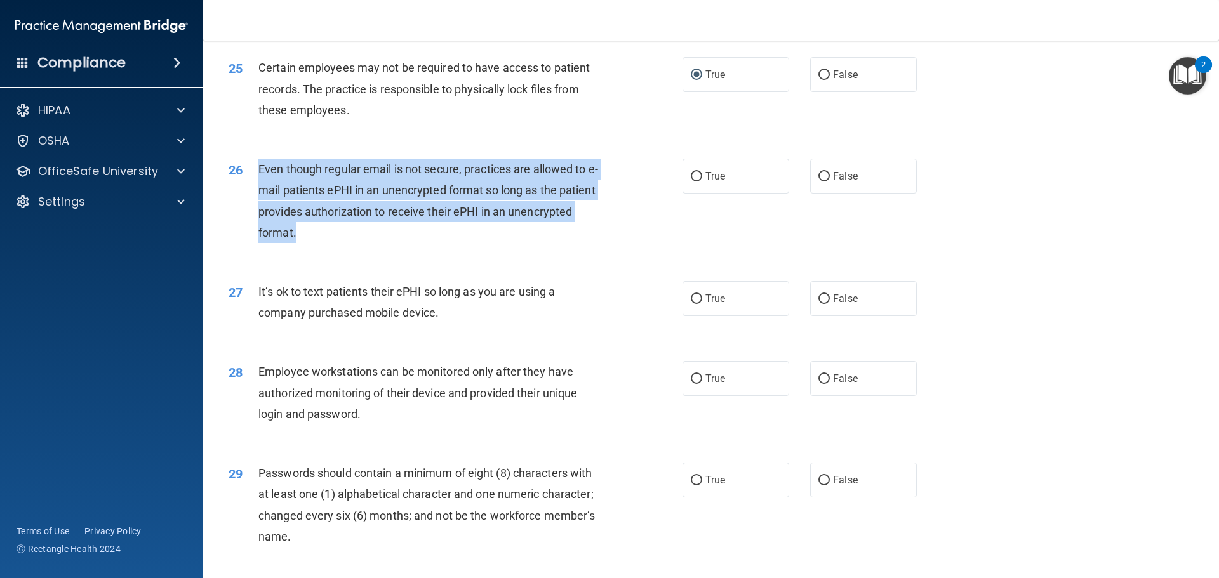
drag, startPoint x: 257, startPoint y: 187, endPoint x: 360, endPoint y: 249, distance: 120.7
click at [360, 249] on div "26 Even though regular email is not secure, practices are allowed to e-mail pat…" at bounding box center [455, 204] width 492 height 91
click at [670, 241] on div "26 Even though regular email is not secure, practices are allowed to e-mail pat…" at bounding box center [455, 204] width 492 height 91
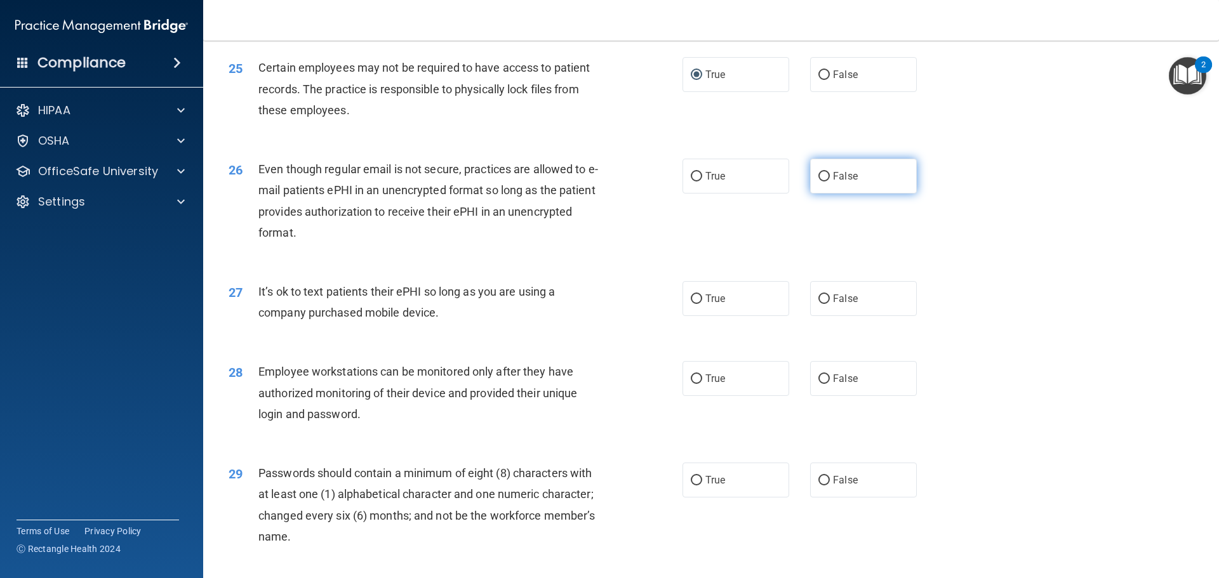
click at [820, 182] on input "False" at bounding box center [823, 177] width 11 height 10
radio input "true"
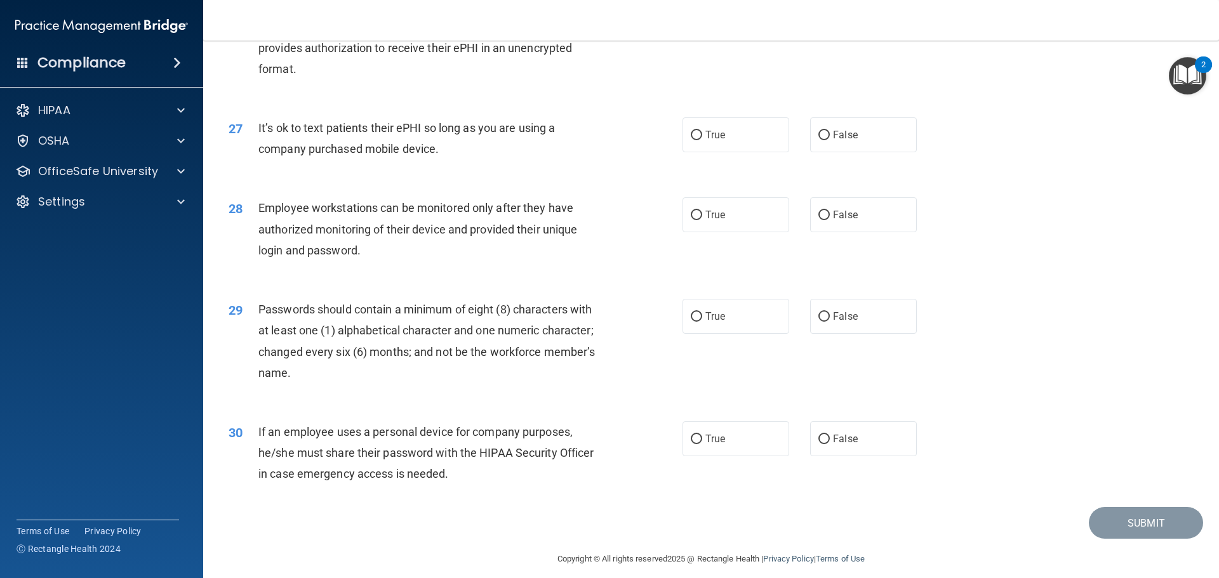
scroll to position [2602, 0]
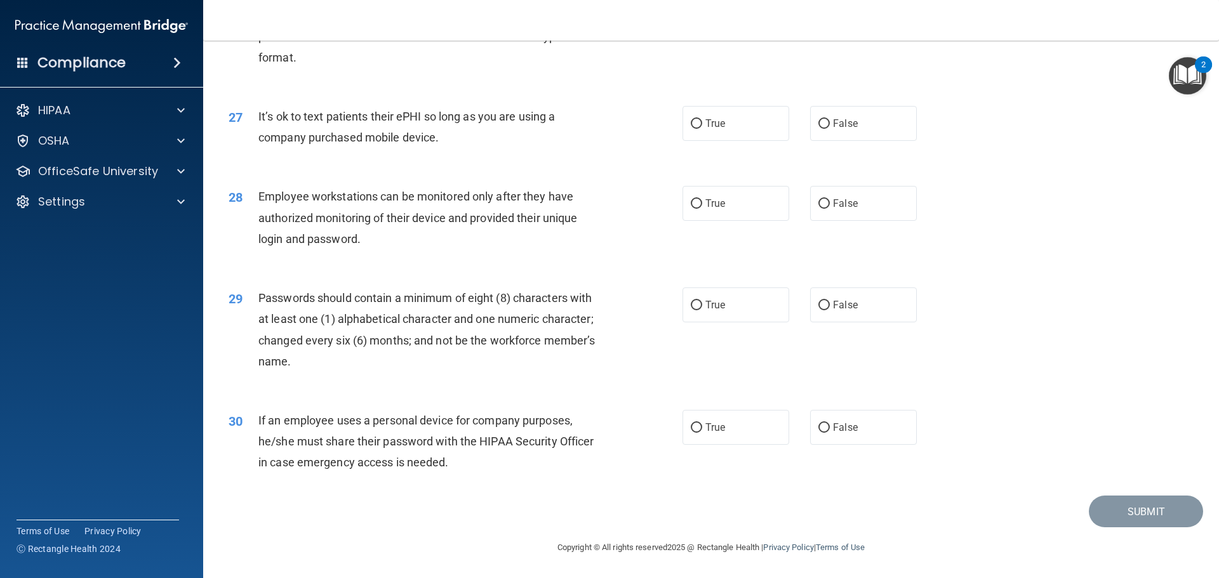
drag, startPoint x: 258, startPoint y: 119, endPoint x: 441, endPoint y: 145, distance: 185.3
click at [441, 145] on div "It’s ok to text patients their ePHI so long as you are using a company purchase…" at bounding box center [435, 127] width 355 height 42
click at [609, 168] on div "27 It’s ok to text patients their ePHI so long as you are using a company purch…" at bounding box center [711, 130] width 984 height 80
click at [692, 128] on input "True" at bounding box center [696, 124] width 11 height 10
radio input "true"
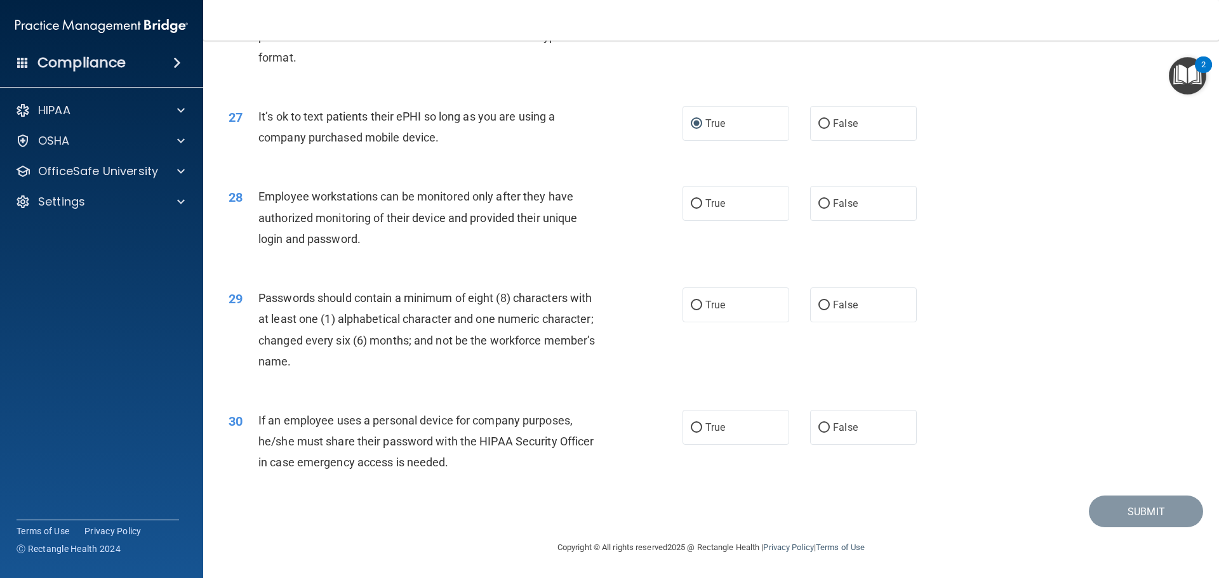
scroll to position [2608, 0]
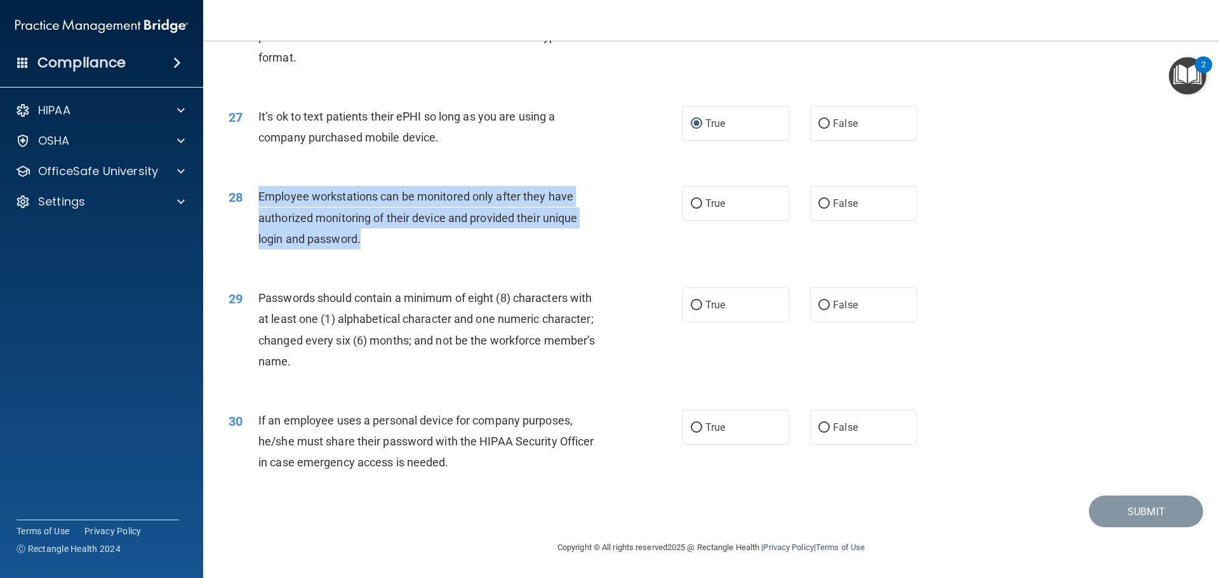
drag, startPoint x: 259, startPoint y: 194, endPoint x: 404, endPoint y: 246, distance: 154.4
click at [404, 246] on div "Employee workstations can be monitored only after they have authorized monitori…" at bounding box center [435, 217] width 355 height 63
click at [640, 218] on div "28 Employee workstations can be monitored only after they have authorized monit…" at bounding box center [455, 221] width 492 height 70
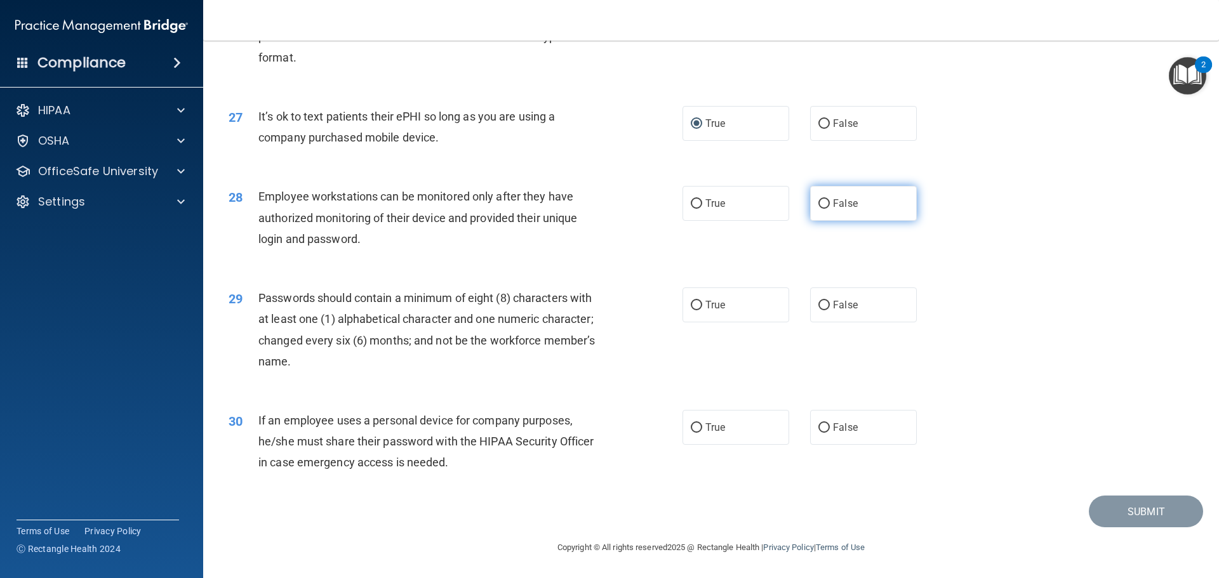
click at [819, 206] on input "False" at bounding box center [823, 204] width 11 height 10
radio input "true"
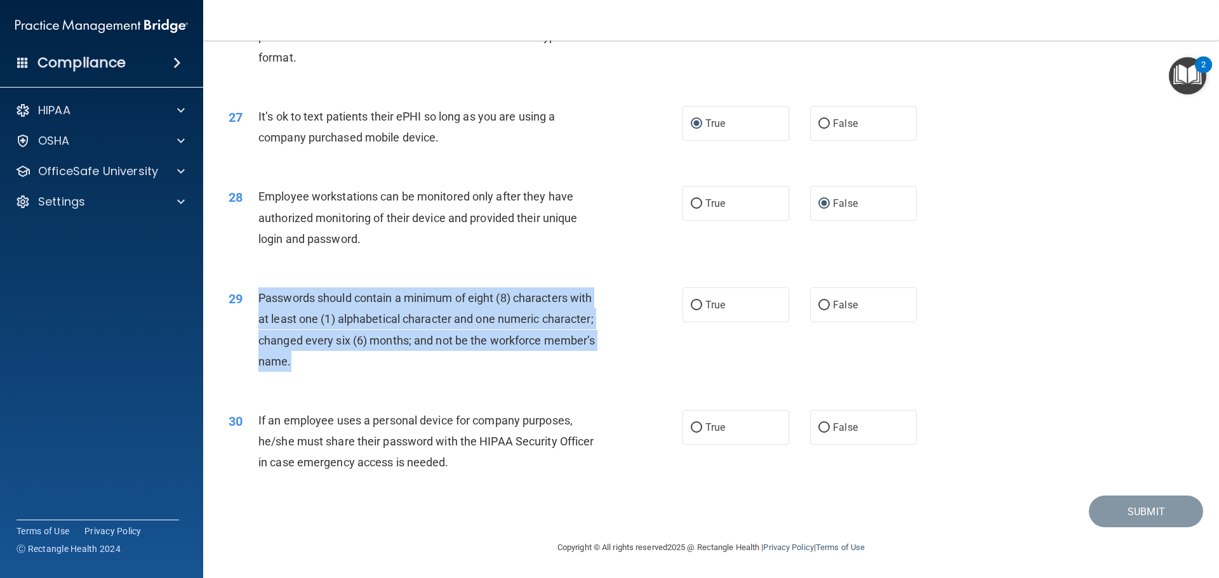
drag, startPoint x: 260, startPoint y: 296, endPoint x: 449, endPoint y: 374, distance: 204.4
click at [449, 374] on div "29 Passwords should contain a minimum of eight (8) characters with at least one…" at bounding box center [455, 333] width 492 height 91
click at [621, 304] on div "29 Passwords should contain a minimum of eight (8) characters with at least one…" at bounding box center [455, 333] width 492 height 91
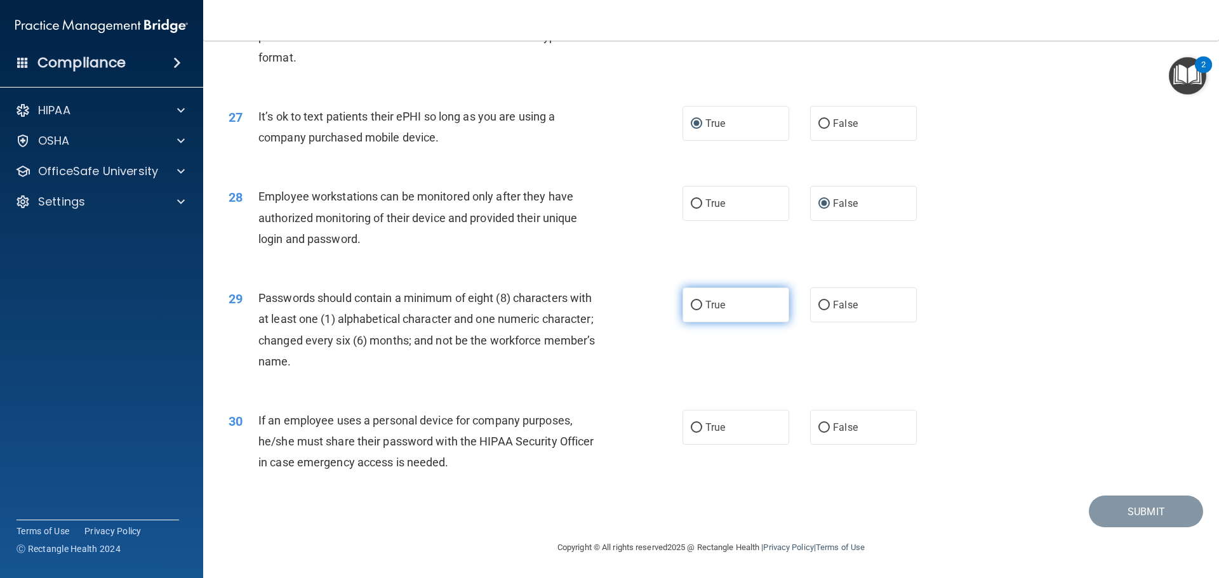
click at [694, 304] on input "True" at bounding box center [696, 306] width 11 height 10
radio input "true"
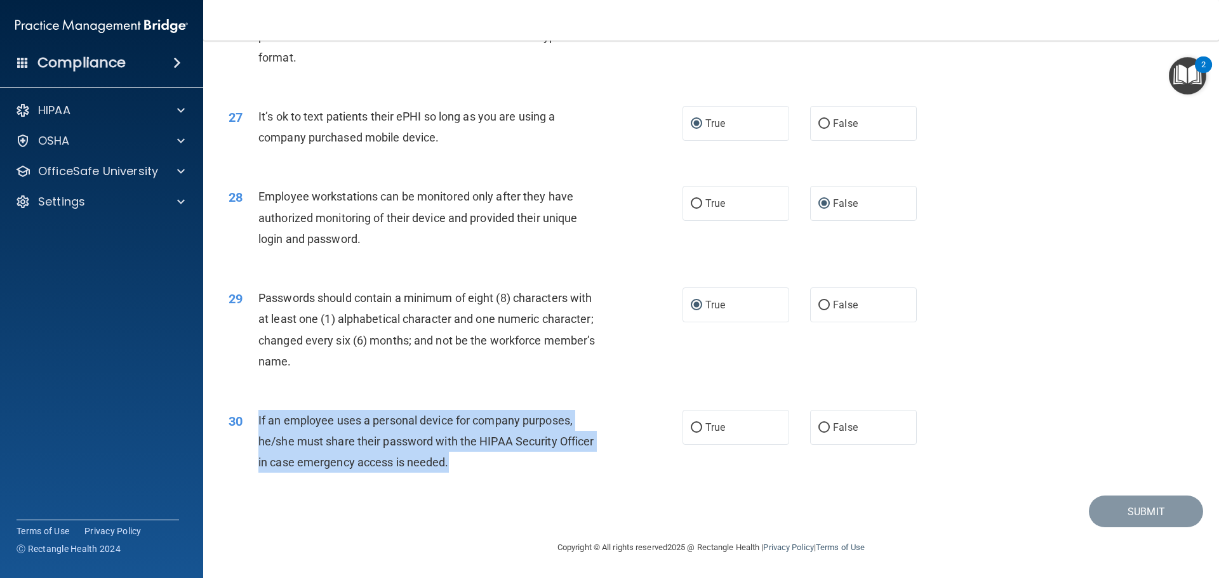
drag, startPoint x: 257, startPoint y: 418, endPoint x: 465, endPoint y: 479, distance: 216.9
click at [465, 479] on div "30 If an employee uses a personal device for company purposes, he/she must shar…" at bounding box center [455, 445] width 492 height 70
click at [645, 464] on div "30 If an employee uses a personal device for company purposes, he/she must shar…" at bounding box center [455, 445] width 492 height 70
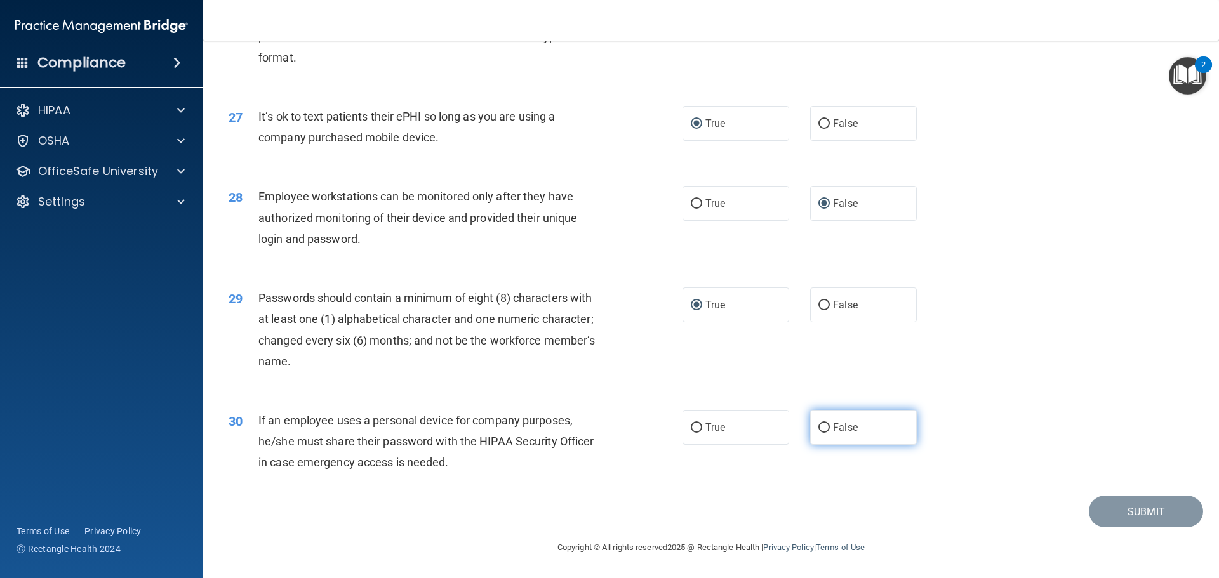
click at [818, 427] on input "False" at bounding box center [823, 428] width 11 height 10
radio input "true"
click at [1118, 508] on button "Submit" at bounding box center [1145, 512] width 114 height 32
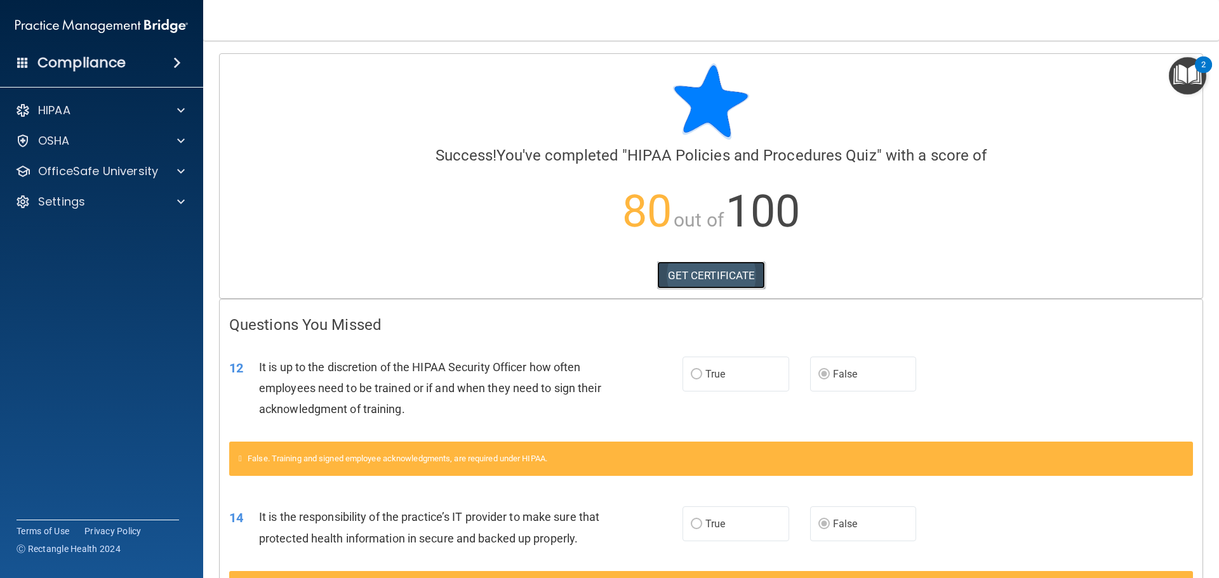
click at [733, 281] on link "GET CERTIFICATE" at bounding box center [711, 275] width 109 height 28
click at [183, 166] on span at bounding box center [181, 171] width 8 height 15
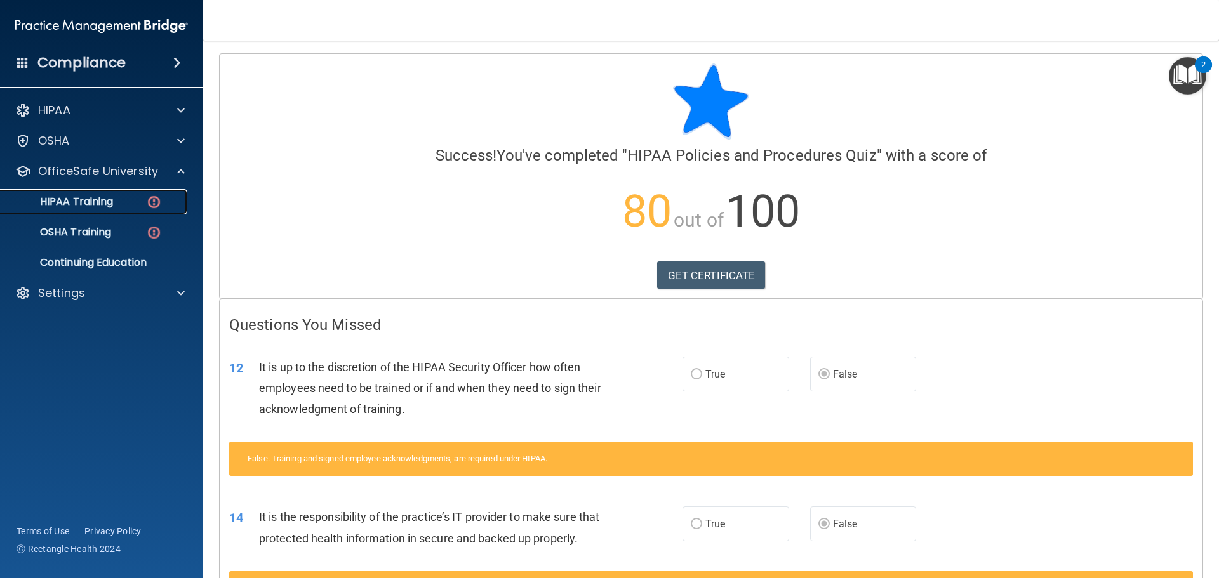
click at [95, 206] on p "HIPAA Training" at bounding box center [60, 201] width 105 height 13
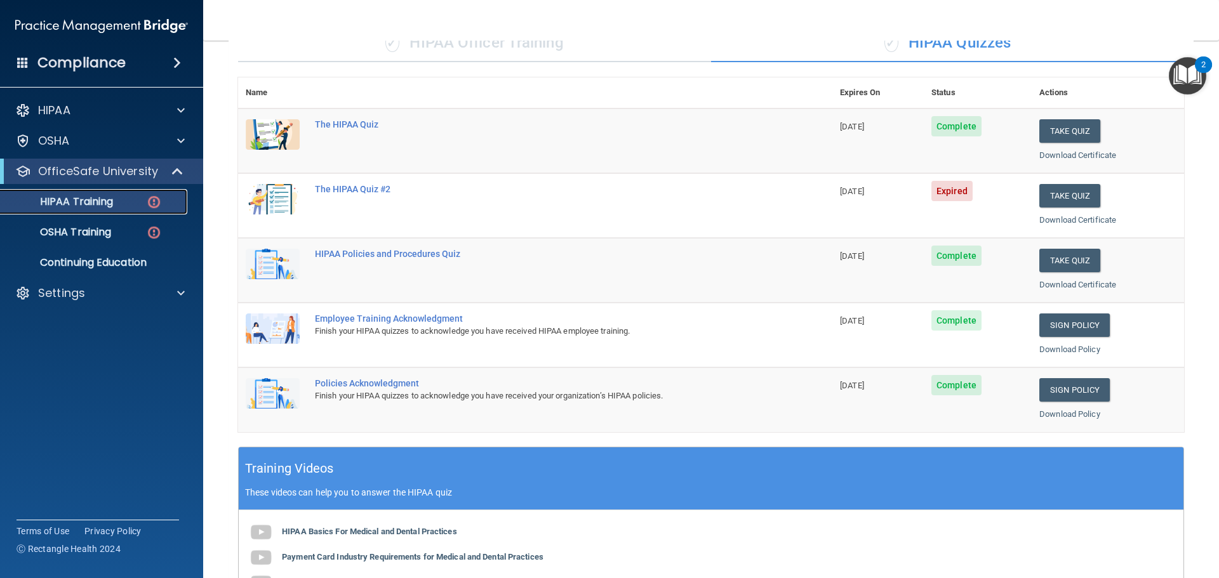
scroll to position [60, 0]
